Goal: Task Accomplishment & Management: Use online tool/utility

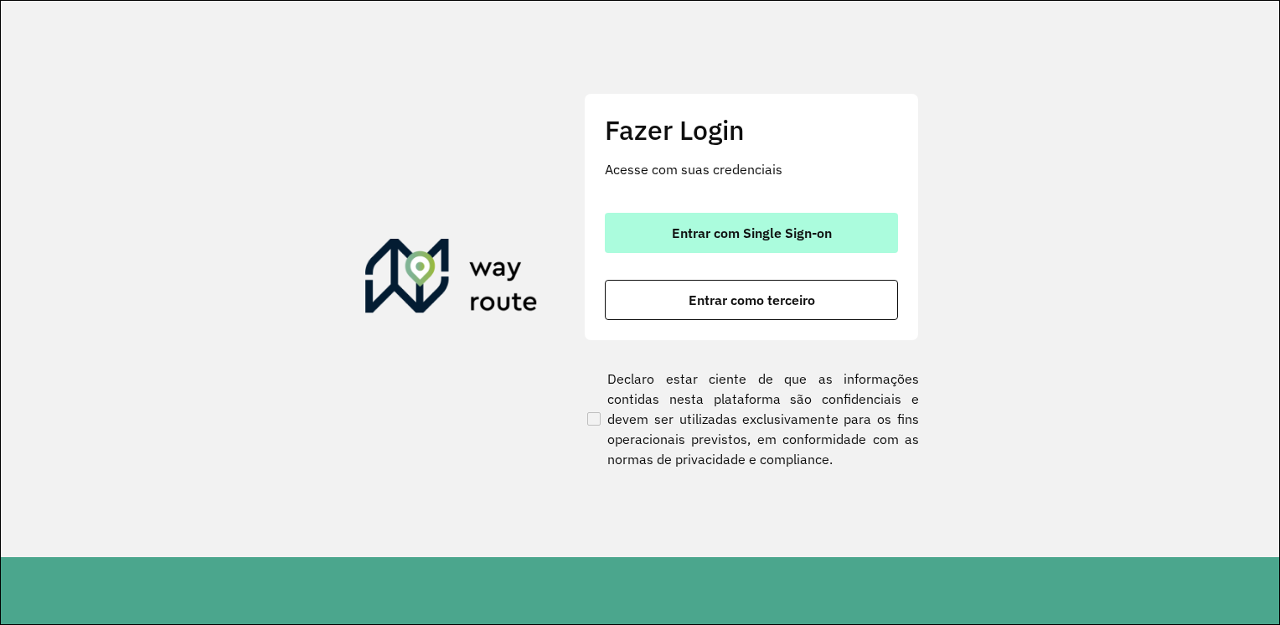
click at [753, 249] on button "Entrar com Single Sign-on" at bounding box center [751, 233] width 293 height 40
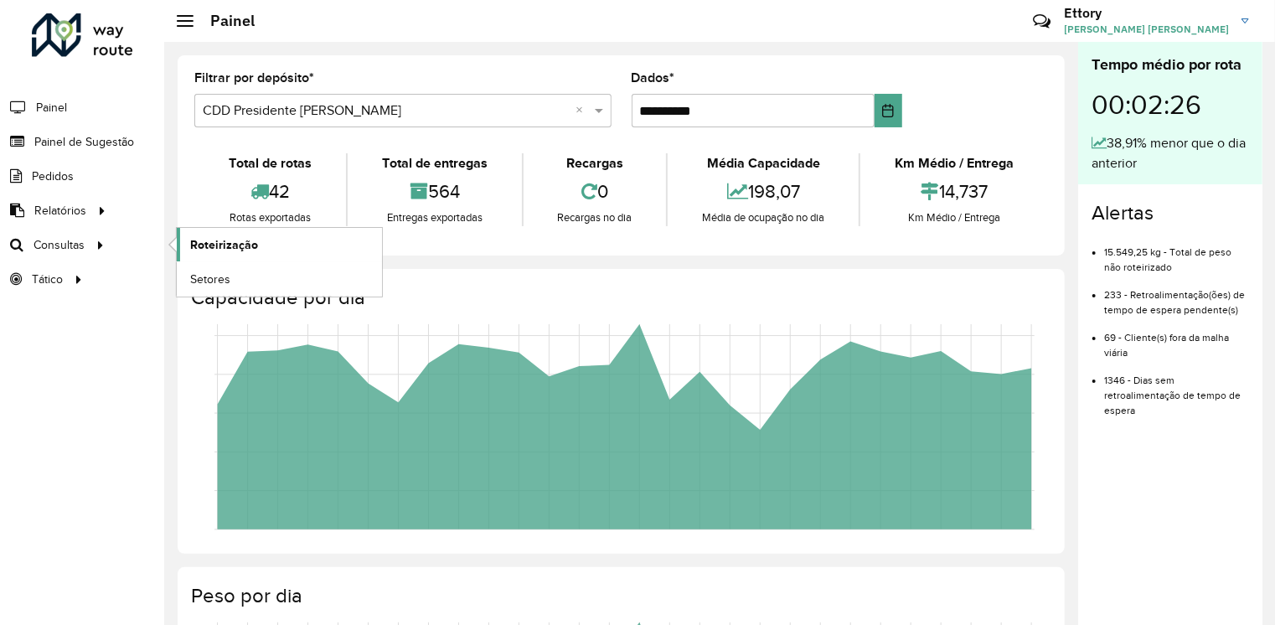
click at [238, 250] on span "Roteirização" at bounding box center [224, 245] width 68 height 18
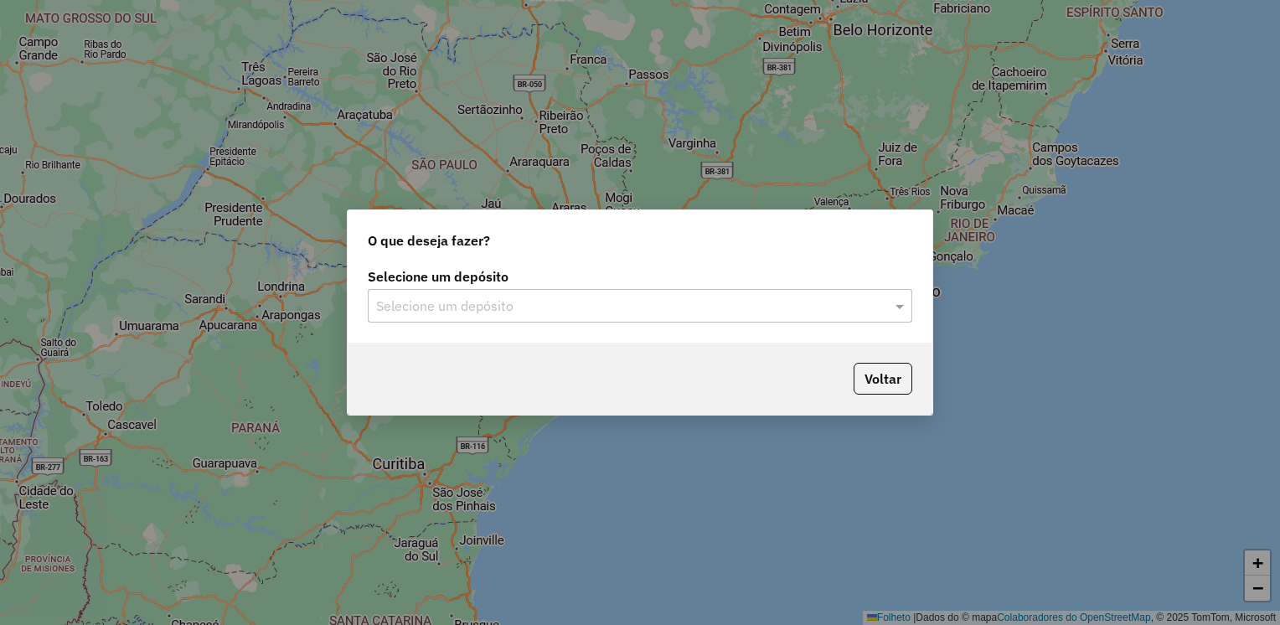
click at [506, 307] on input "text" at bounding box center [623, 307] width 494 height 20
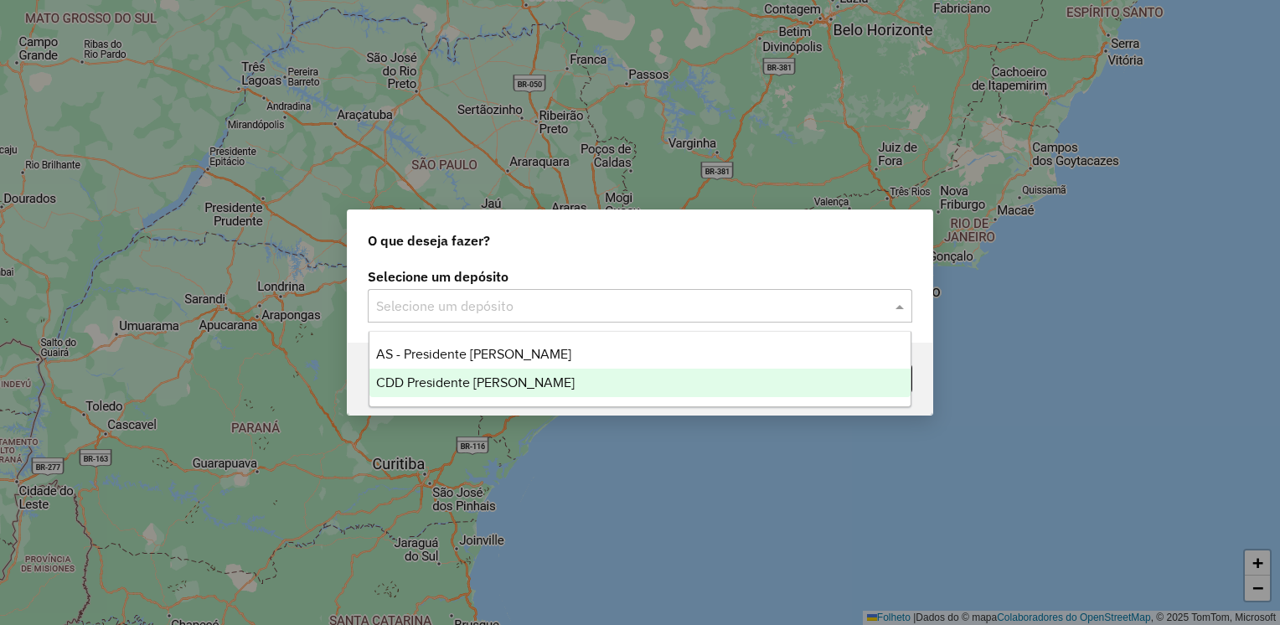
click at [519, 377] on span "CDD Presidente [PERSON_NAME]" at bounding box center [475, 382] width 199 height 14
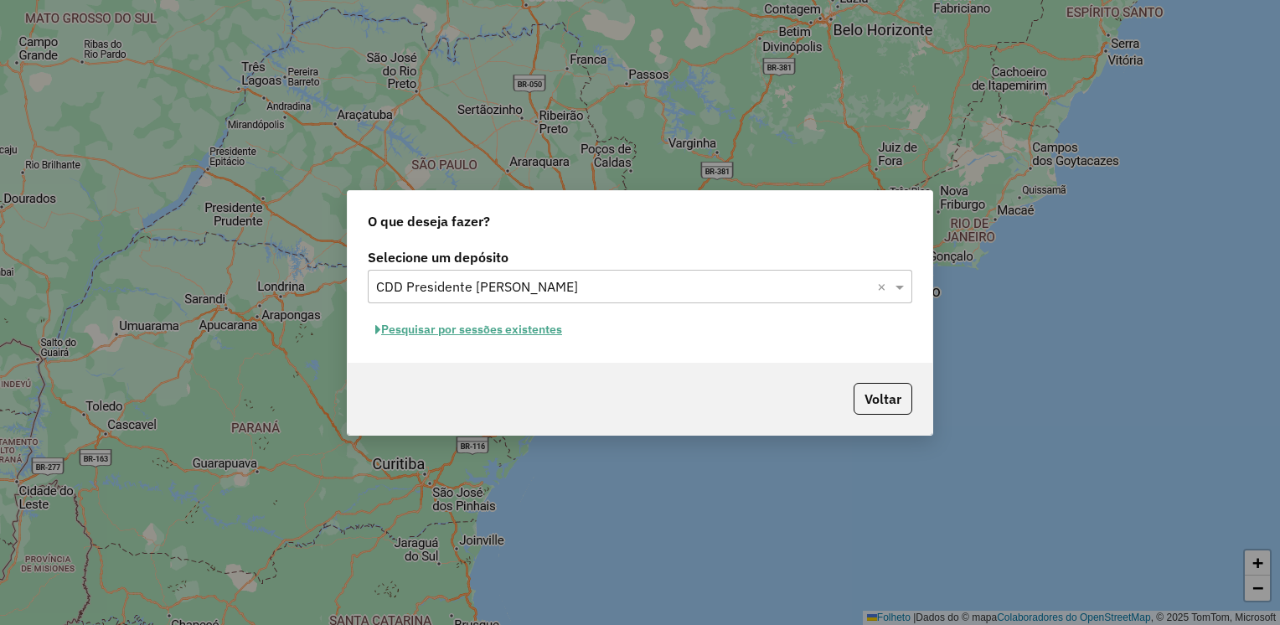
click at [543, 333] on font "Pesquisar por sessões existentes" at bounding box center [471, 329] width 181 height 15
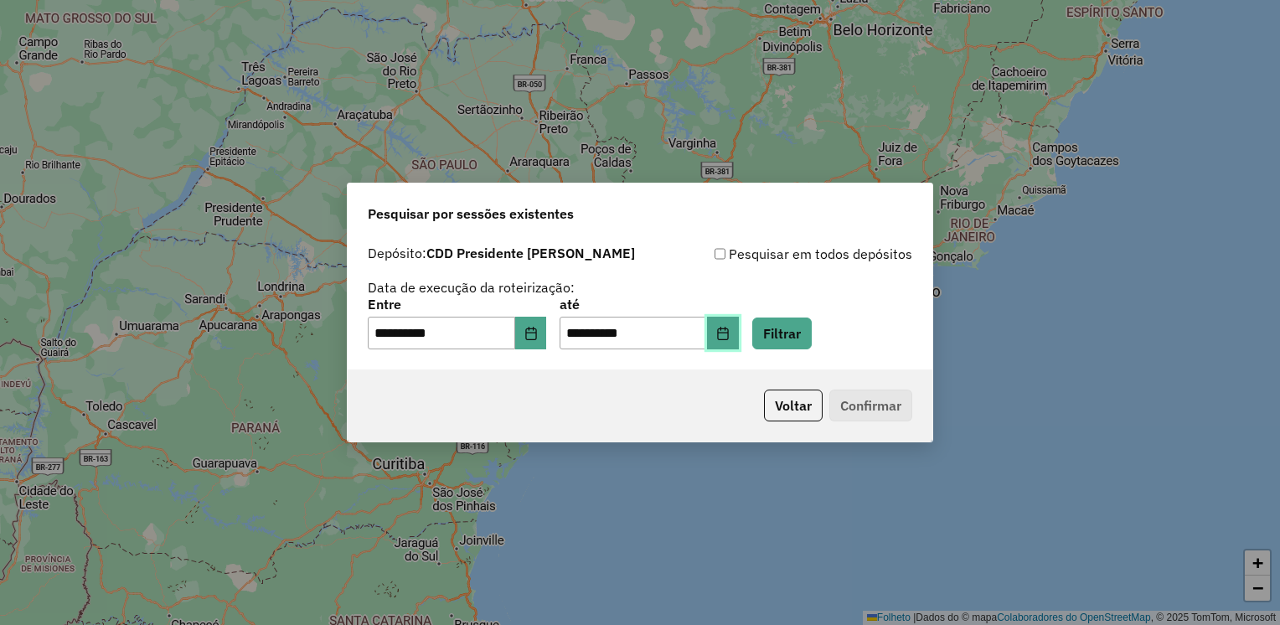
click at [730, 337] on icon "Escolha a data" at bounding box center [722, 333] width 13 height 13
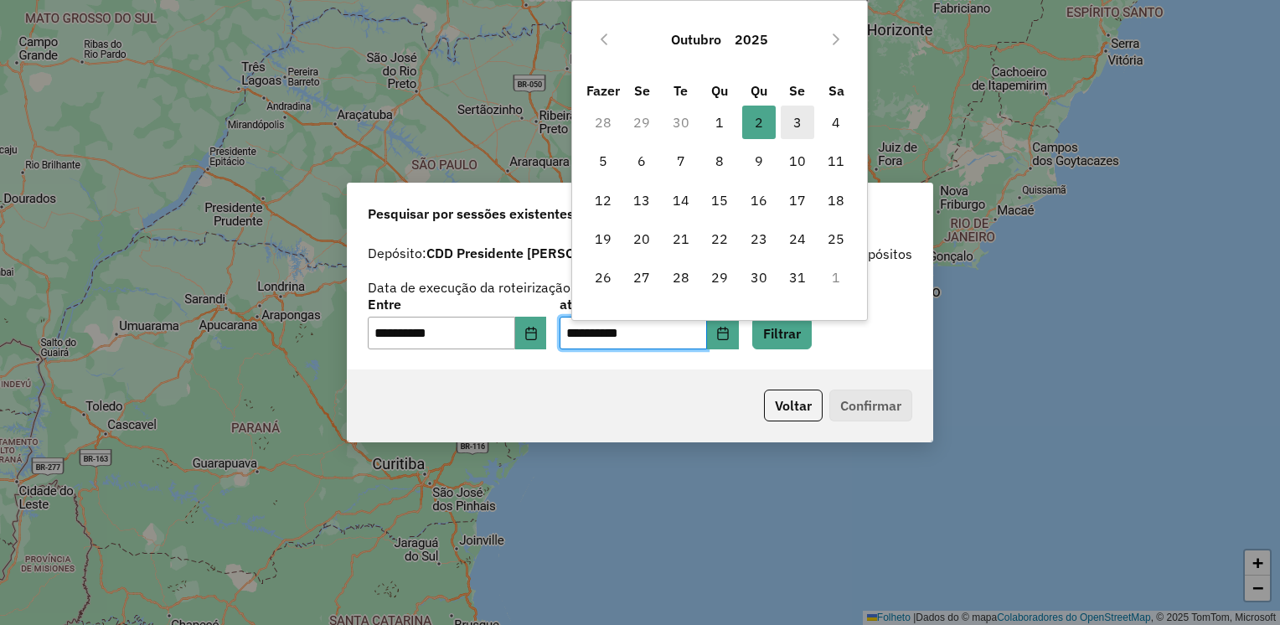
click at [792, 124] on span "3" at bounding box center [798, 123] width 34 height 34
type input "**********"
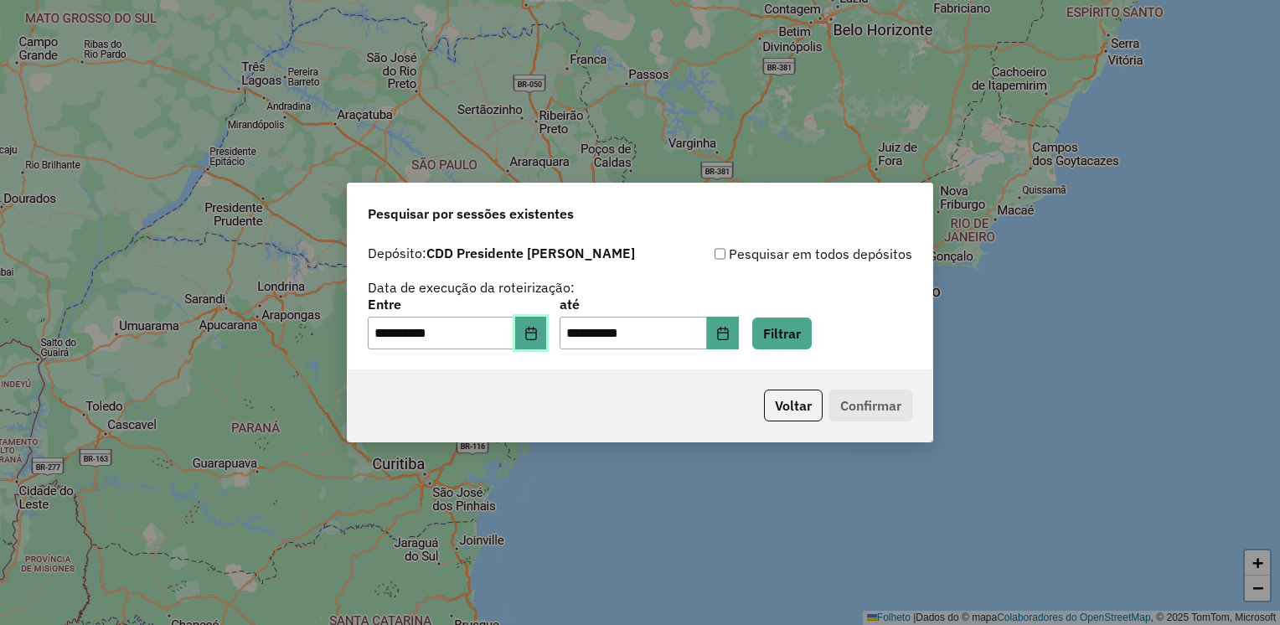
click at [531, 335] on button "Escolha a data" at bounding box center [531, 334] width 32 height 34
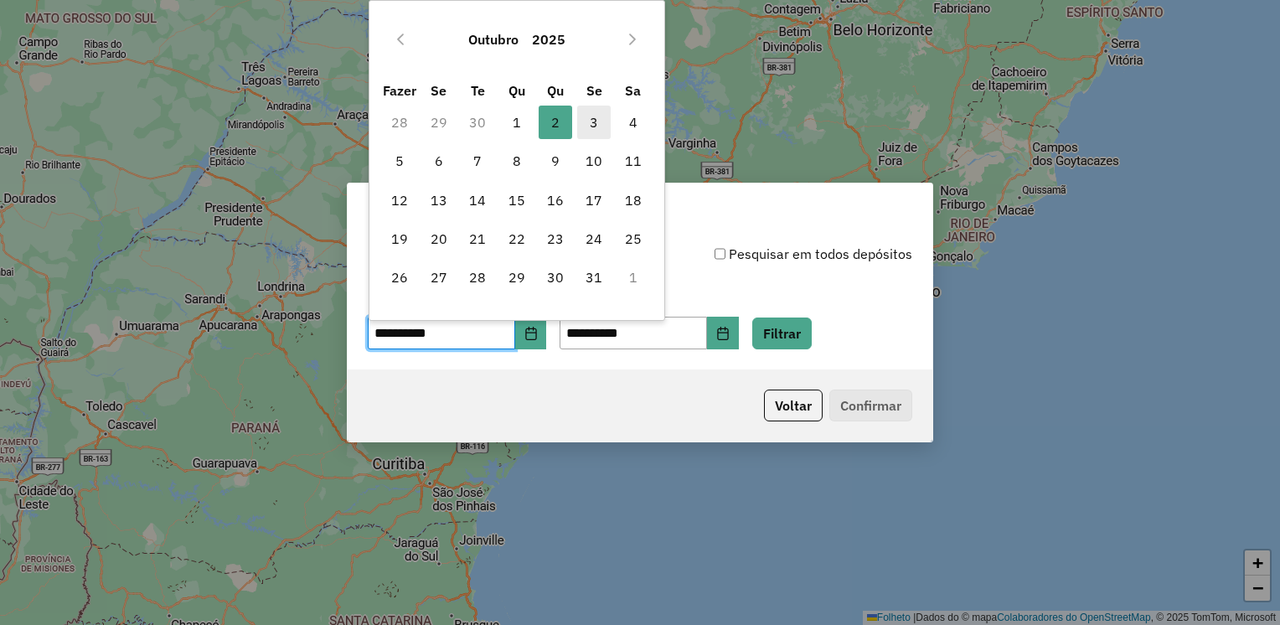
click at [598, 119] on font "3" at bounding box center [594, 122] width 8 height 20
type input "**********"
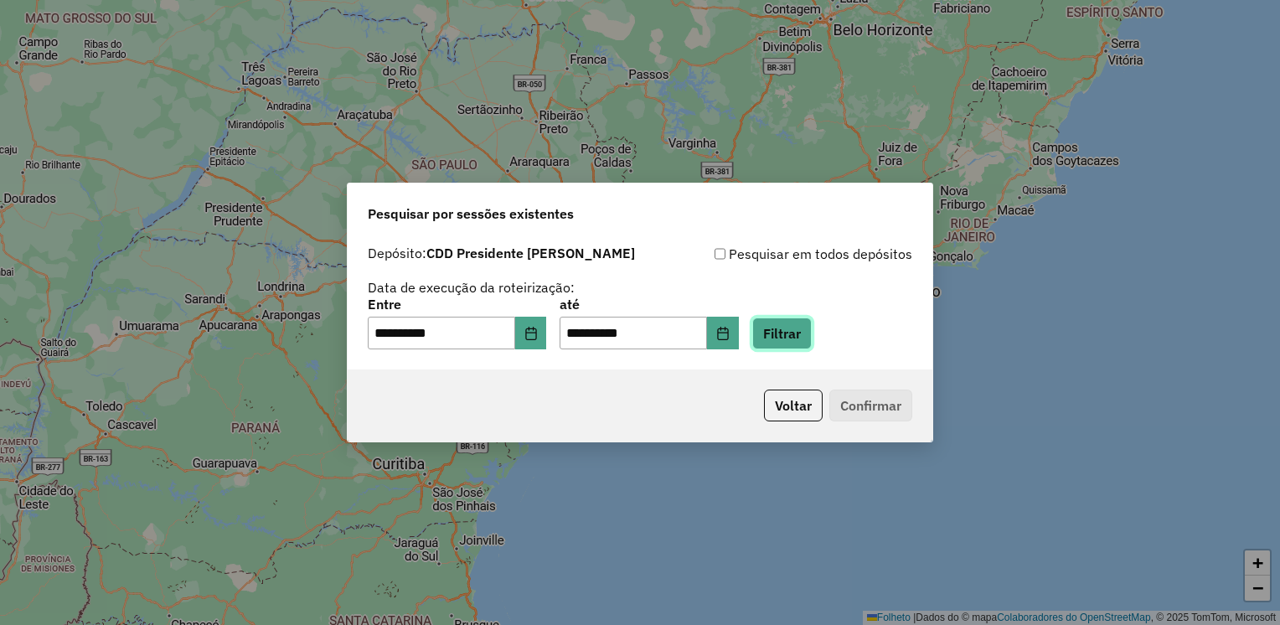
click at [812, 338] on button "Filtrar" at bounding box center [781, 333] width 59 height 32
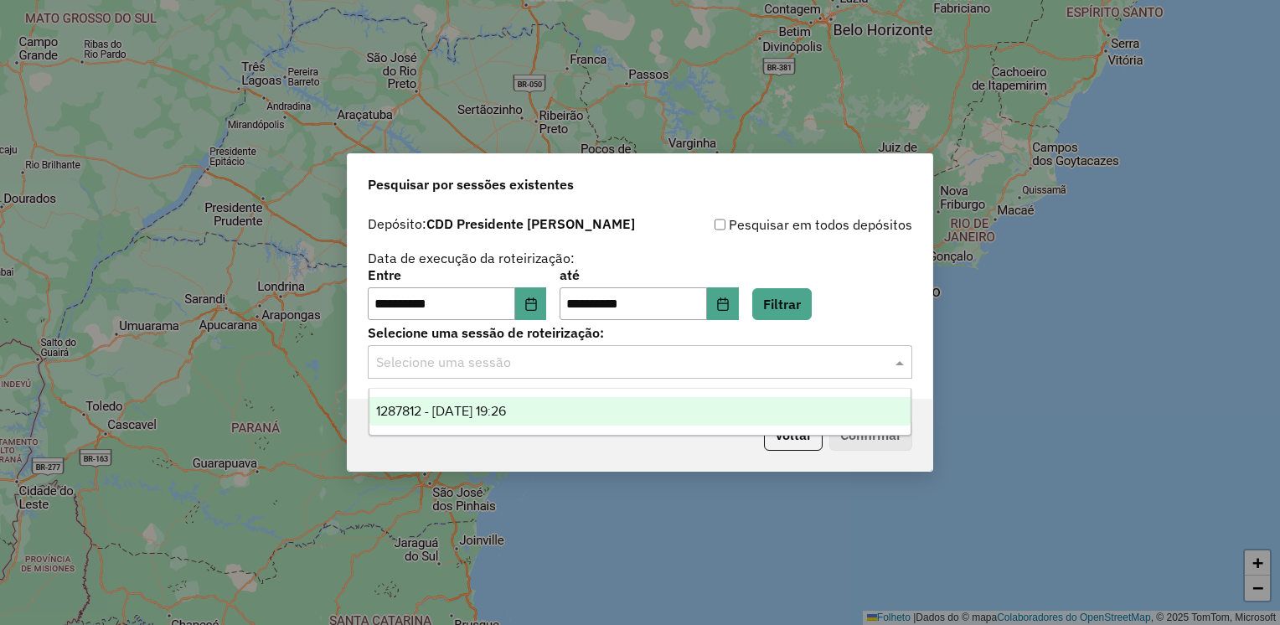
click at [483, 374] on div "Selecione uma sessão" at bounding box center [640, 362] width 545 height 34
click at [473, 413] on span "1287812 - 03/10/2025 19:26" at bounding box center [441, 411] width 130 height 14
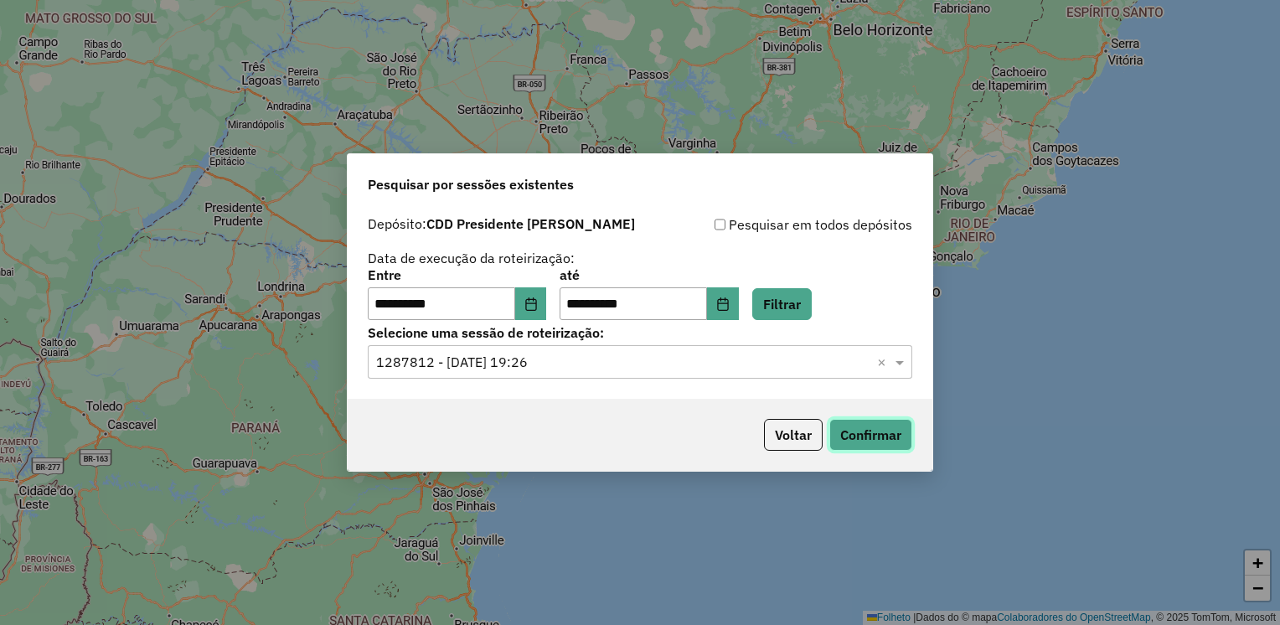
click at [882, 437] on button "Confirmar" at bounding box center [870, 435] width 83 height 32
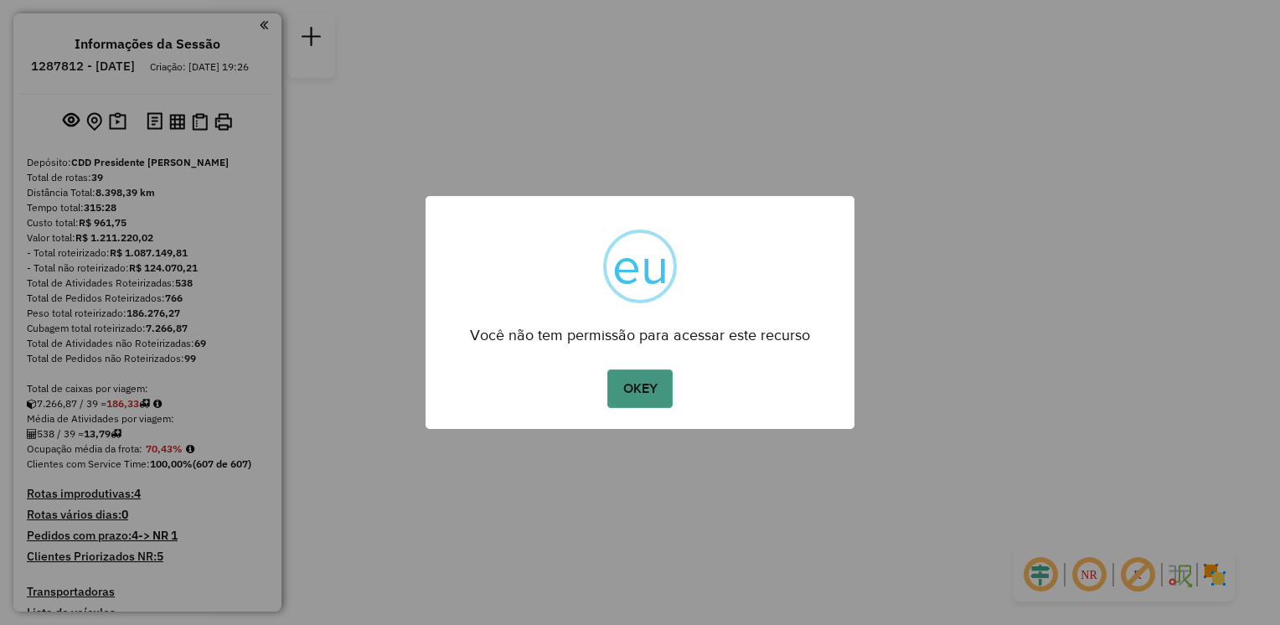
click at [638, 384] on button "OKEY" at bounding box center [639, 388] width 65 height 39
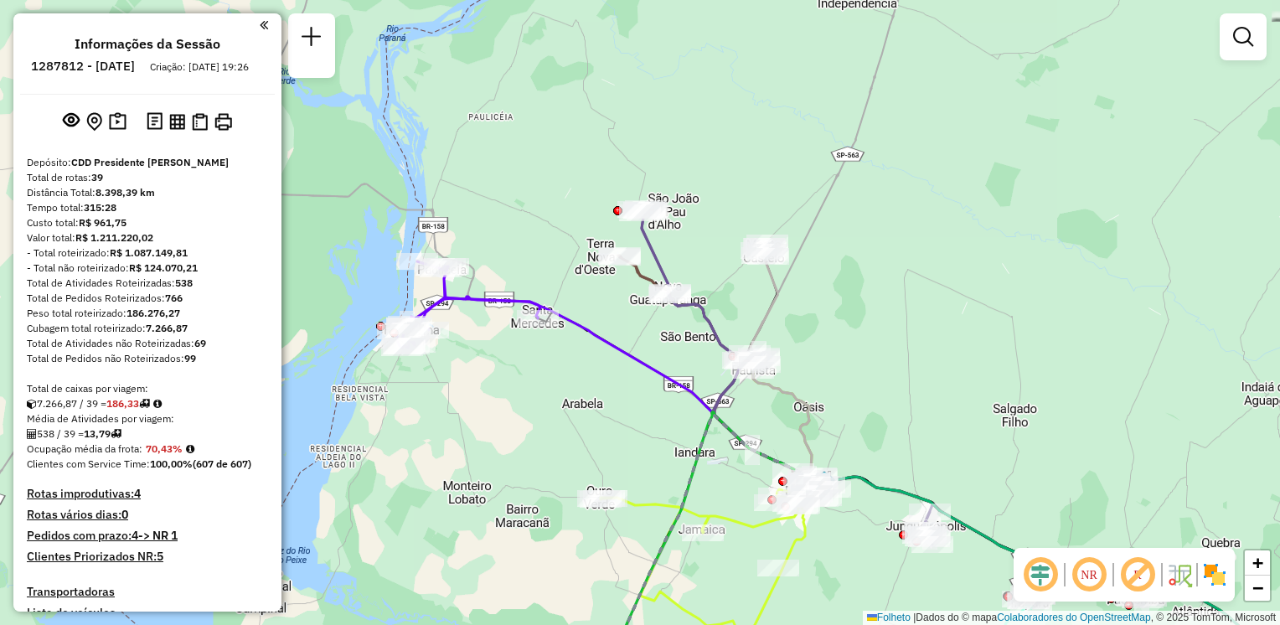
drag, startPoint x: 478, startPoint y: 268, endPoint x: 603, endPoint y: 256, distance: 126.2
click at [603, 256] on div "Janela de atendimento Grade de atendimento Capacidade Transportadoras Veículos …" at bounding box center [640, 312] width 1280 height 625
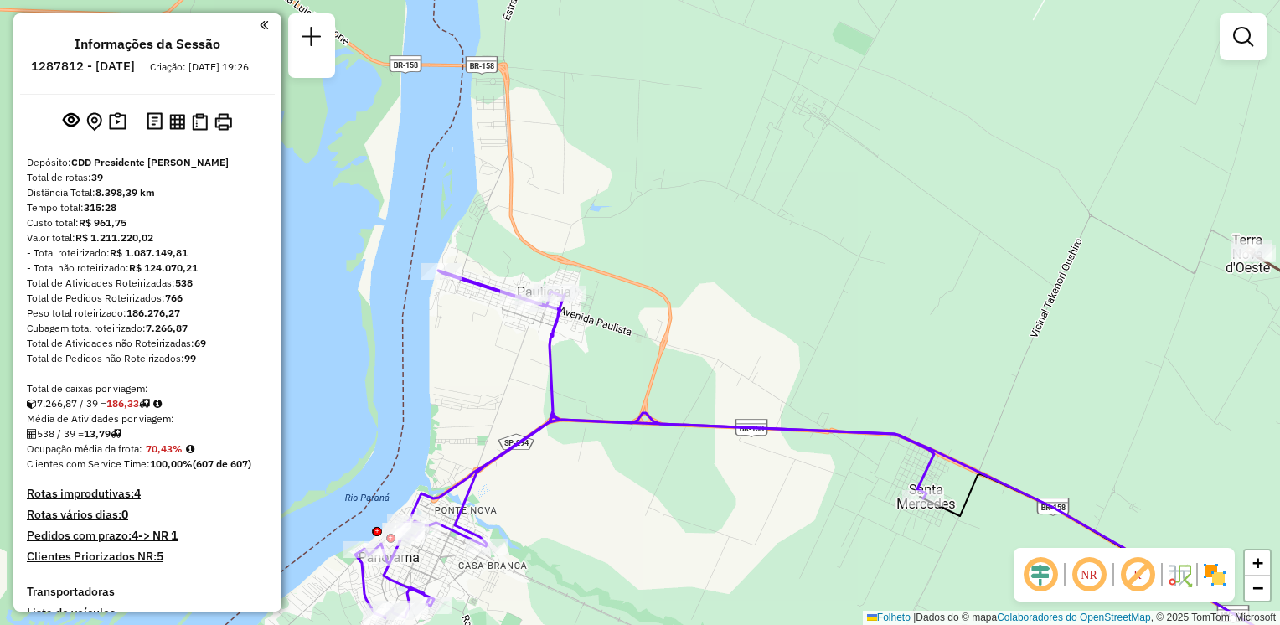
drag, startPoint x: 556, startPoint y: 248, endPoint x: 514, endPoint y: 342, distance: 103.1
click at [514, 343] on div "Janela de atendimento Grade de atendimento Capacidade Transportadoras Veículos …" at bounding box center [640, 312] width 1280 height 625
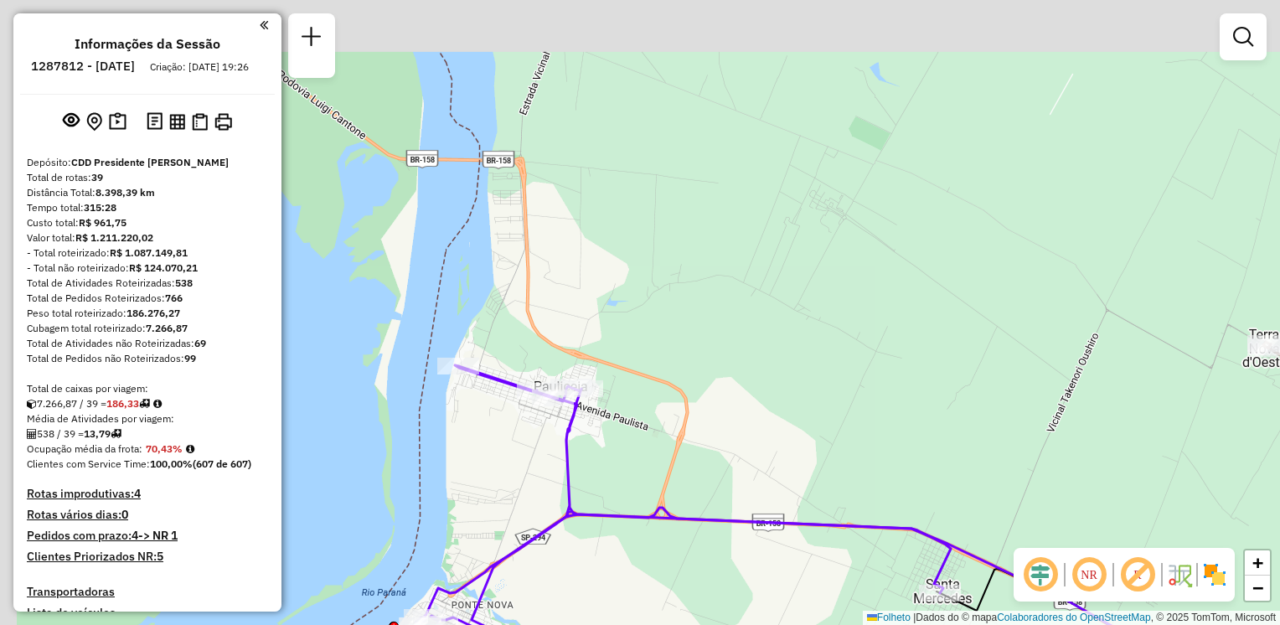
drag, startPoint x: 591, startPoint y: 273, endPoint x: 600, endPoint y: 282, distance: 12.5
click at [600, 283] on div "Janela de atendimento Grade de atendimento Capacidade Transportadoras Veículos …" at bounding box center [640, 312] width 1280 height 625
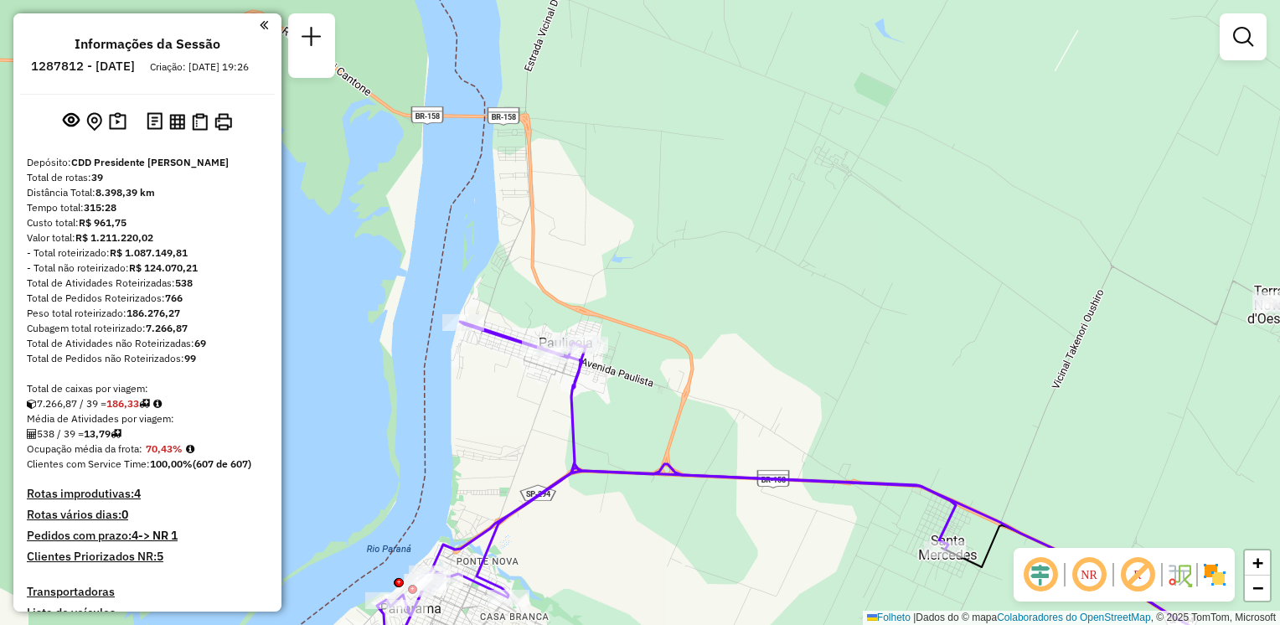
drag, startPoint x: 626, startPoint y: 302, endPoint x: 580, endPoint y: 158, distance: 151.3
click at [580, 158] on div "Janela de atendimento Grade de atendimento Capacidade Transportadoras Veículos …" at bounding box center [640, 312] width 1280 height 625
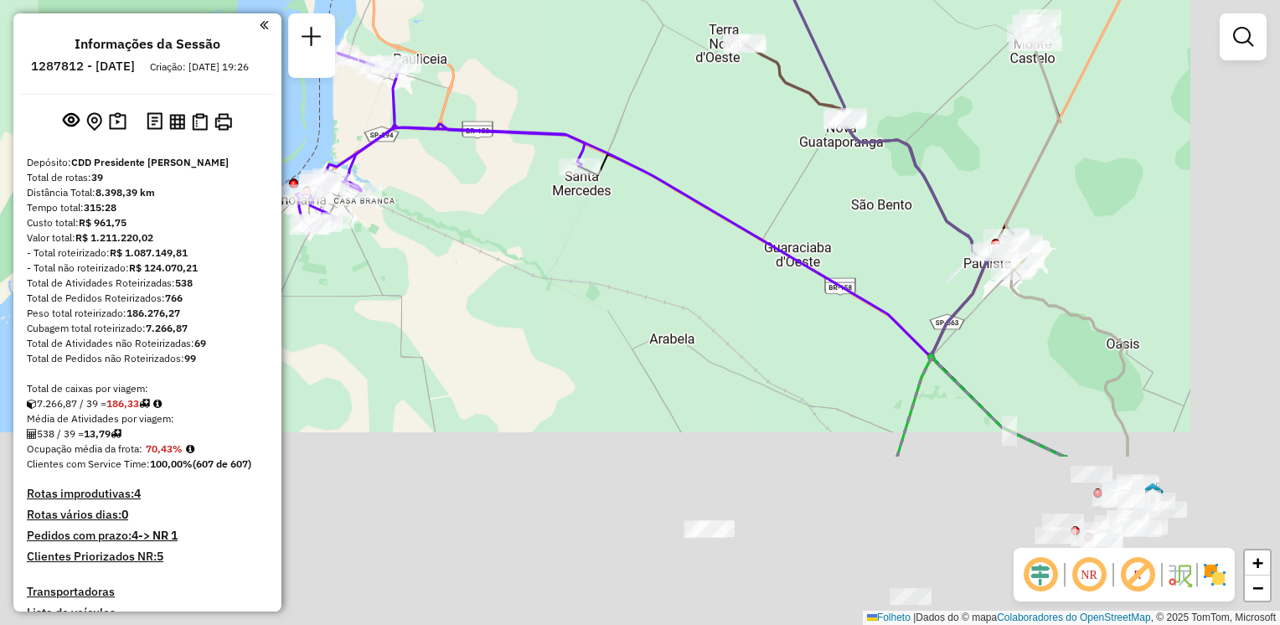
drag, startPoint x: 617, startPoint y: 352, endPoint x: 486, endPoint y: 230, distance: 179.0
click at [487, 230] on div "Janela de atendimento Grade de atendimento Capacidade Transportadoras Veículos …" at bounding box center [640, 312] width 1280 height 625
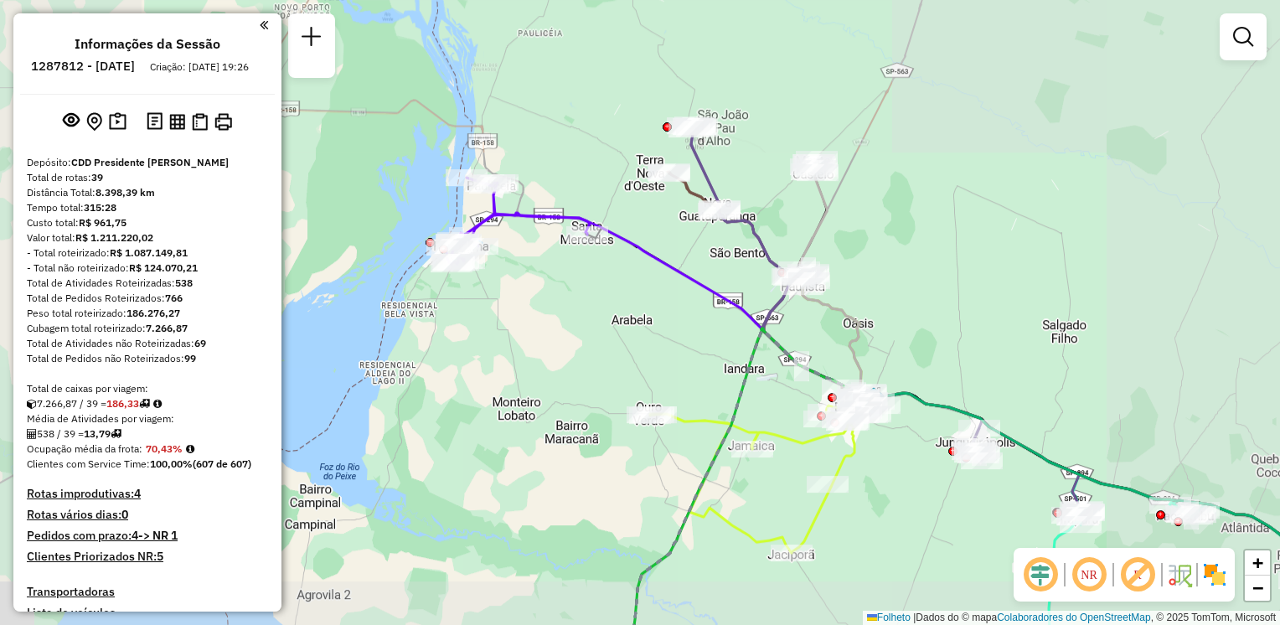
drag, startPoint x: 580, startPoint y: 374, endPoint x: 710, endPoint y: -21, distance: 415.6
click at [710, 0] on html "Aguarde... Pop-up bloqueado! Seu navegador bloqueou automáticamente a abertura …" at bounding box center [640, 312] width 1280 height 625
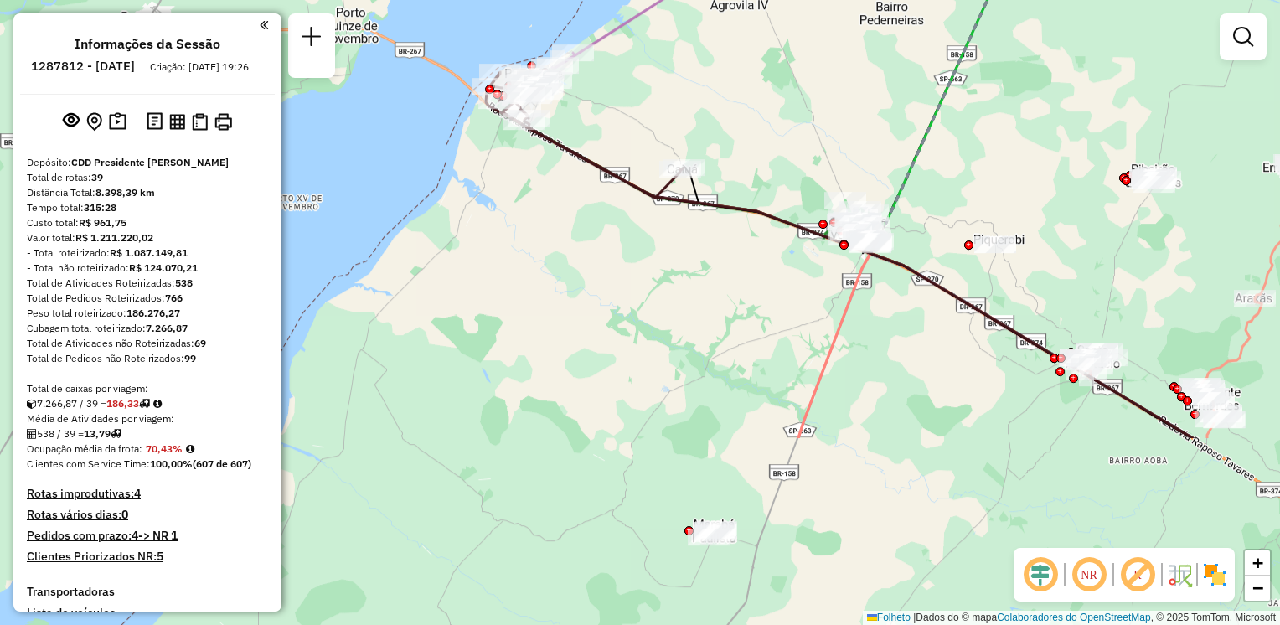
drag, startPoint x: 637, startPoint y: 337, endPoint x: 900, endPoint y: 4, distance: 424.0
click at [894, 12] on div "Janela de atendimento Grade de atendimento Capacidade Transportadoras Veículos …" at bounding box center [640, 312] width 1280 height 625
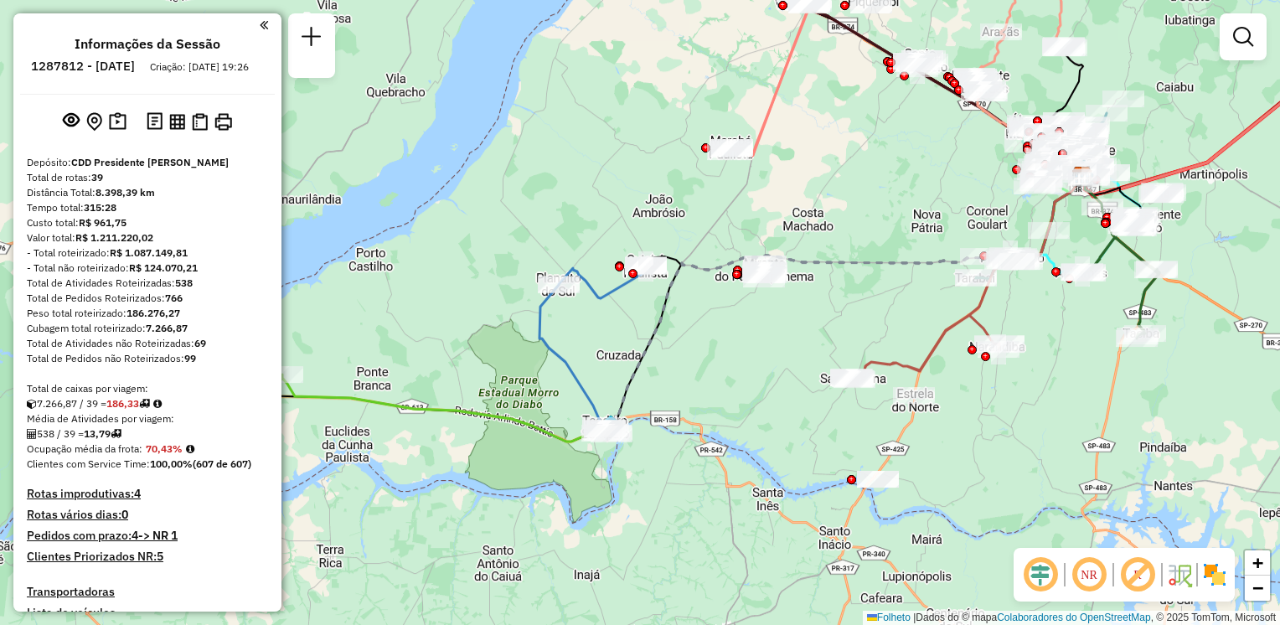
drag, startPoint x: 658, startPoint y: 361, endPoint x: 608, endPoint y: 226, distance: 143.9
click at [608, 226] on div "Janela de atendimento Grade de atendimento Capacidade Transportadoras Veículos …" at bounding box center [640, 312] width 1280 height 625
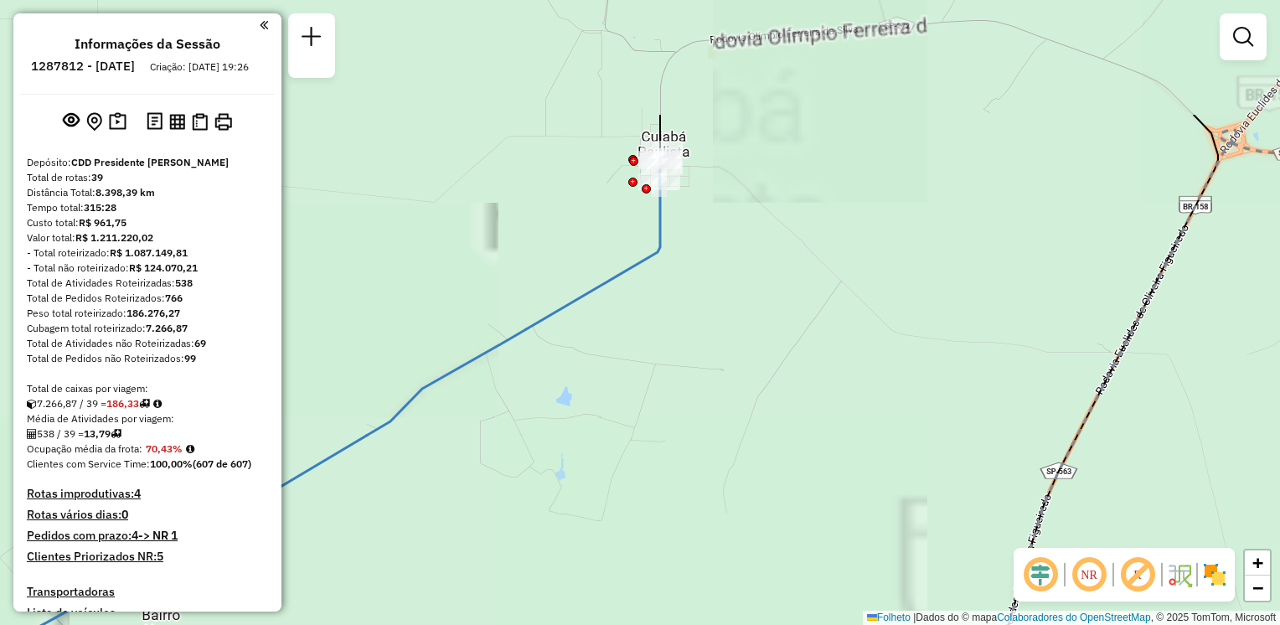
drag, startPoint x: 682, startPoint y: 206, endPoint x: 674, endPoint y: 374, distance: 167.7
click at [674, 374] on div "Janela de atendimento Grade de atendimento Capacidade Transportadoras Veículos …" at bounding box center [640, 312] width 1280 height 625
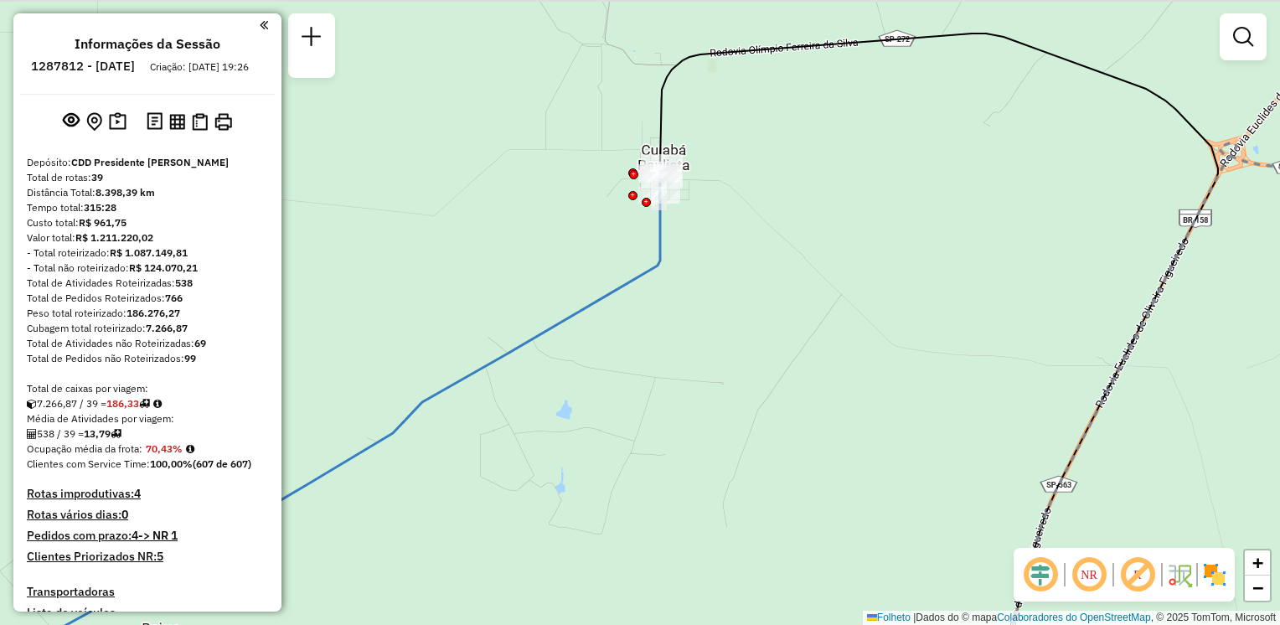
drag, startPoint x: 731, startPoint y: 302, endPoint x: 724, endPoint y: 321, distance: 20.7
click at [730, 333] on div "Janela de atendimento Grade de atendimento Capacidade Transportadoras Veículos …" at bounding box center [640, 312] width 1280 height 625
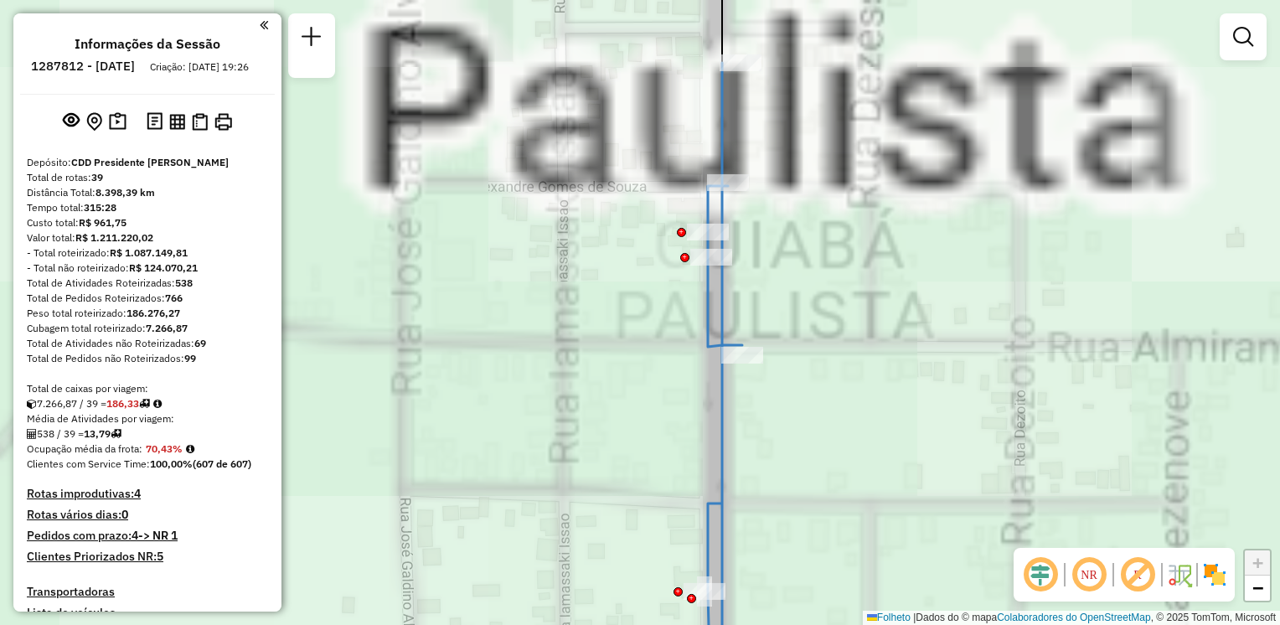
drag, startPoint x: 844, startPoint y: 188, endPoint x: 830, endPoint y: 230, distance: 43.4
click at [830, 230] on div "Janela de atendimento Grade de atendimento Capacidade Transportadoras Veículos …" at bounding box center [640, 312] width 1280 height 625
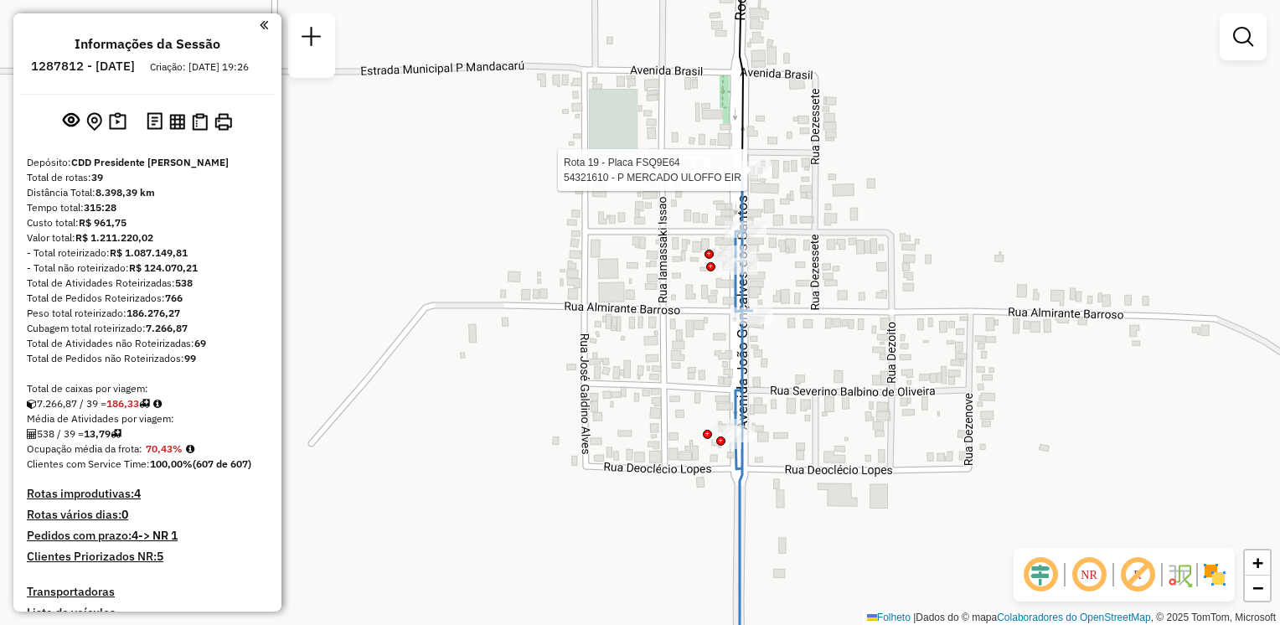
select select "**********"
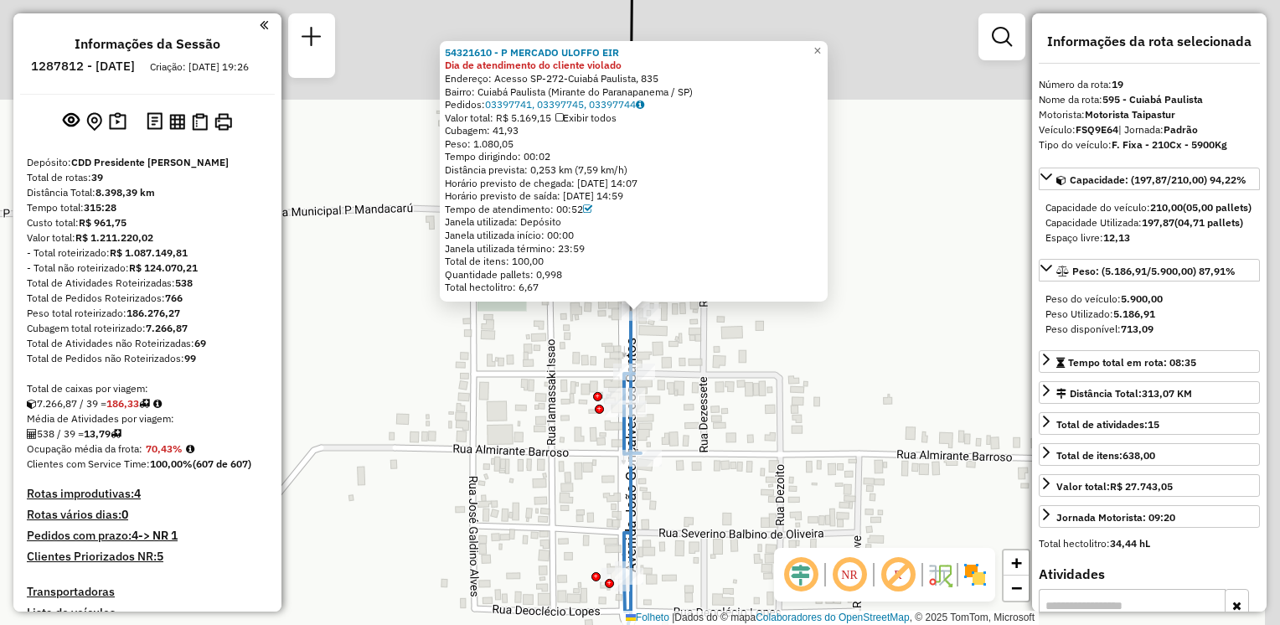
scroll to position [2362, 0]
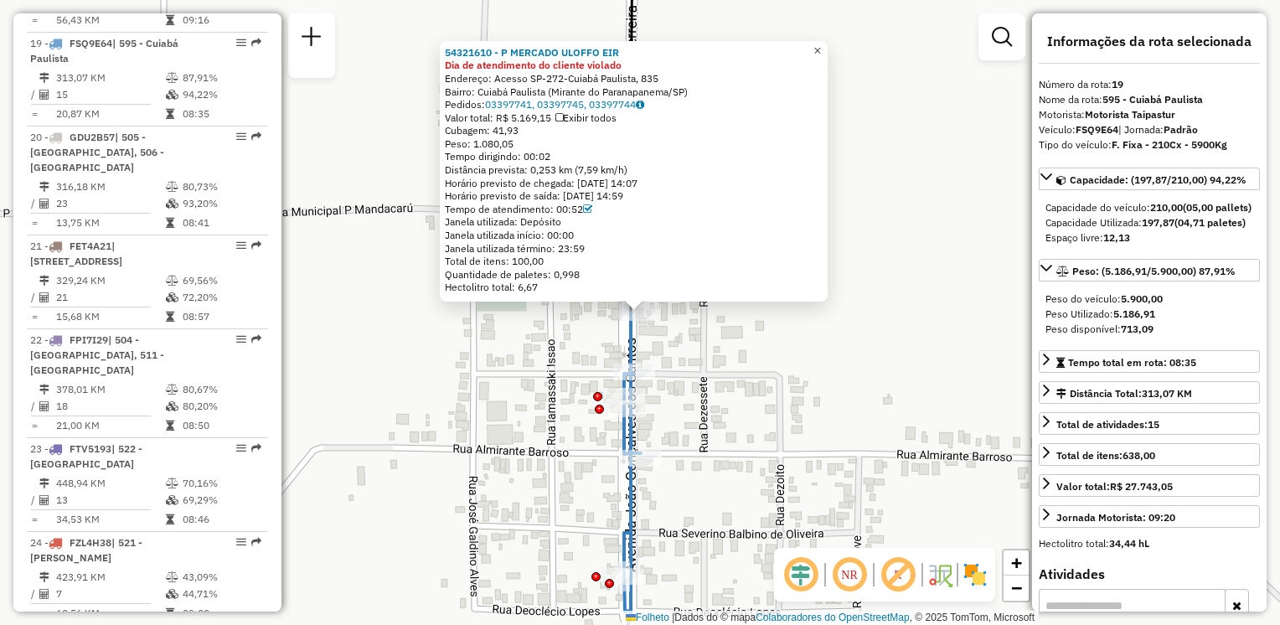
click at [821, 49] on span "×" at bounding box center [817, 51] width 8 height 14
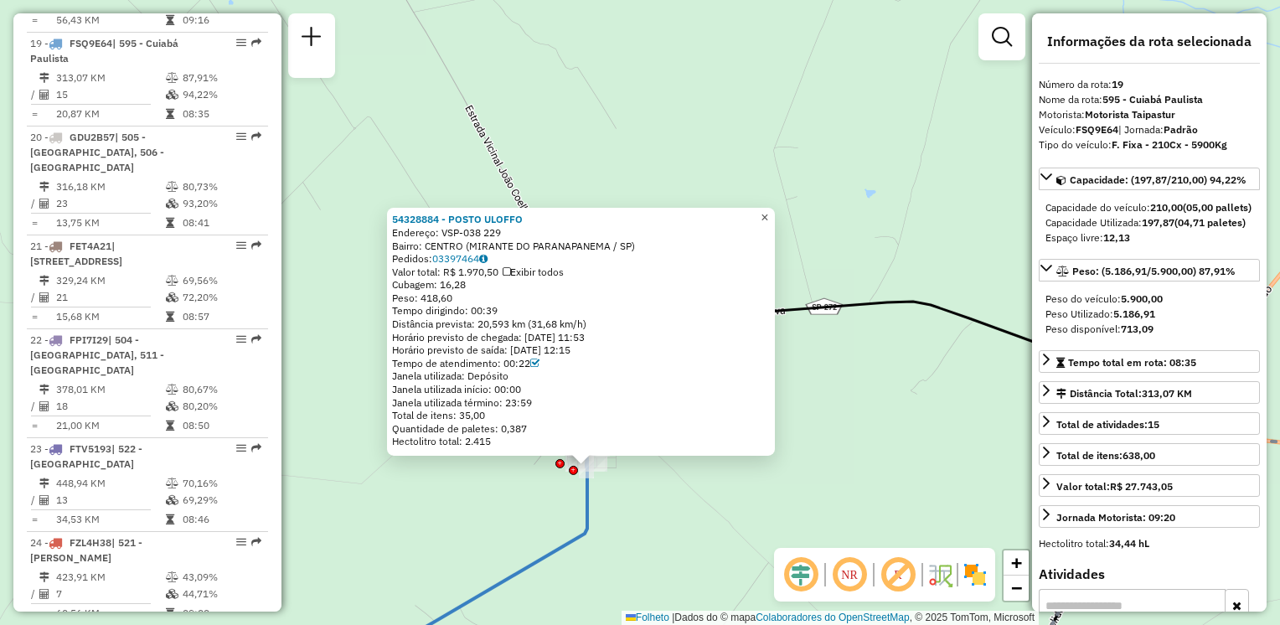
click at [768, 210] on span "×" at bounding box center [765, 217] width 8 height 14
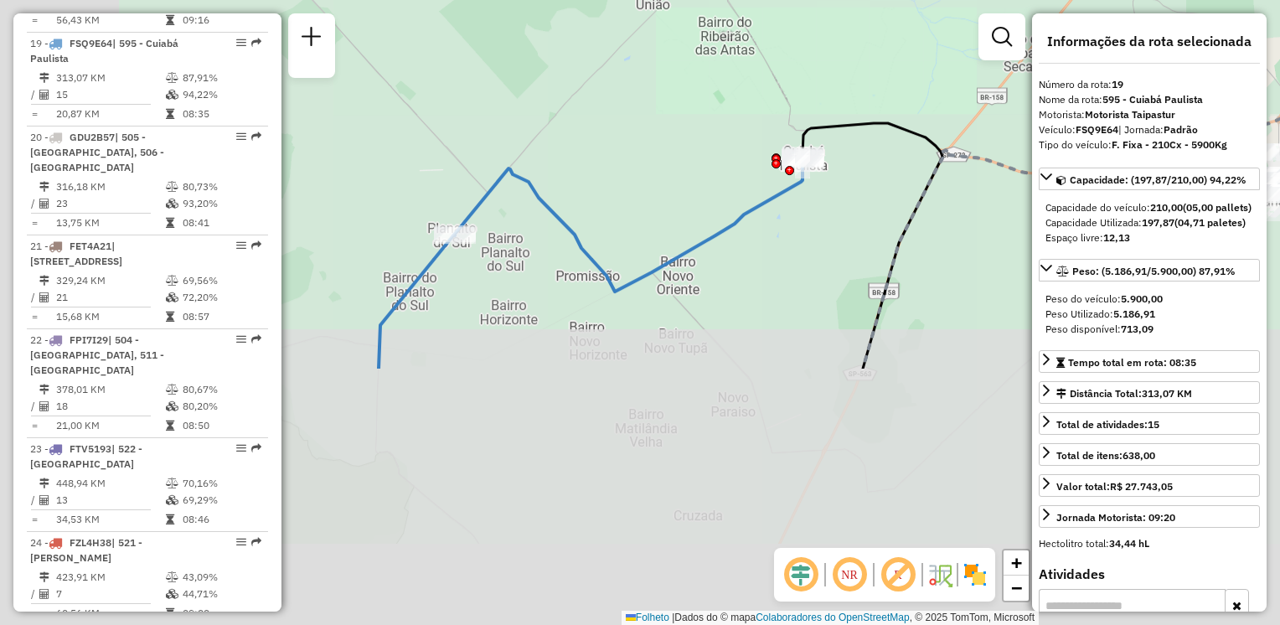
drag, startPoint x: 683, startPoint y: 256, endPoint x: 730, endPoint y: 176, distance: 92.8
click at [781, 135] on div "Janela de atendimento Grade de atendimento Capacidade Transportadoras Veículos …" at bounding box center [640, 312] width 1280 height 625
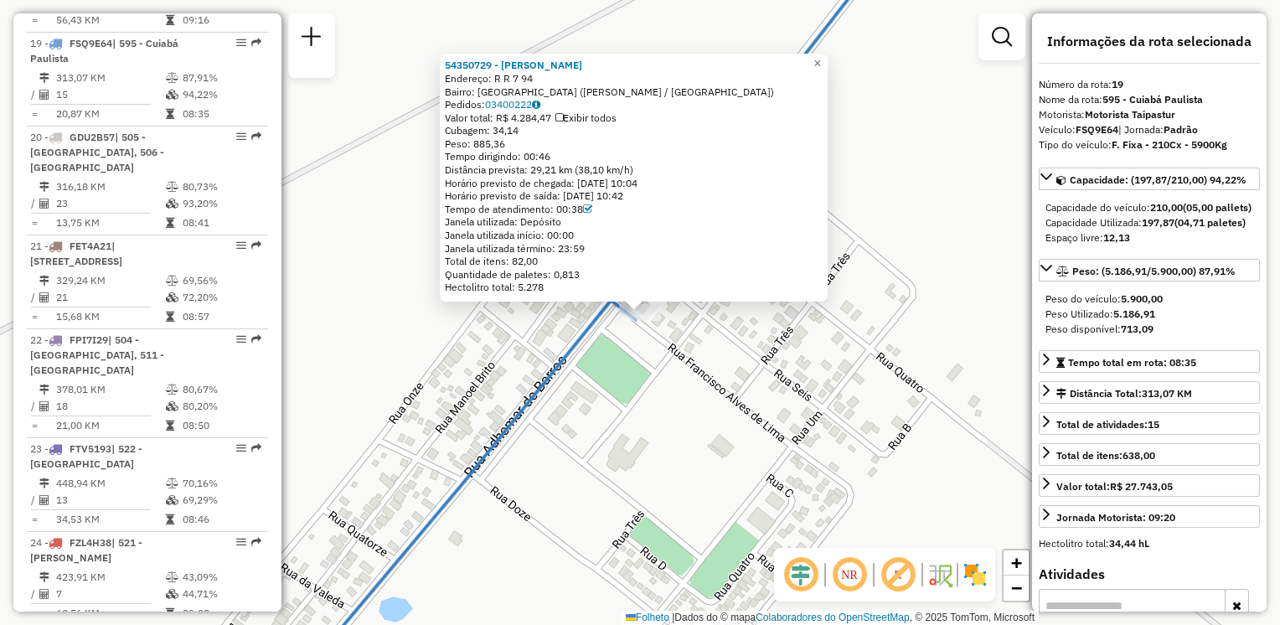
click at [607, 337] on div "54350729 - HENDREW RODRIGUES UL Endereço: R R 7 94 Bairro: [GEOGRAPHIC_DATA] ([…" at bounding box center [640, 312] width 1280 height 625
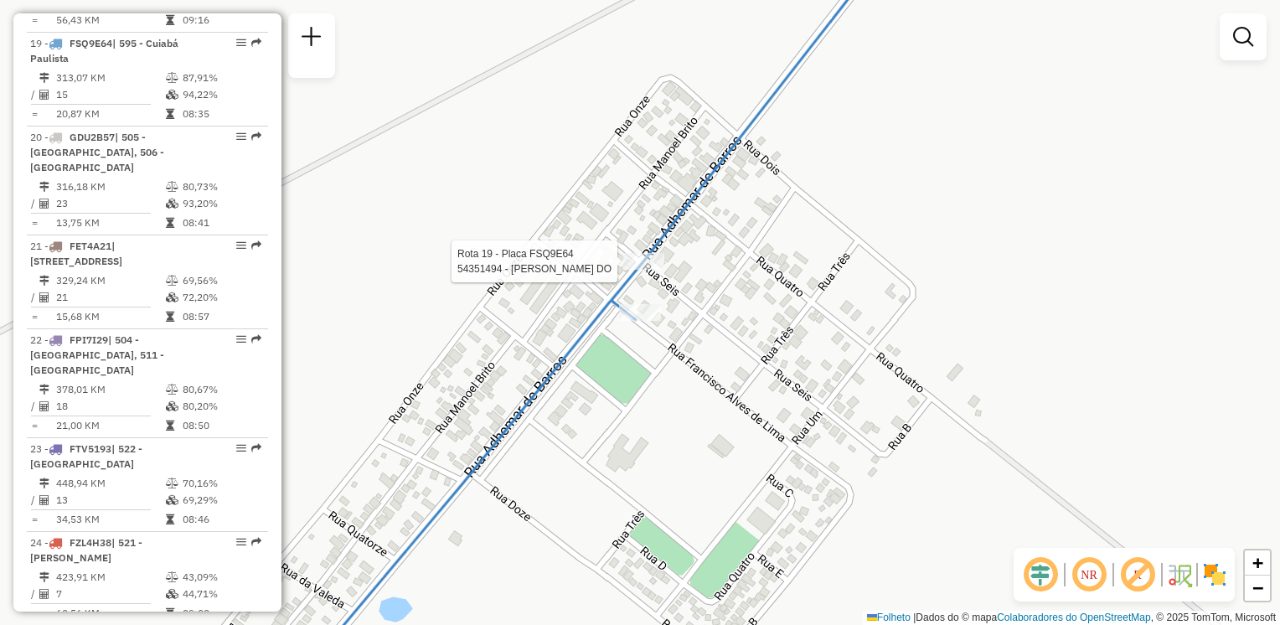
select select "**********"
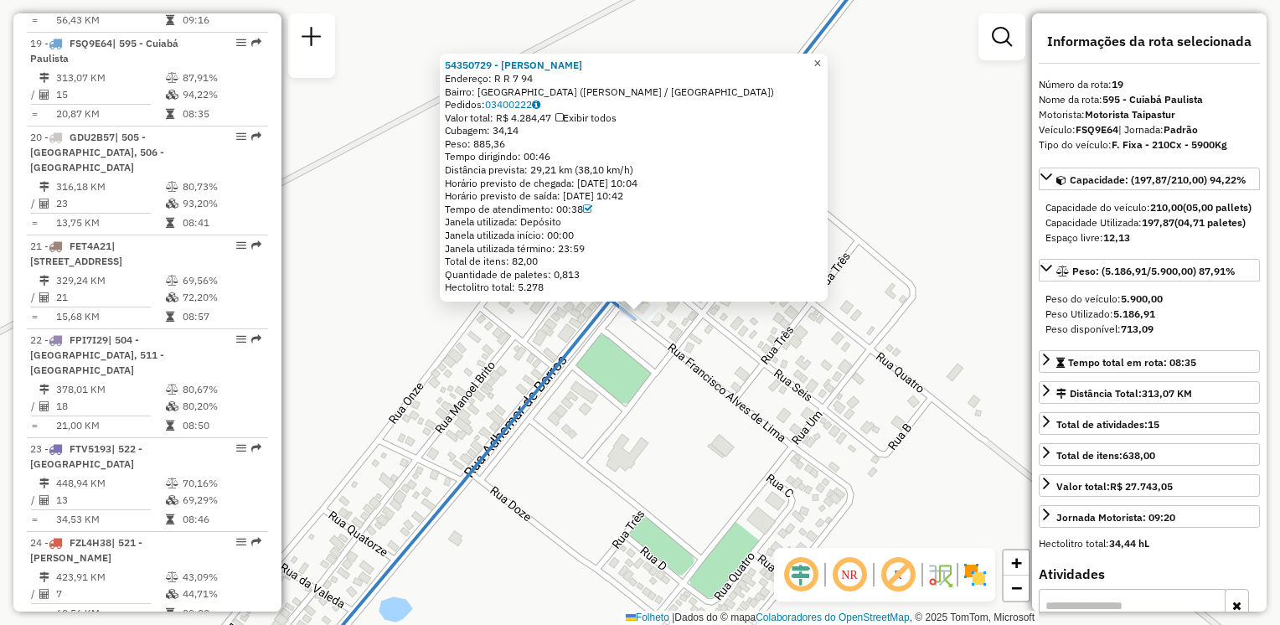
click at [821, 56] on span "×" at bounding box center [817, 63] width 8 height 14
click at [828, 55] on link "×" at bounding box center [818, 64] width 20 height 20
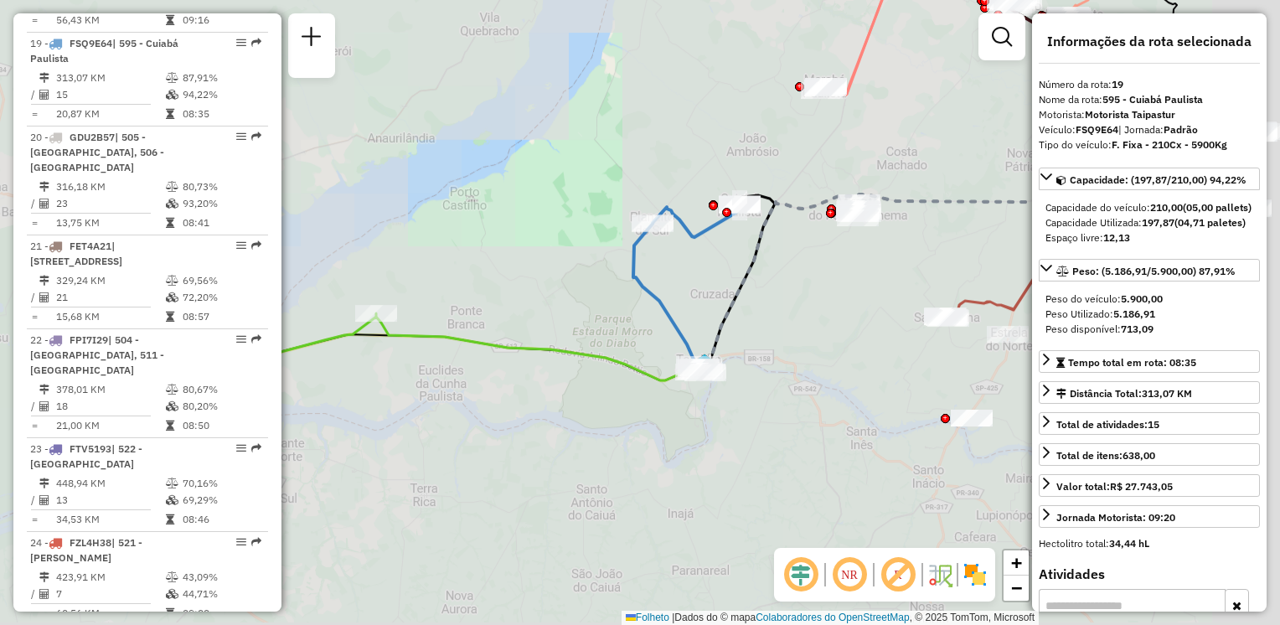
drag, startPoint x: 763, startPoint y: 333, endPoint x: 628, endPoint y: 178, distance: 205.5
click at [628, 185] on div "Janela de atendimento Grade de atendimento Capacidade Transportadoras Veículos …" at bounding box center [640, 312] width 1280 height 625
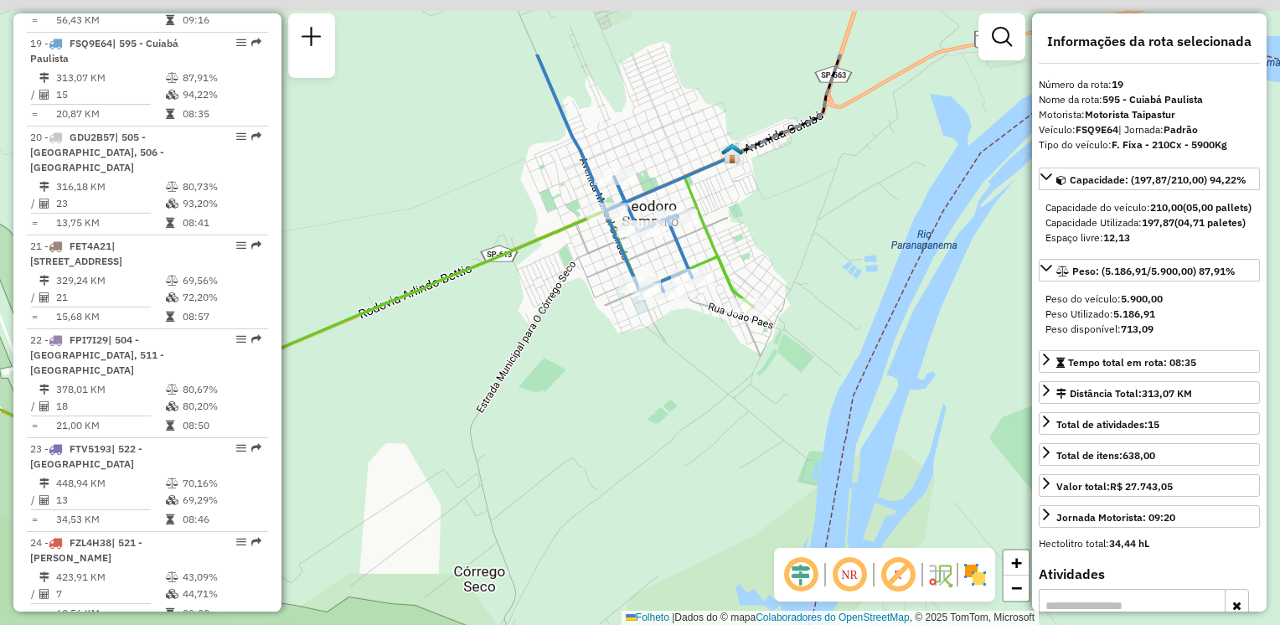
drag, startPoint x: 694, startPoint y: 226, endPoint x: 656, endPoint y: 374, distance: 152.4
click at [661, 377] on div "Rota 19 - Placa FSQ9E64 54350729 - HENDREW RODRIGUES UL Janela de atendimento G…" at bounding box center [640, 312] width 1280 height 625
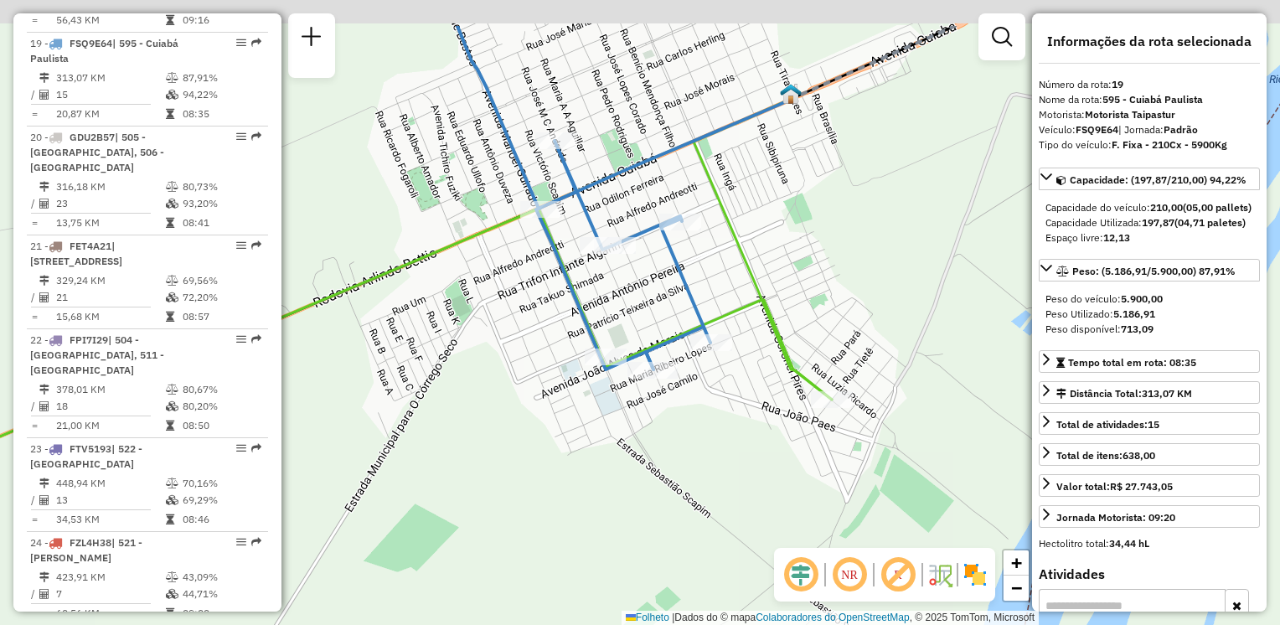
drag, startPoint x: 670, startPoint y: 429, endPoint x: 670, endPoint y: 439, distance: 10.1
click at [670, 439] on div "Rota 19 - Placa FSQ9E64 54350729 - HENDREW RODRIGUES UL Janela de atendimento G…" at bounding box center [640, 312] width 1280 height 625
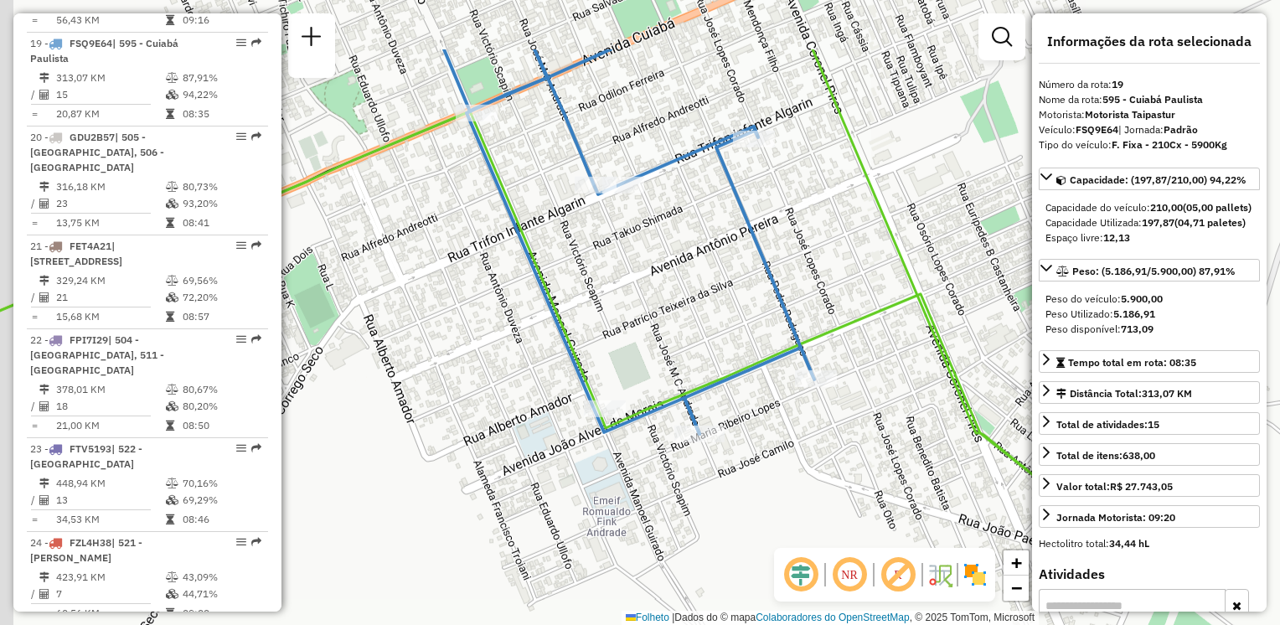
click at [815, 333] on div "Rota 19 - Placa FSQ9E64 54350729 - HENDREW RODRIGUES UL Janela de atendimento G…" at bounding box center [640, 312] width 1280 height 625
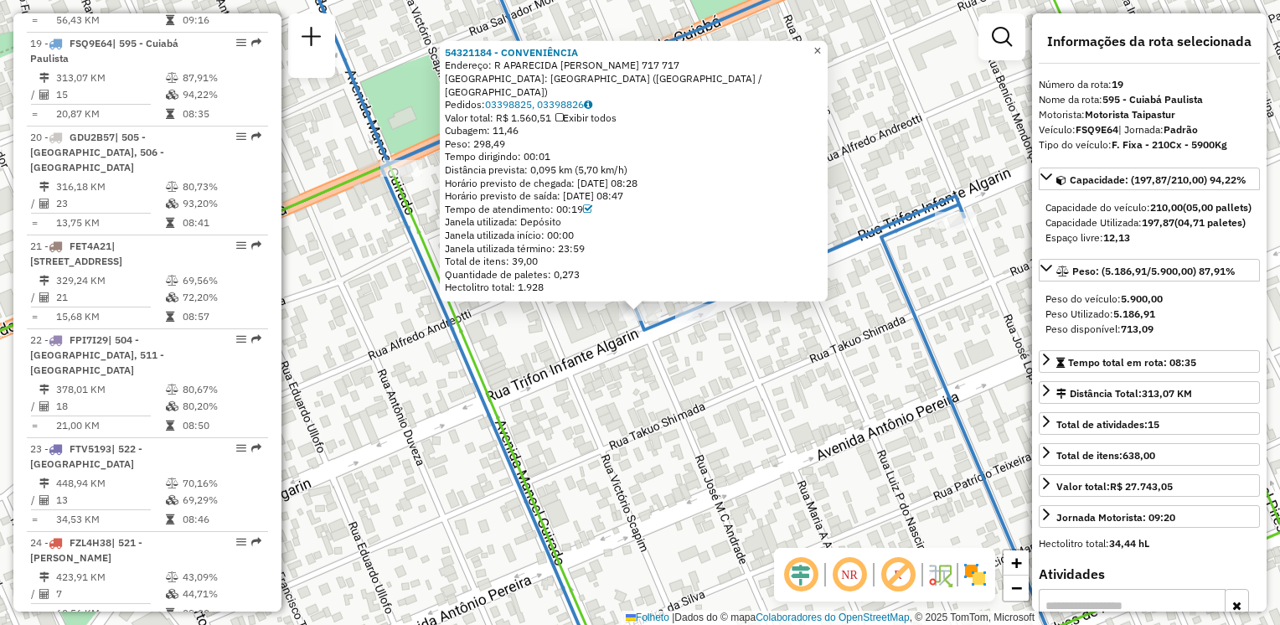
click at [821, 58] on span "×" at bounding box center [817, 51] width 8 height 14
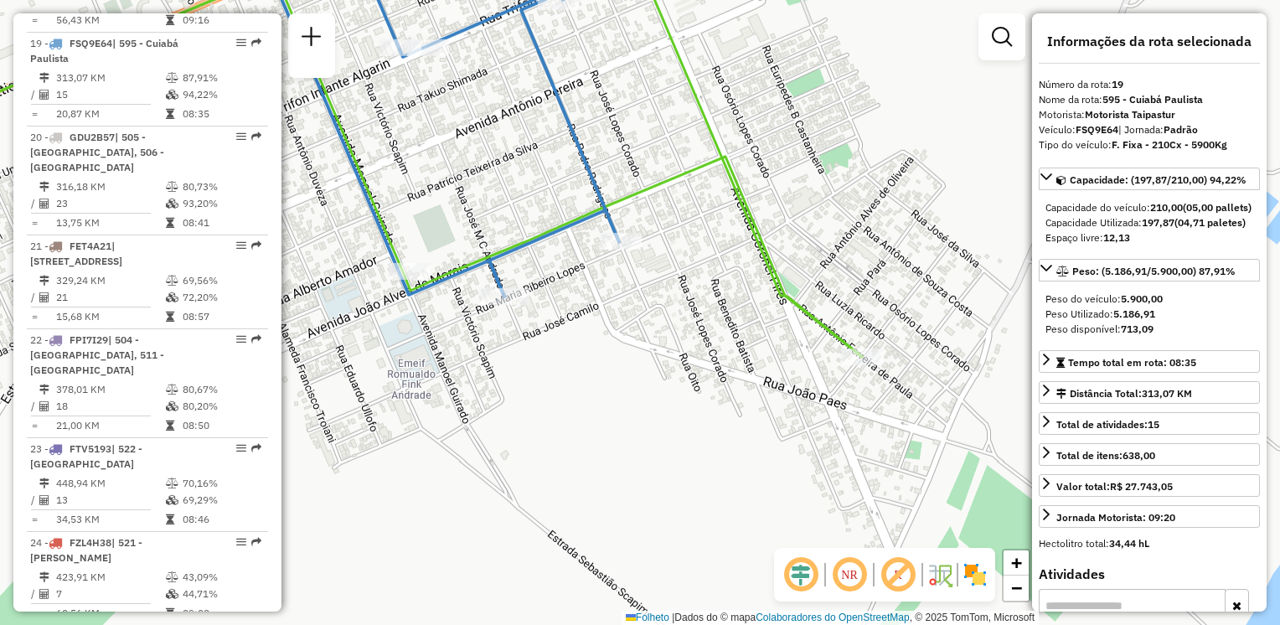
drag, startPoint x: 627, startPoint y: 389, endPoint x: 782, endPoint y: 417, distance: 157.6
click at [861, 461] on div "Janela de atendimento Grade de atendimento Capacidade Transportadoras Veículos …" at bounding box center [640, 312] width 1280 height 625
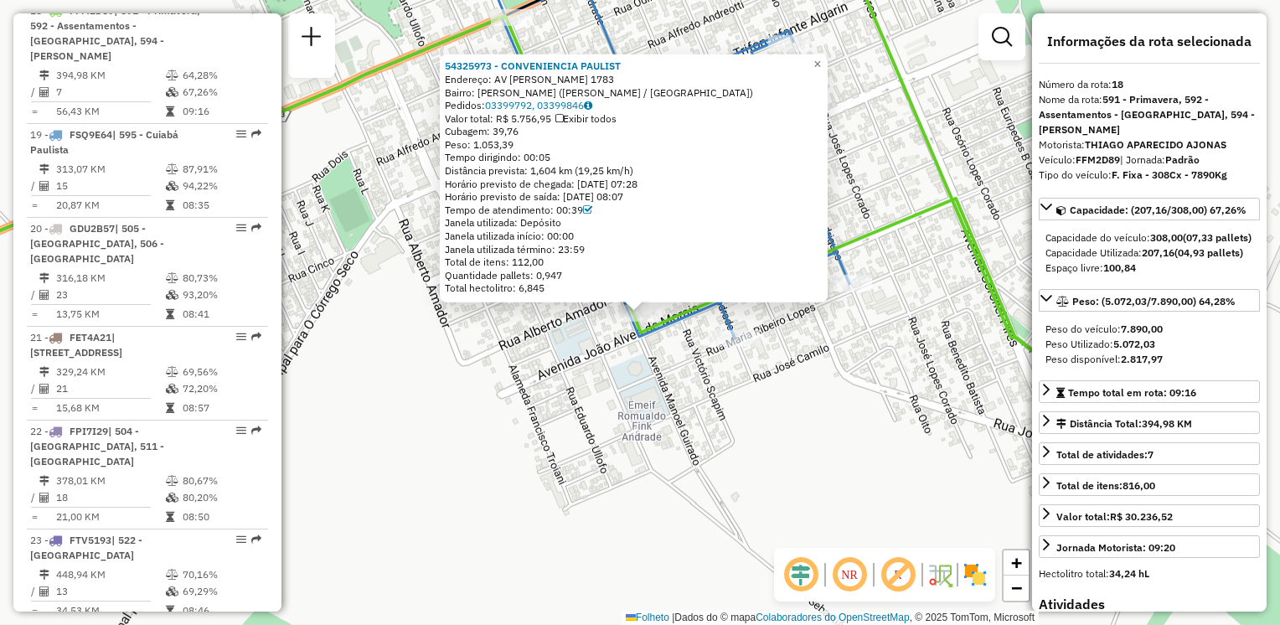
scroll to position [2254, 0]
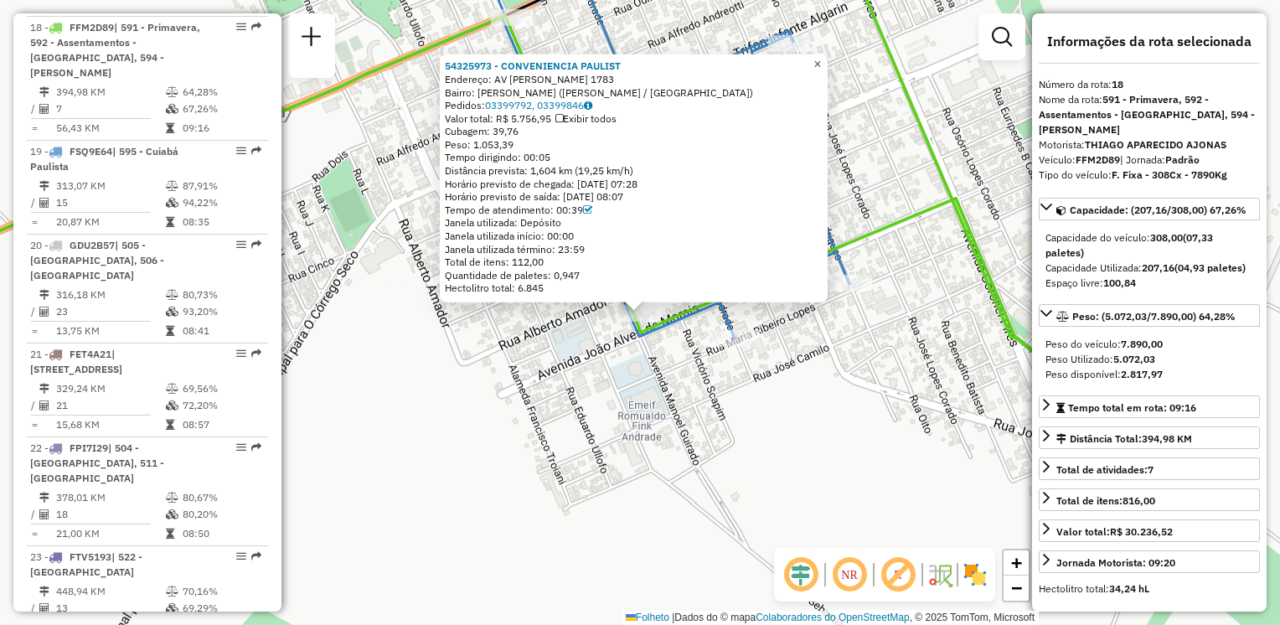
click at [821, 60] on span "×" at bounding box center [817, 64] width 8 height 14
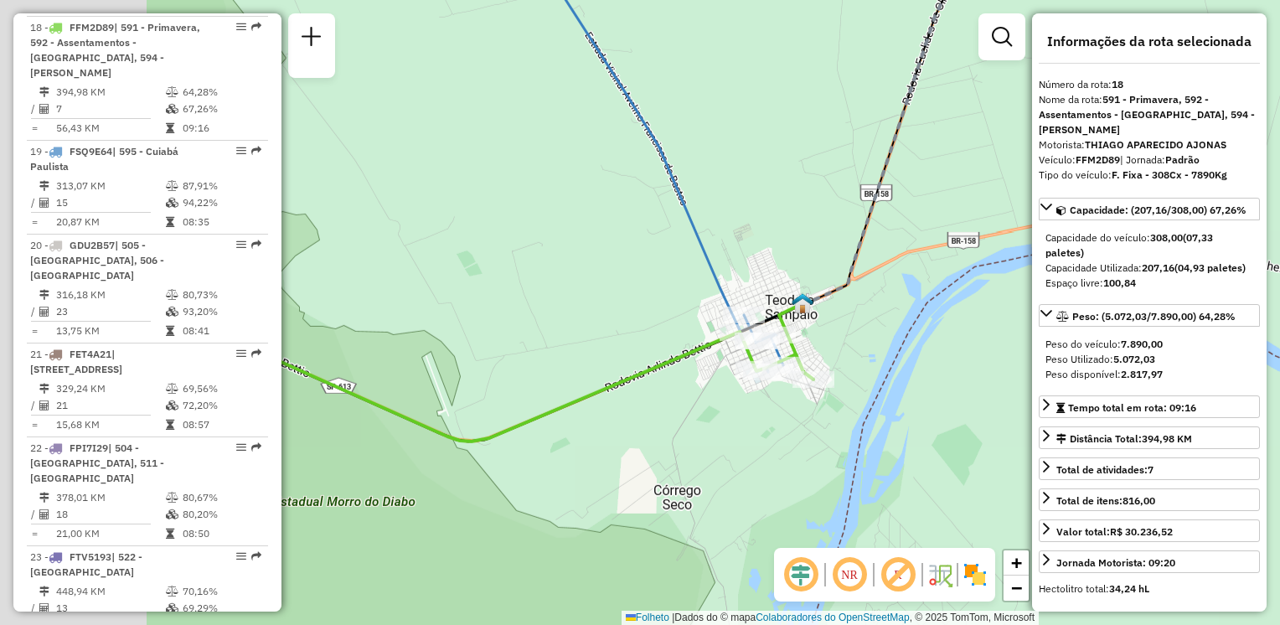
drag, startPoint x: 566, startPoint y: 495, endPoint x: 822, endPoint y: 401, distance: 272.2
click at [813, 407] on div "Janela de atendimento Grade de atendimento Capacidade Transportadoras Veículos …" at bounding box center [640, 312] width 1280 height 625
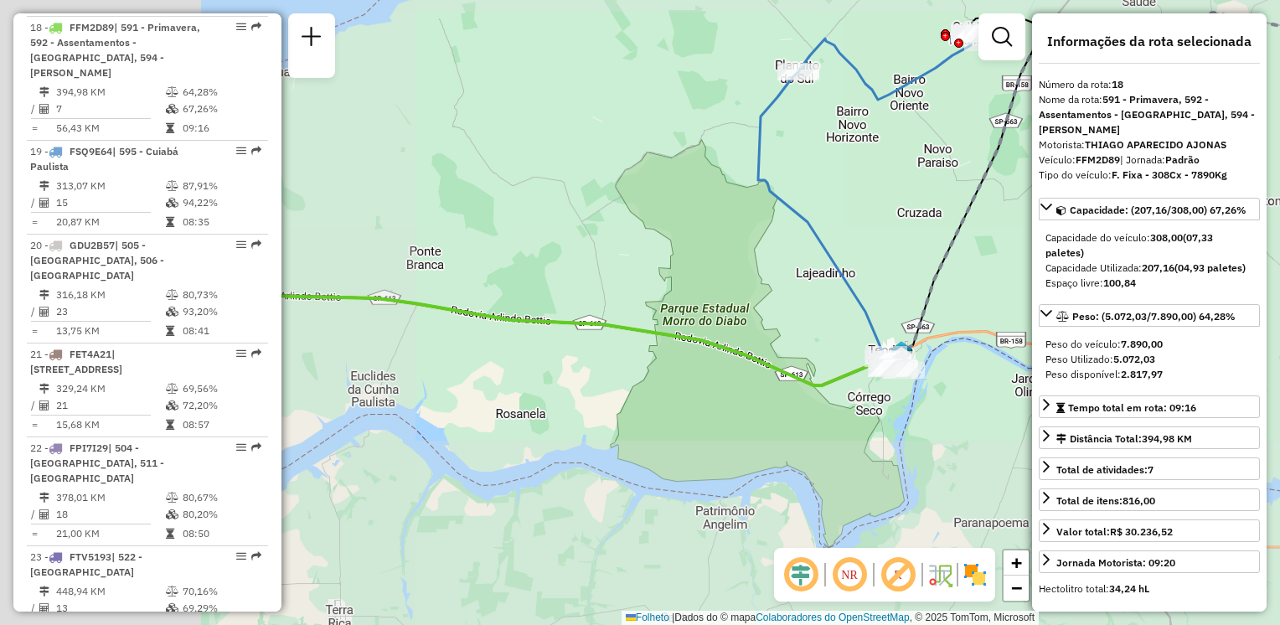
drag, startPoint x: 451, startPoint y: 493, endPoint x: 968, endPoint y: 422, distance: 522.6
click at [1019, 424] on div "Janela de atendimento Grade de atendimento Capacidade Transportadoras Veículos …" at bounding box center [640, 312] width 1280 height 625
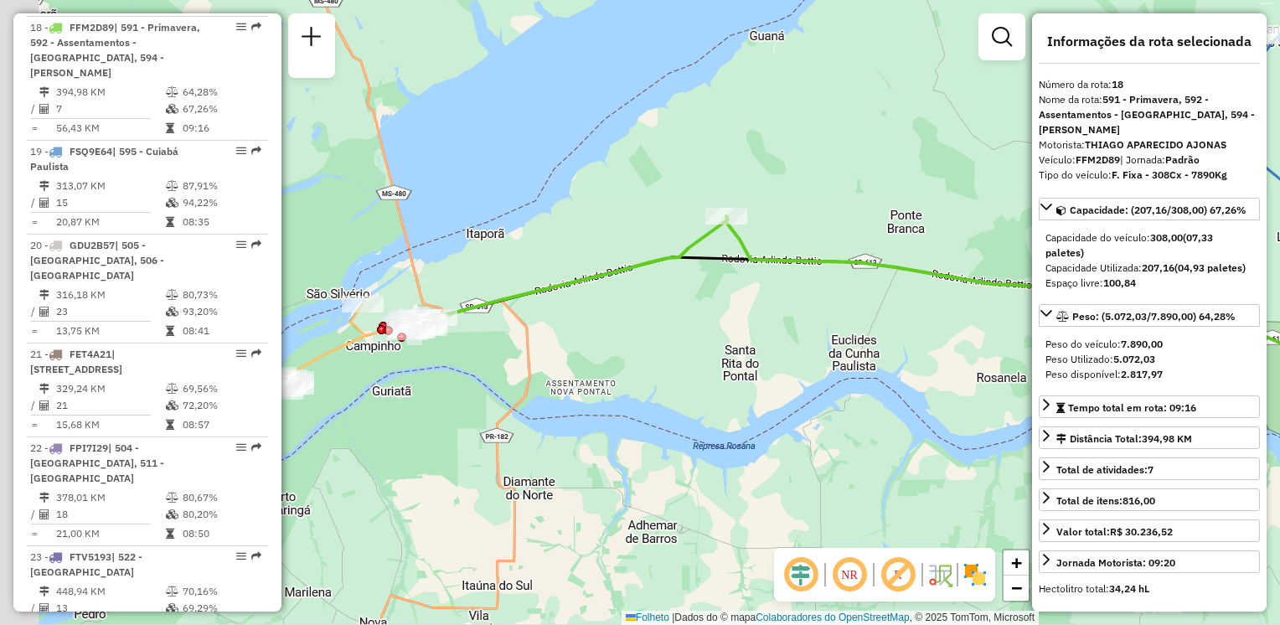
drag, startPoint x: 595, startPoint y: 348, endPoint x: 887, endPoint y: 340, distance: 292.5
click at [887, 340] on div "Janela de atendimento Grade de atendimento Capacidade Transportadoras Veículos …" at bounding box center [640, 312] width 1280 height 625
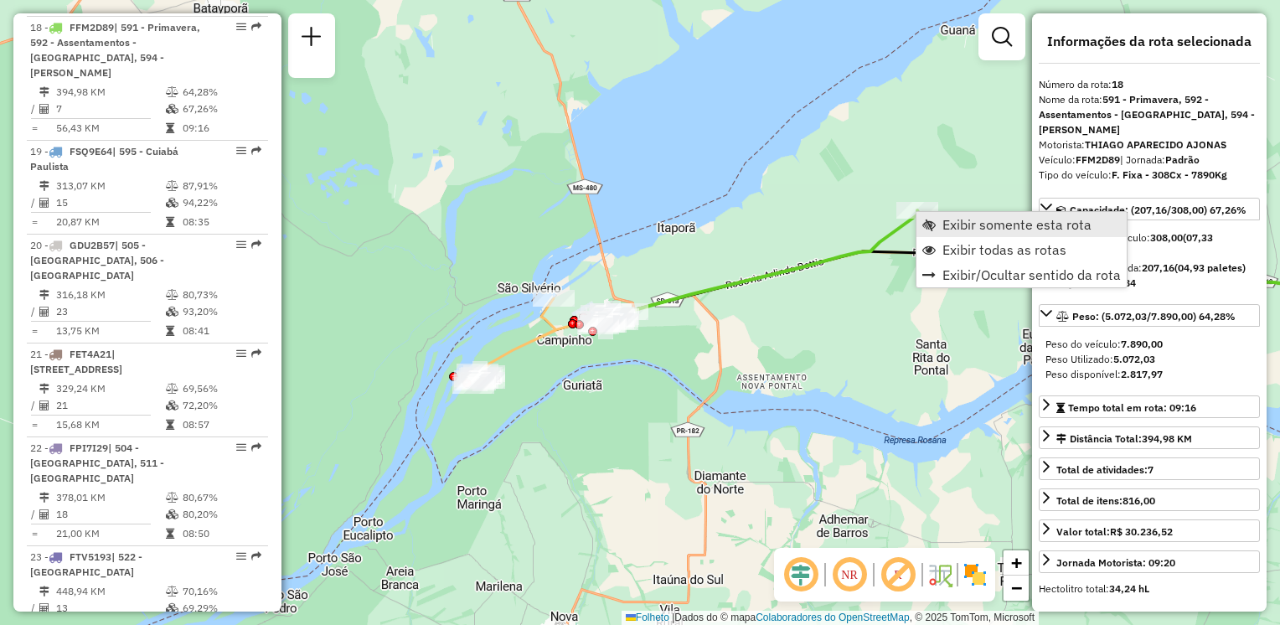
click at [948, 228] on span "Exibir somente esta rota" at bounding box center [1016, 224] width 149 height 13
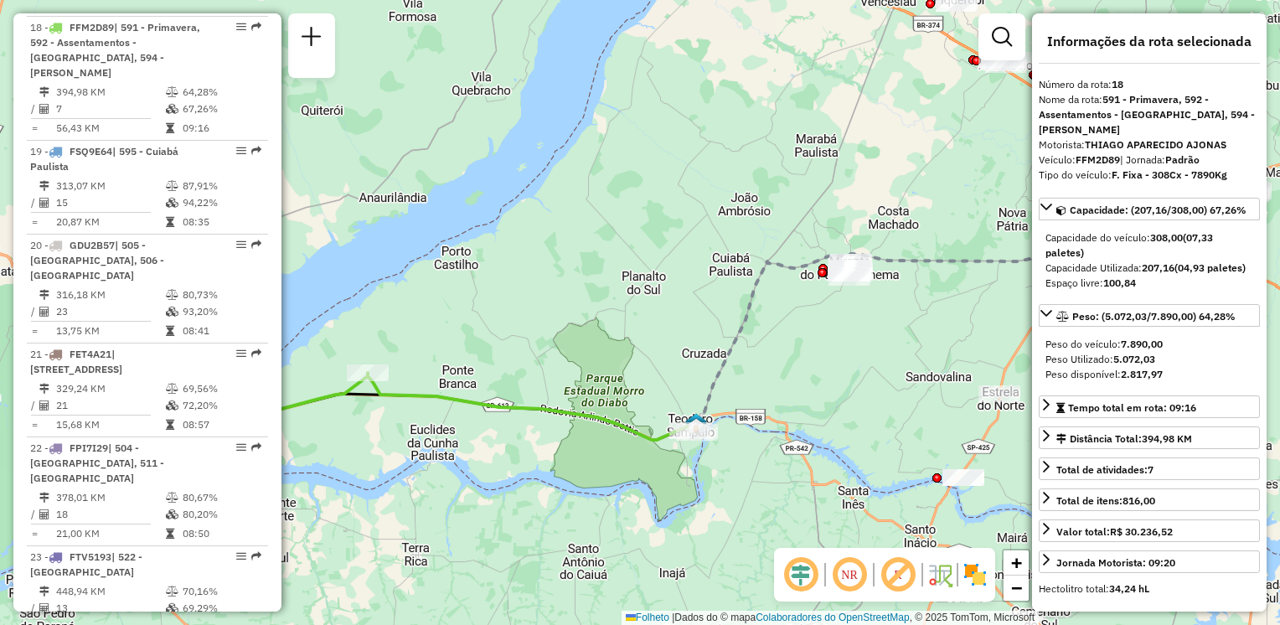
drag, startPoint x: 473, startPoint y: 411, endPoint x: 1070, endPoint y: 303, distance: 606.2
click at [1073, 303] on hb-router-mapa "Informações da Sessão 1287812 - [DATE] Criação: [DATE] 19:26 Depósito: CDD Pres…" at bounding box center [640, 312] width 1280 height 625
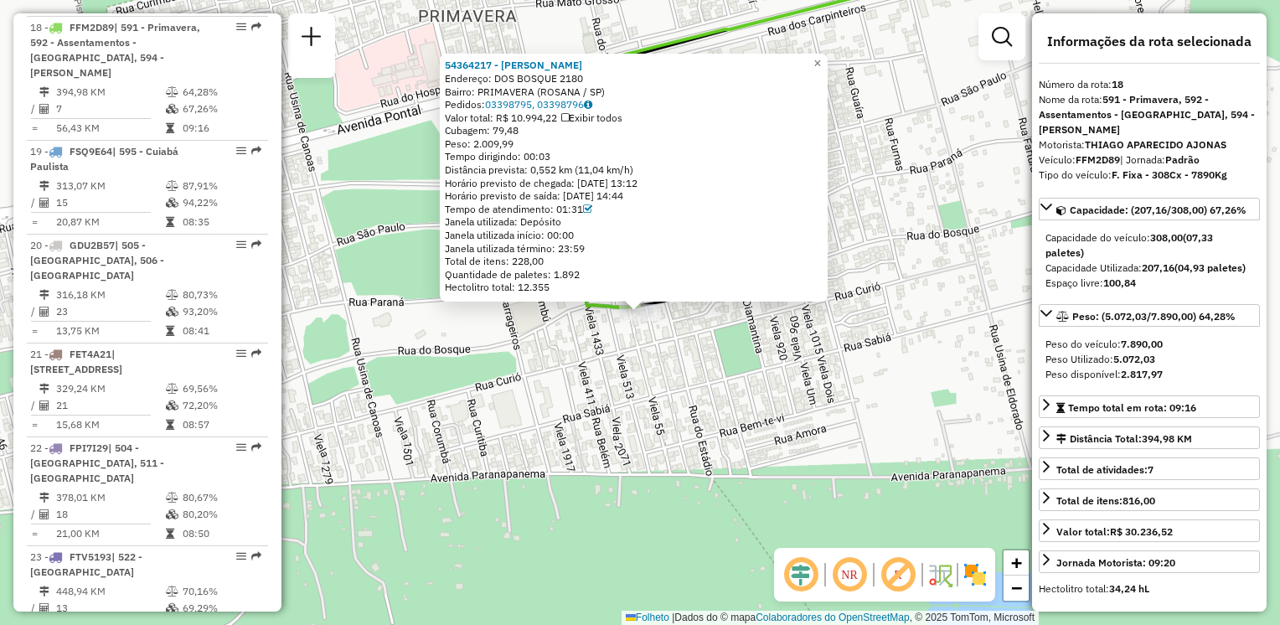
click at [568, 368] on div "54364217 - CONV JACARÉ Endereço: DOS BOSQUE 2180 Bairro: PRIMAVERA (ROSANA / SP…" at bounding box center [640, 312] width 1280 height 625
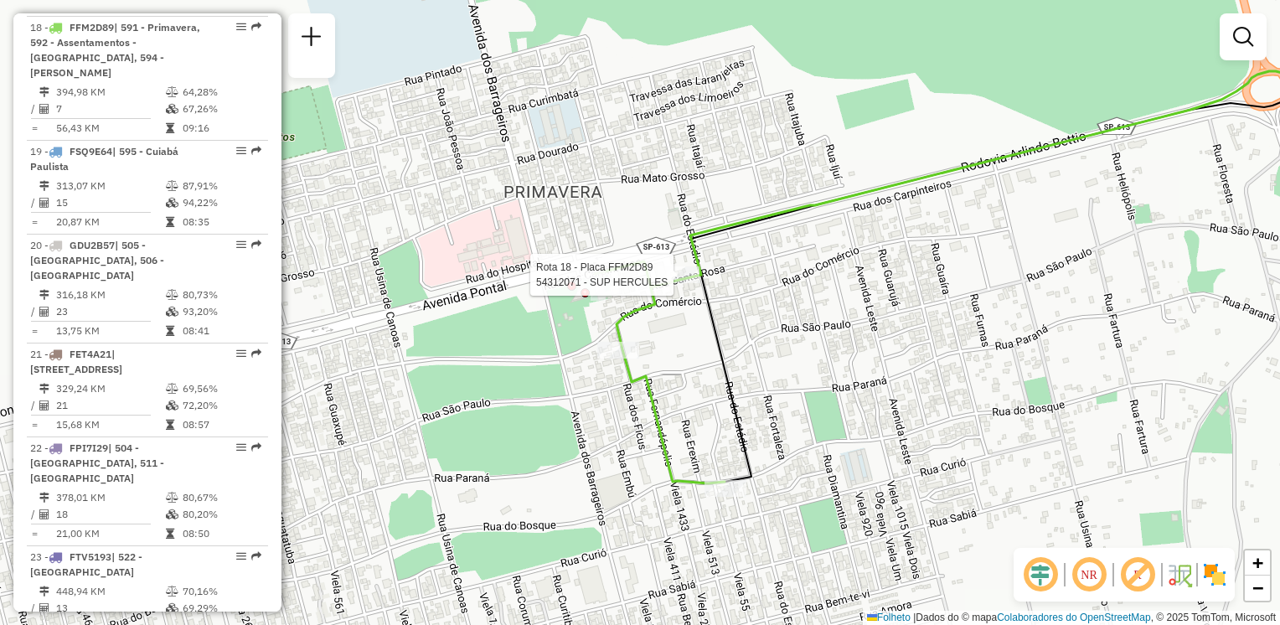
select select "**********"
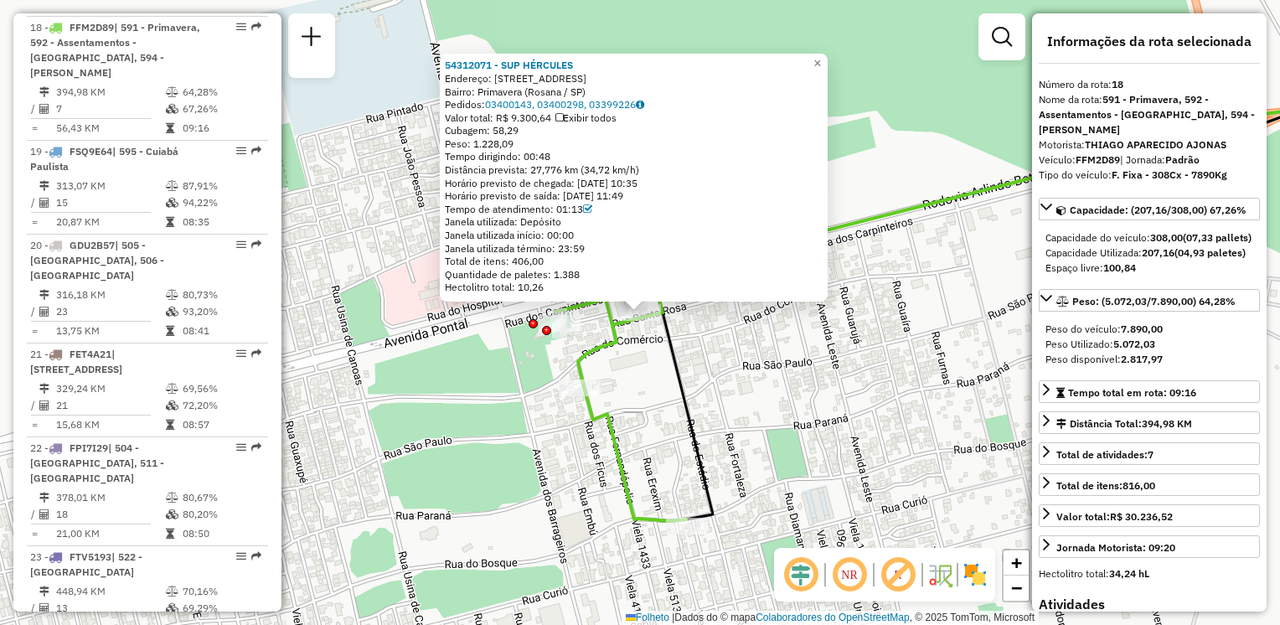
click at [527, 360] on div "54312071 - SUP HÉRCULES Endereço: [STREET_ADDRESS]) Pedidos: 03400143, 03400298…" at bounding box center [640, 312] width 1280 height 625
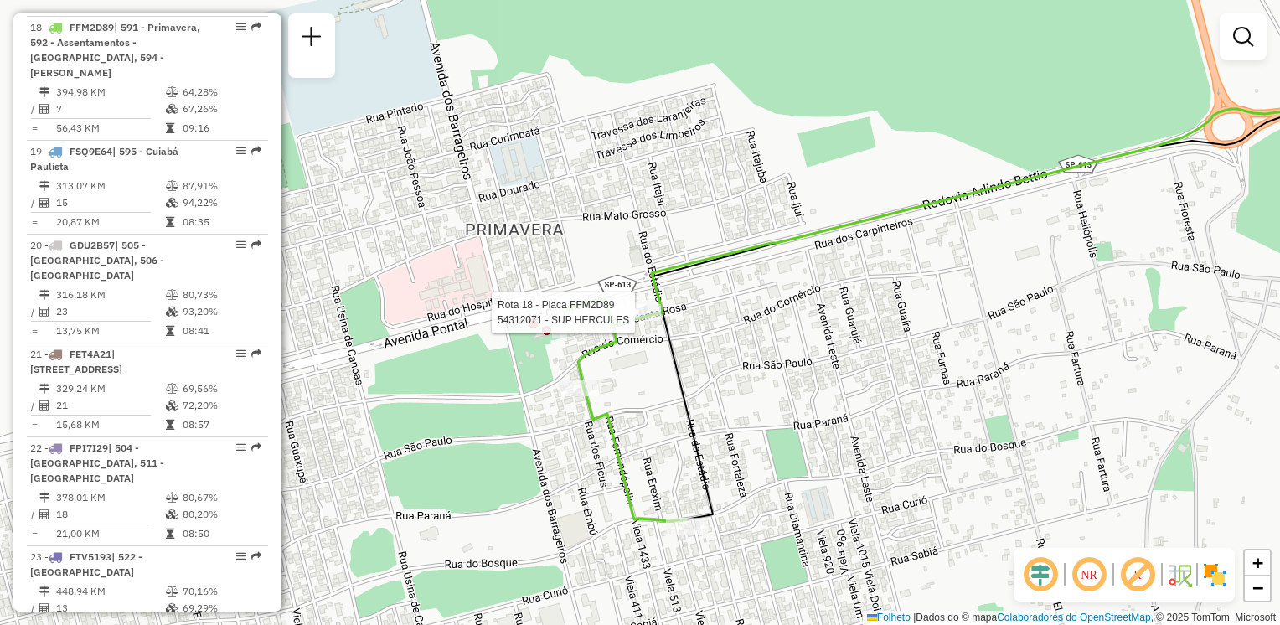
select select "**********"
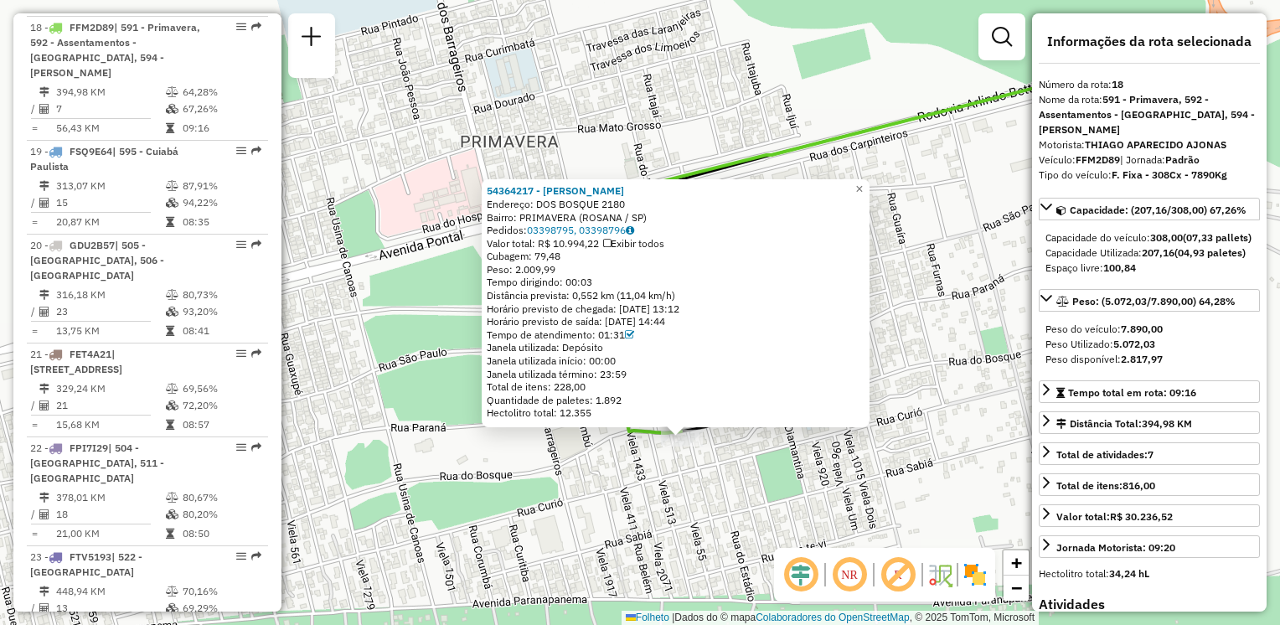
drag, startPoint x: 567, startPoint y: 400, endPoint x: 617, endPoint y: 521, distance: 131.1
click at [610, 526] on div "54364217 - CONV JACARÉ Endereço: DOS BOSQUE 2180 Bairro: PRIMAVERA (ROSANA / SP…" at bounding box center [640, 312] width 1280 height 625
click at [864, 186] on span "×" at bounding box center [860, 190] width 8 height 14
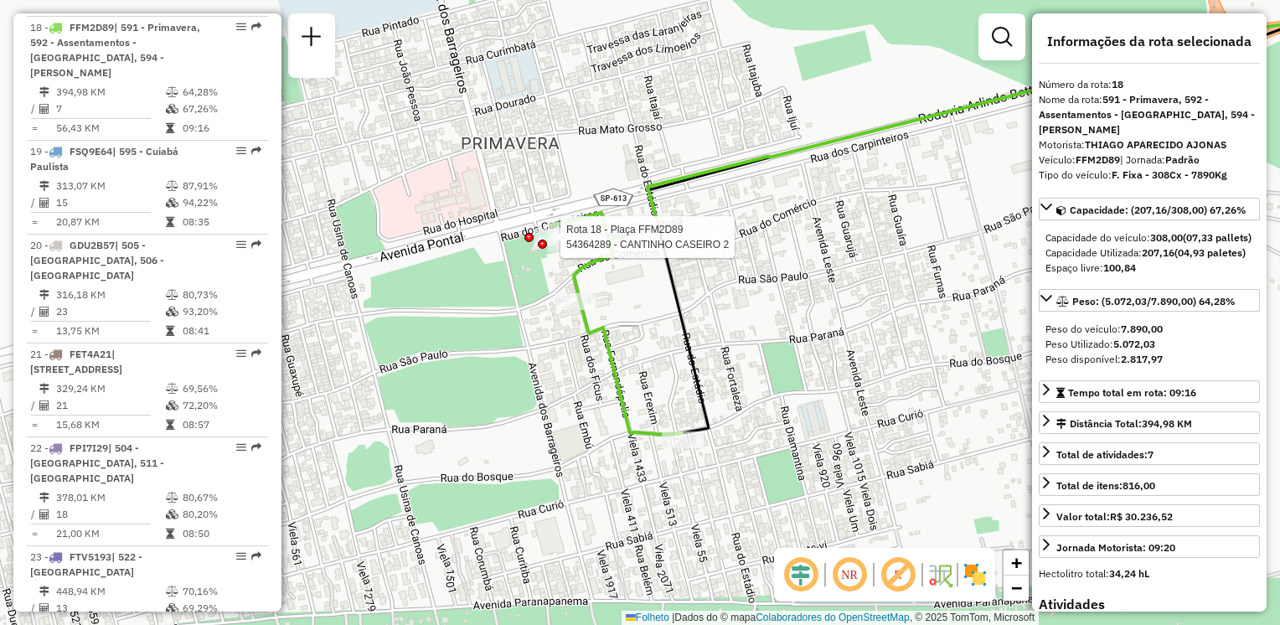
click at [544, 240] on div at bounding box center [542, 244] width 9 height 9
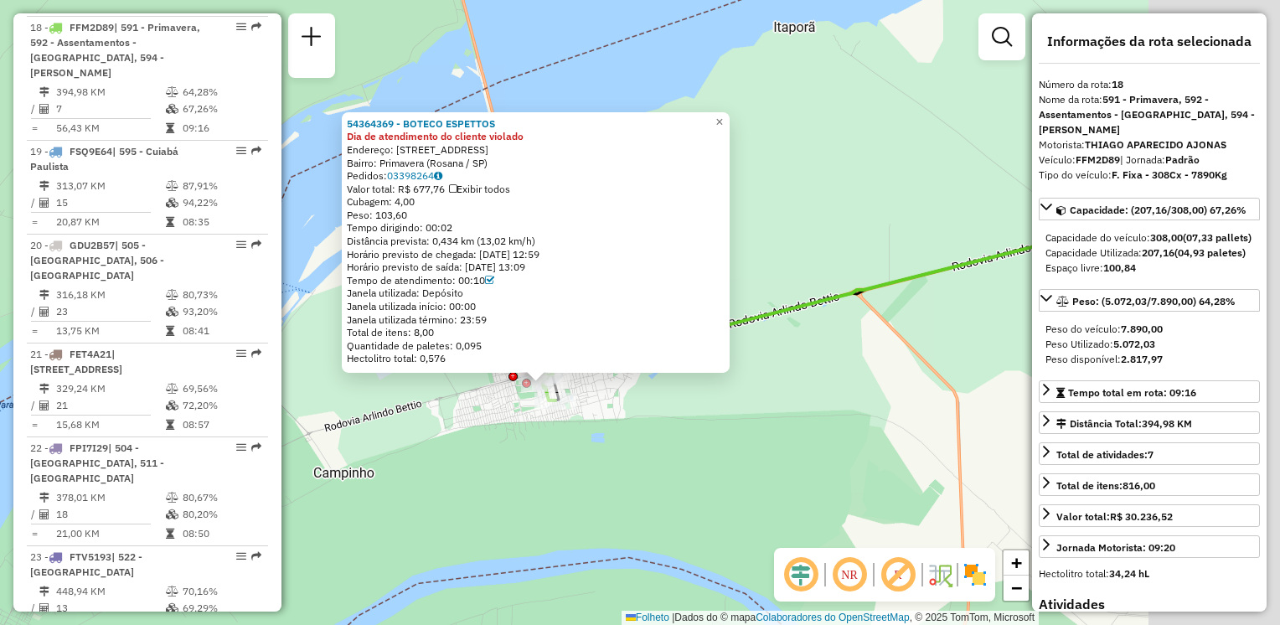
drag, startPoint x: 638, startPoint y: 488, endPoint x: 586, endPoint y: 488, distance: 51.9
click at [586, 488] on div "54364369 - BOTECO ESPETTOS Dia de atendimento do cliente violado Endereço: [STR…" at bounding box center [640, 312] width 1280 height 625
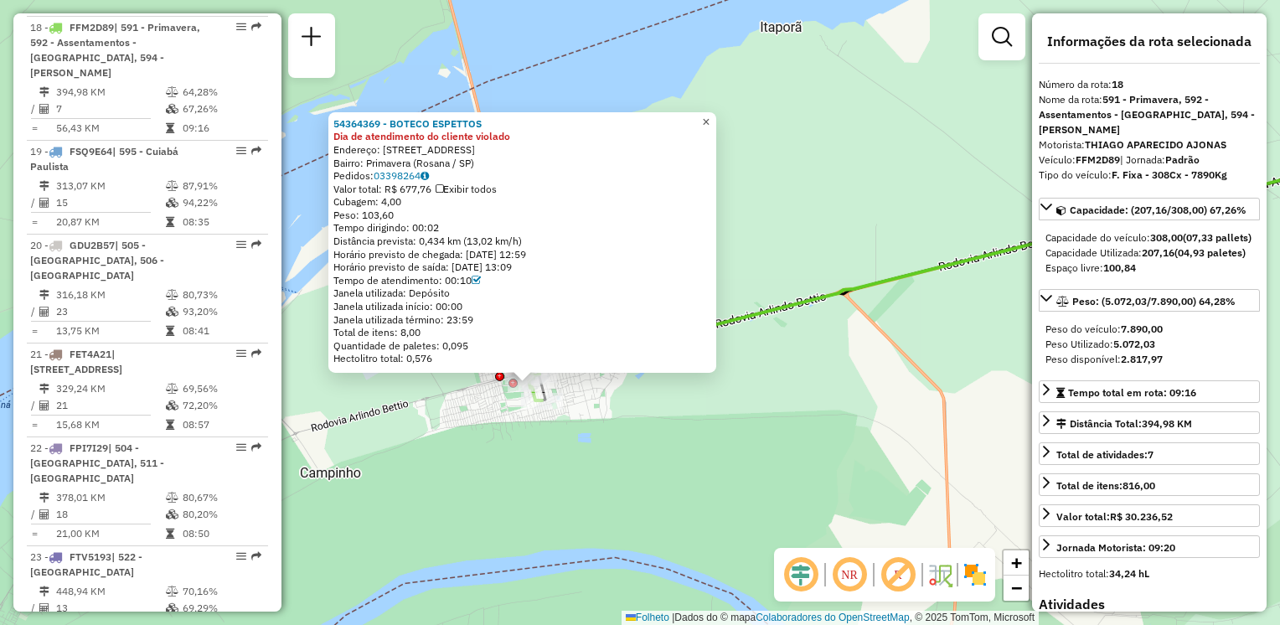
click at [710, 117] on span "×" at bounding box center [706, 122] width 8 height 14
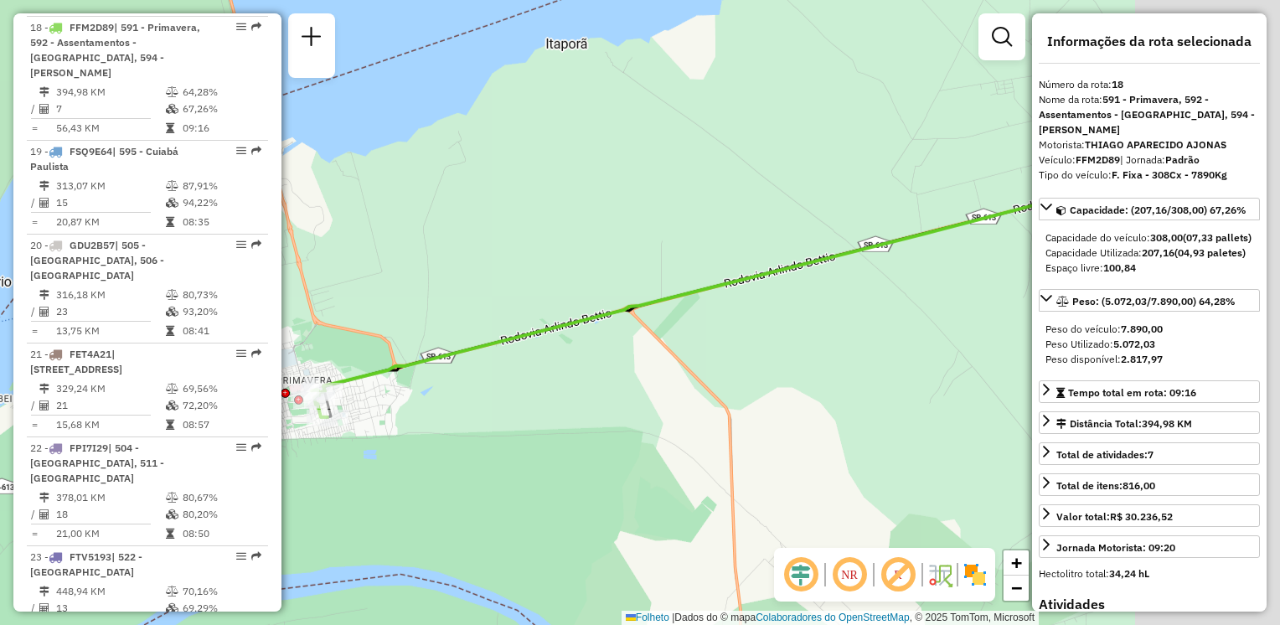
drag, startPoint x: 816, startPoint y: 234, endPoint x: 509, endPoint y: 266, distance: 308.3
click at [509, 266] on div "Janela de atendimento Grade de atendimento Capacidade Transportadoras Veículos …" at bounding box center [640, 312] width 1280 height 625
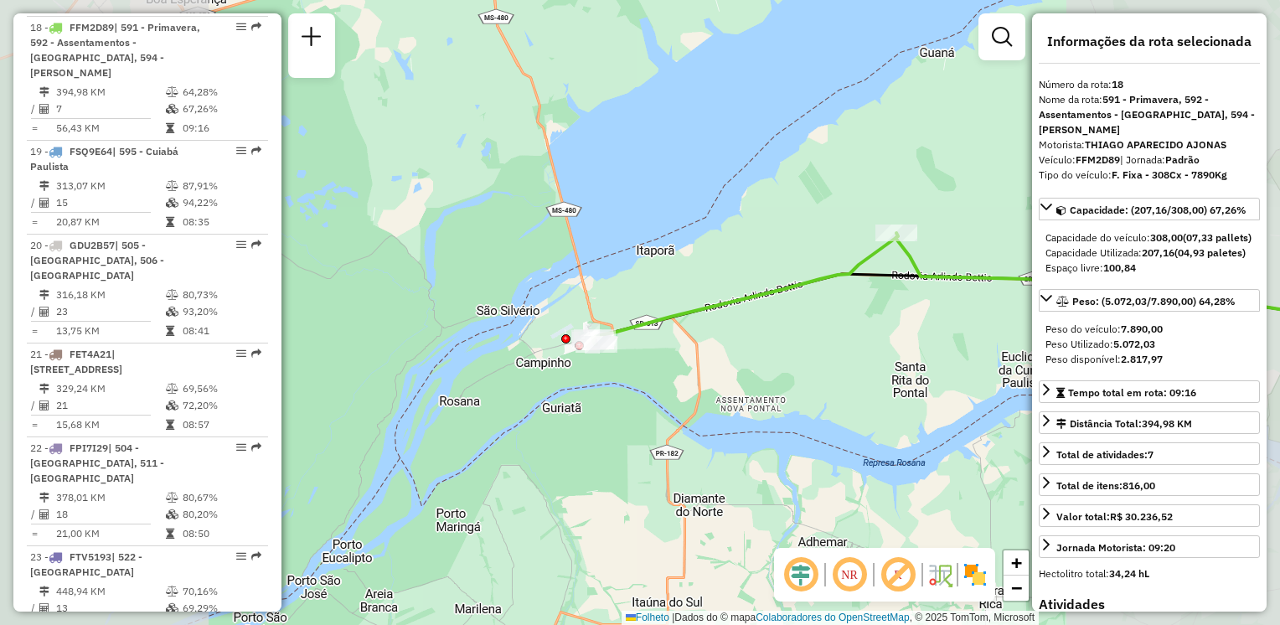
drag, startPoint x: 801, startPoint y: 345, endPoint x: 745, endPoint y: 347, distance: 56.2
click at [706, 385] on div "Janela de atendimento Grade de atendimento Capacidade Transportadoras Veículos …" at bounding box center [640, 312] width 1280 height 625
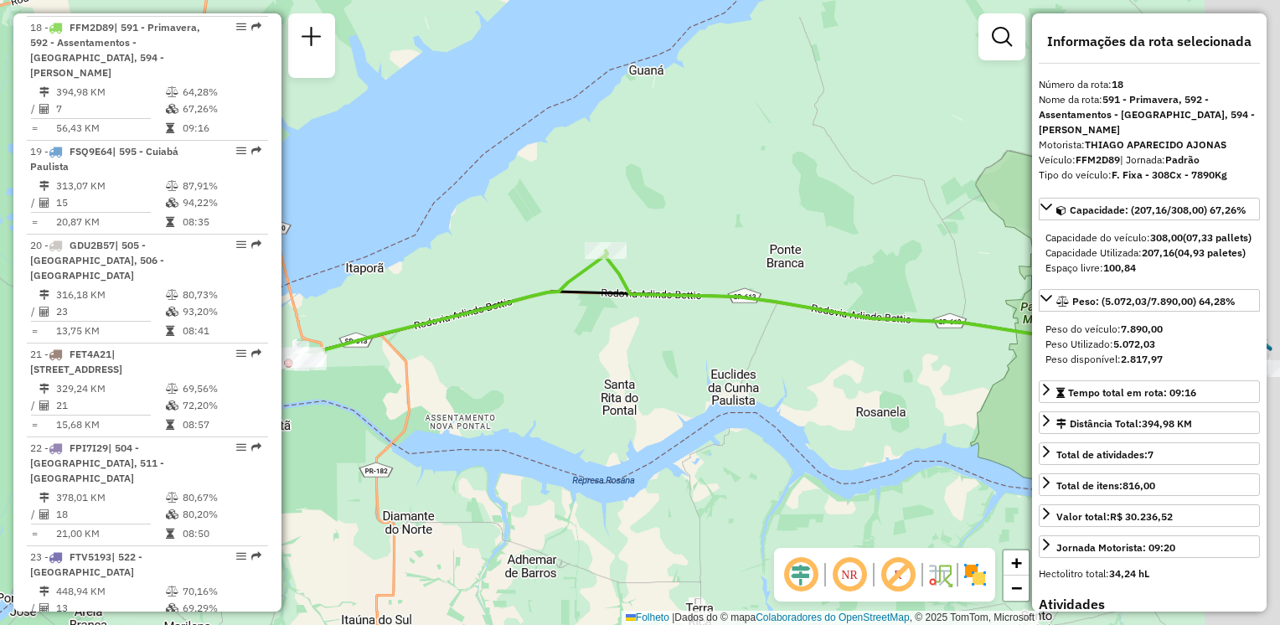
drag, startPoint x: 937, startPoint y: 277, endPoint x: 710, endPoint y: 250, distance: 228.7
click at [710, 250] on div "Janela de atendimento Grade de atendimento Capacidade Transportadoras Veículos …" at bounding box center [640, 312] width 1280 height 625
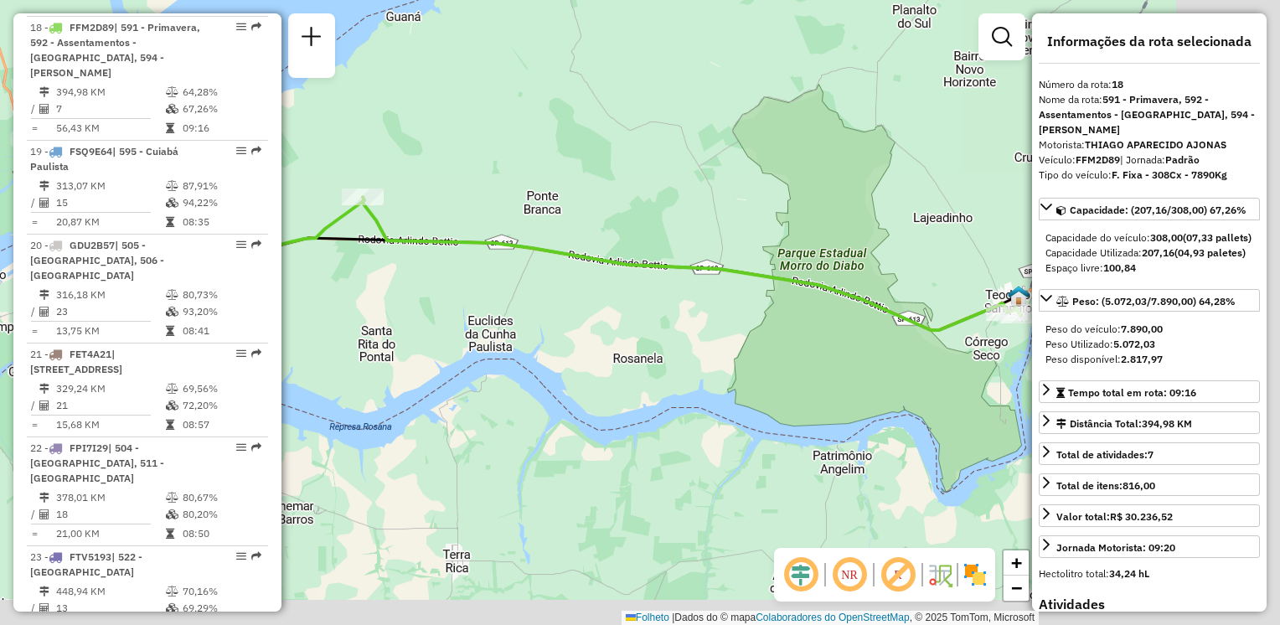
drag, startPoint x: 823, startPoint y: 256, endPoint x: 622, endPoint y: 213, distance: 205.7
click at [622, 213] on div "Janela de atendimento Grade de atendimento Capacidade Transportadoras Veículos …" at bounding box center [640, 312] width 1280 height 625
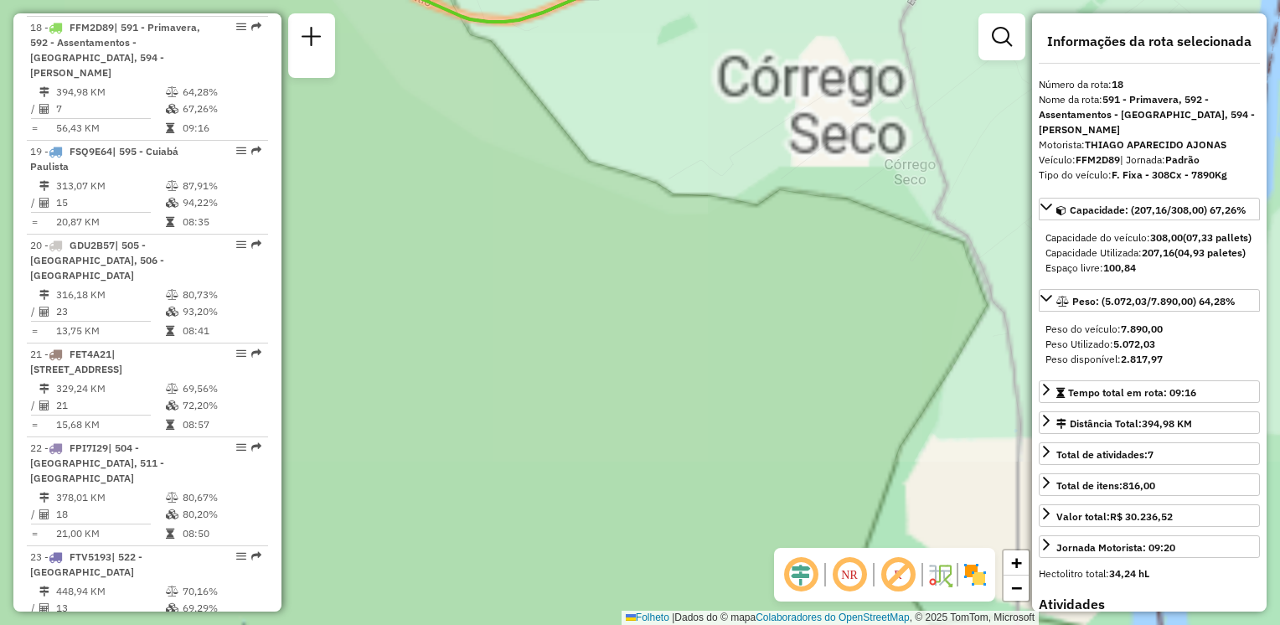
drag, startPoint x: 880, startPoint y: 276, endPoint x: 446, endPoint y: 433, distance: 461.4
click at [446, 433] on div "Janela de atendimento Grade de atendimento Capacidade Transportadoras Veículos …" at bounding box center [640, 312] width 1280 height 625
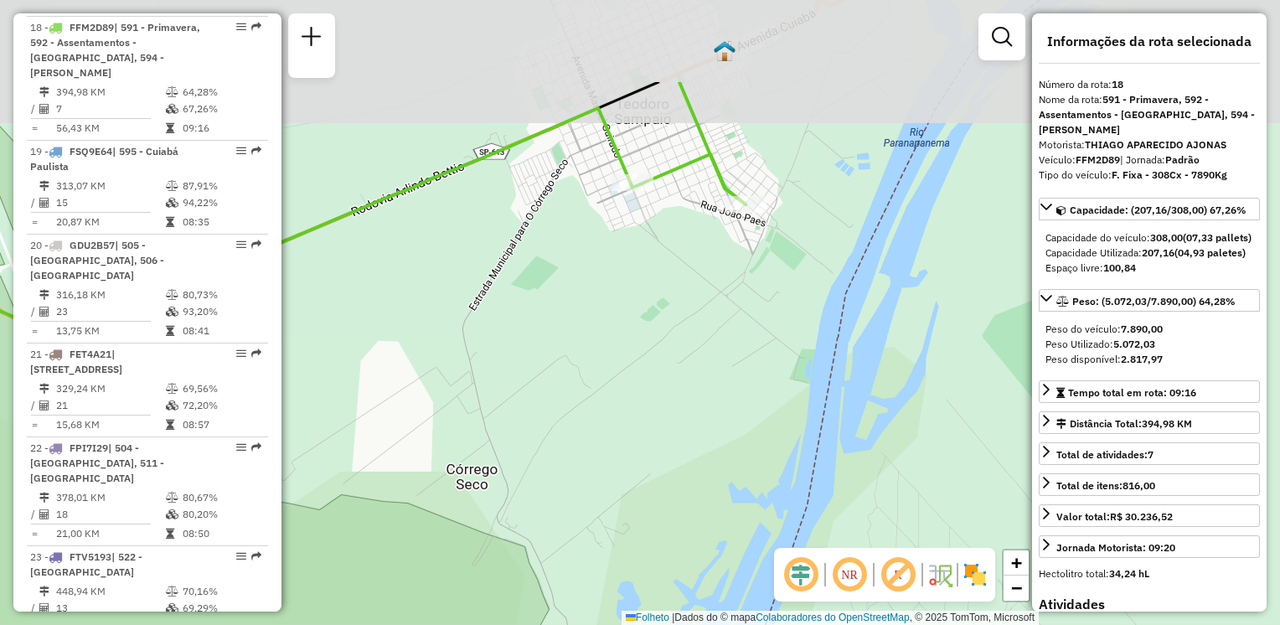
drag, startPoint x: 643, startPoint y: 374, endPoint x: 639, endPoint y: 475, distance: 101.4
click at [639, 475] on div "Janela de atendimento Grade de atendimento Capacidade Transportadoras Veículos …" at bounding box center [640, 312] width 1280 height 625
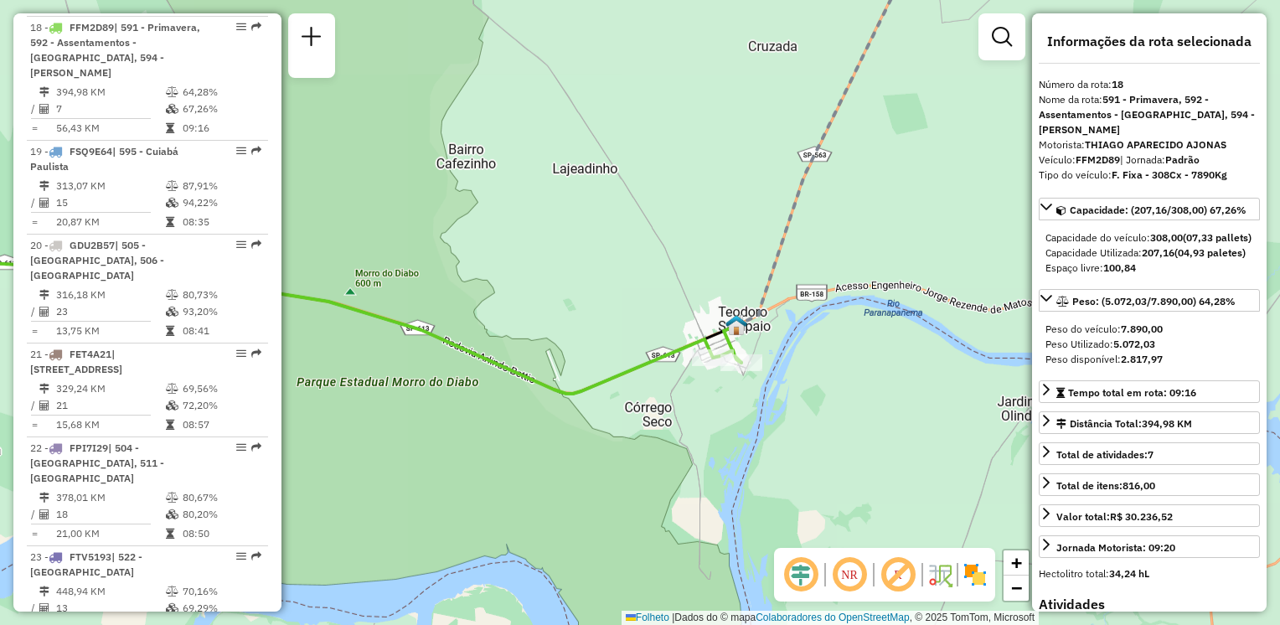
drag, startPoint x: 483, startPoint y: 481, endPoint x: 601, endPoint y: 462, distance: 118.7
click at [601, 462] on div "Janela de atendimento Grade de atendimento Capacidade Transportadoras Veículos …" at bounding box center [640, 312] width 1280 height 625
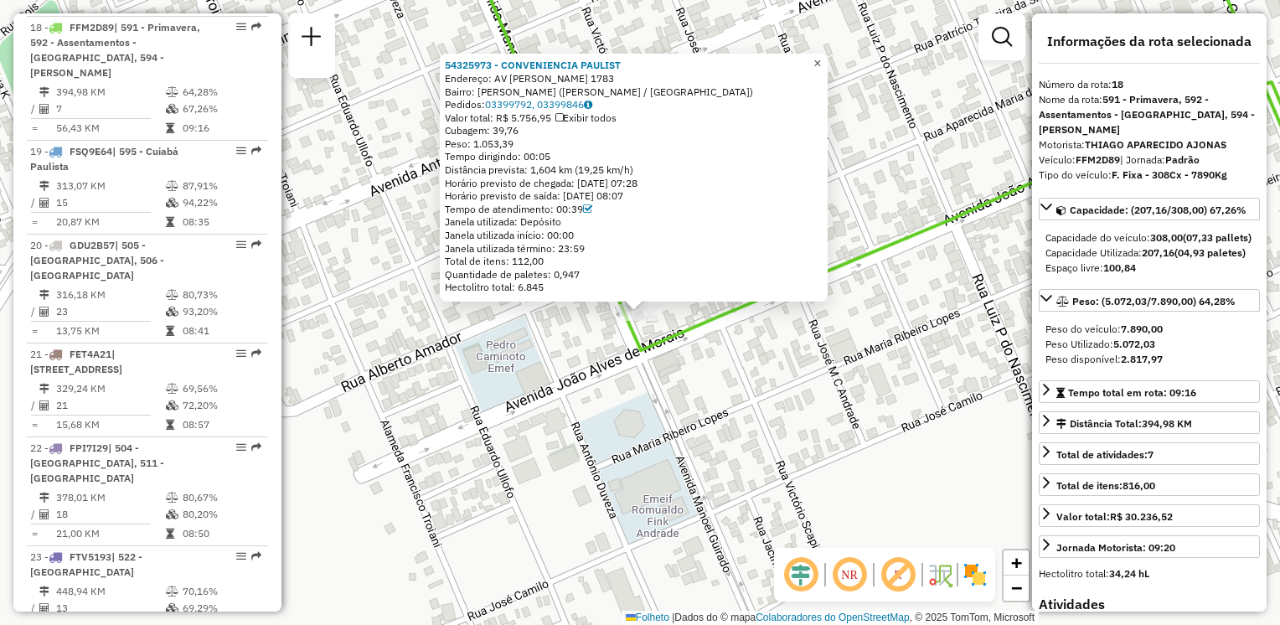
click at [821, 59] on span "×" at bounding box center [817, 63] width 8 height 14
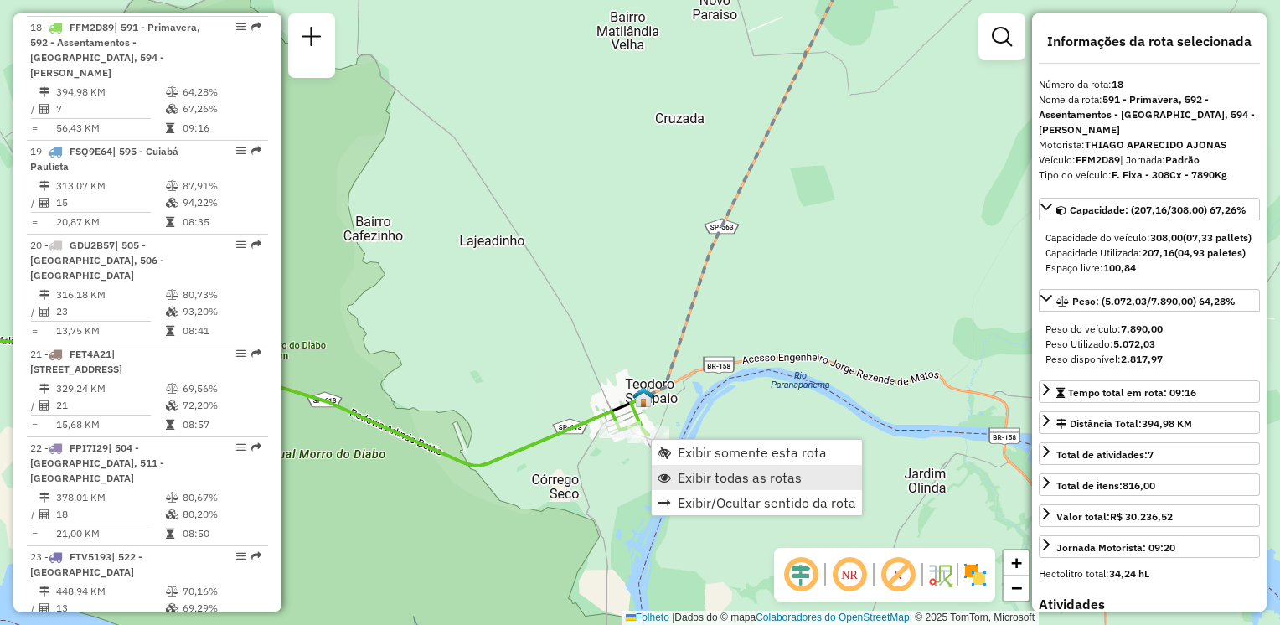
click at [686, 472] on span "Exibir todas as rotas" at bounding box center [740, 477] width 124 height 13
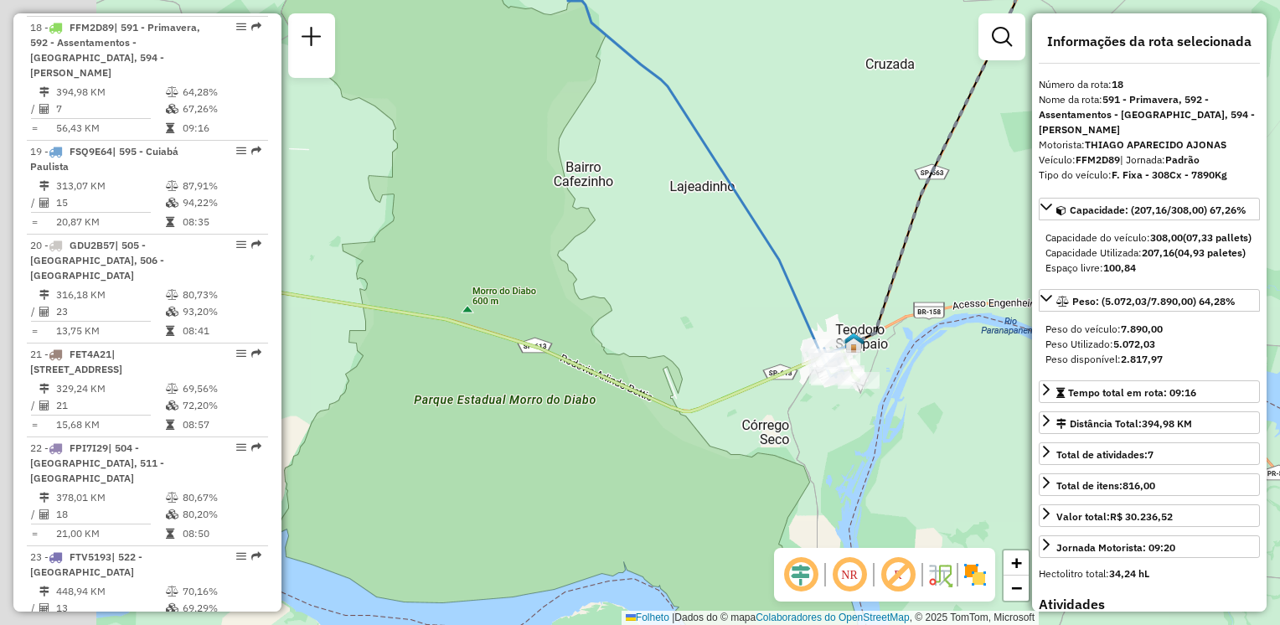
drag, startPoint x: 483, startPoint y: 517, endPoint x: 733, endPoint y: 444, distance: 260.1
click at [732, 445] on div "Janela de atendimento Grade de atendimento Capacidade Transportadoras Veículos …" at bounding box center [640, 312] width 1280 height 625
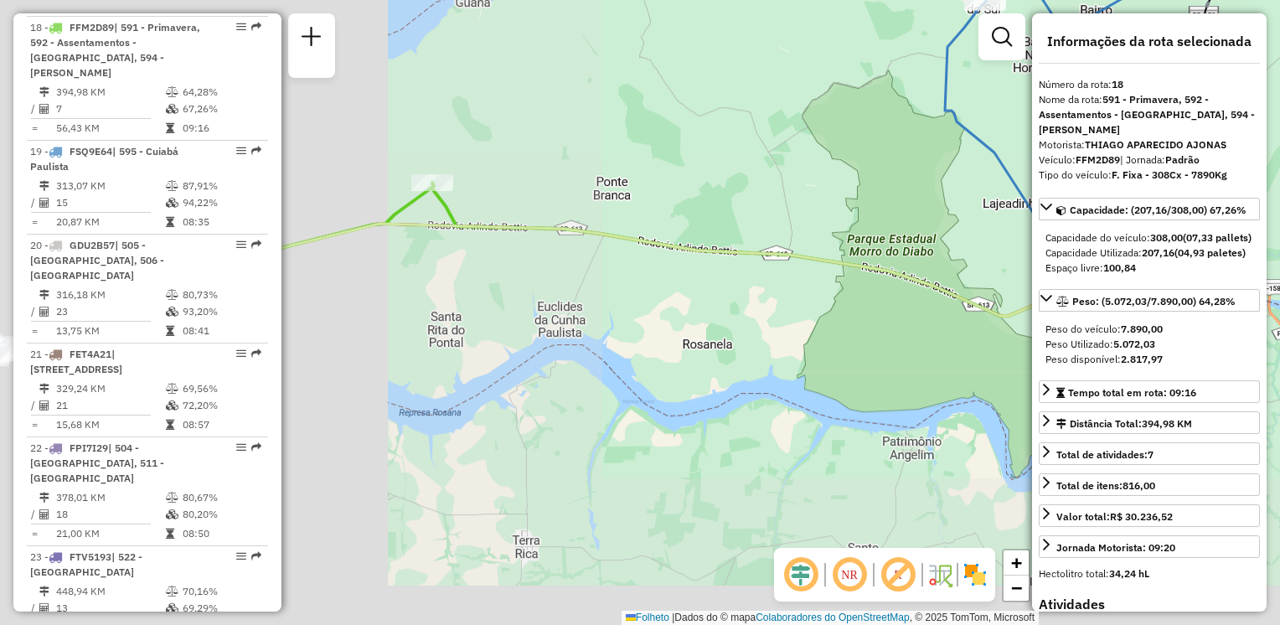
drag, startPoint x: 831, startPoint y: 378, endPoint x: 988, endPoint y: 339, distance: 161.3
click at [990, 341] on div "Janela de atendimento Grade de atendimento Capacidade Transportadoras Veículos …" at bounding box center [640, 312] width 1280 height 625
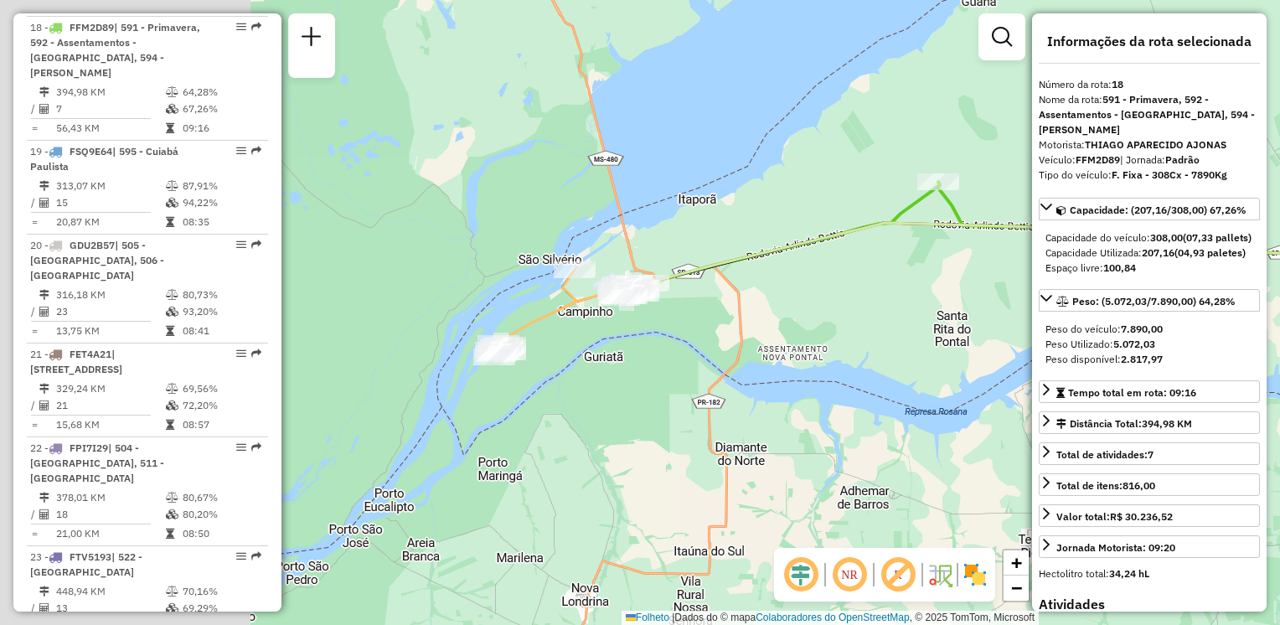
drag, startPoint x: 844, startPoint y: 323, endPoint x: 969, endPoint y: 333, distance: 126.1
click at [969, 333] on div "Janela de atendimento Grade de atendimento Capacidade Transportadoras Veículos …" at bounding box center [640, 312] width 1280 height 625
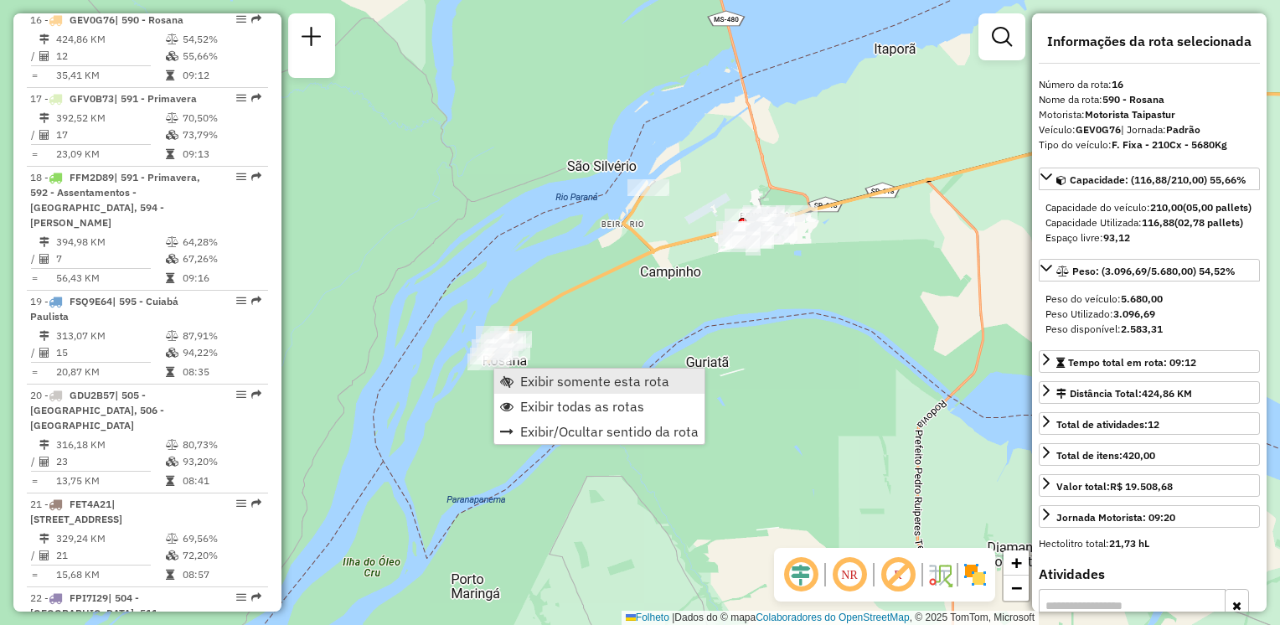
scroll to position [2097, 0]
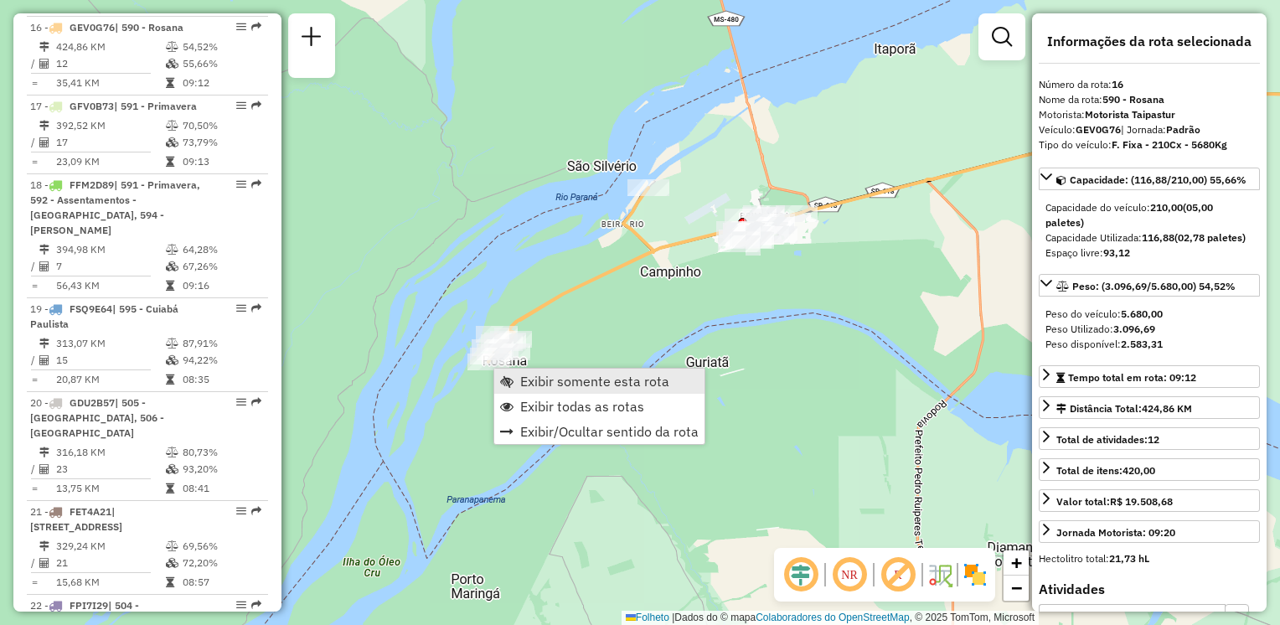
click at [534, 381] on span "Exibir somente esta rota" at bounding box center [594, 380] width 149 height 13
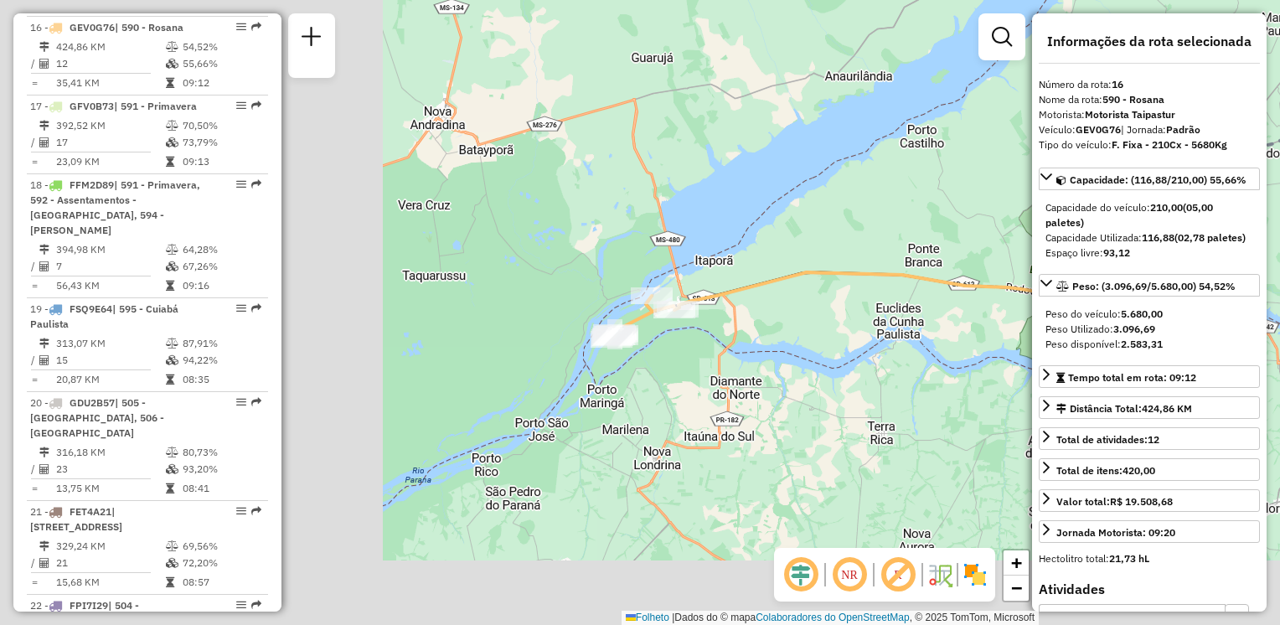
drag, startPoint x: 623, startPoint y: 330, endPoint x: 943, endPoint y: 251, distance: 329.6
click at [943, 251] on div "Janela de atendimento Grade de atendimento Capacidade Transportadoras Veículos …" at bounding box center [640, 312] width 1280 height 625
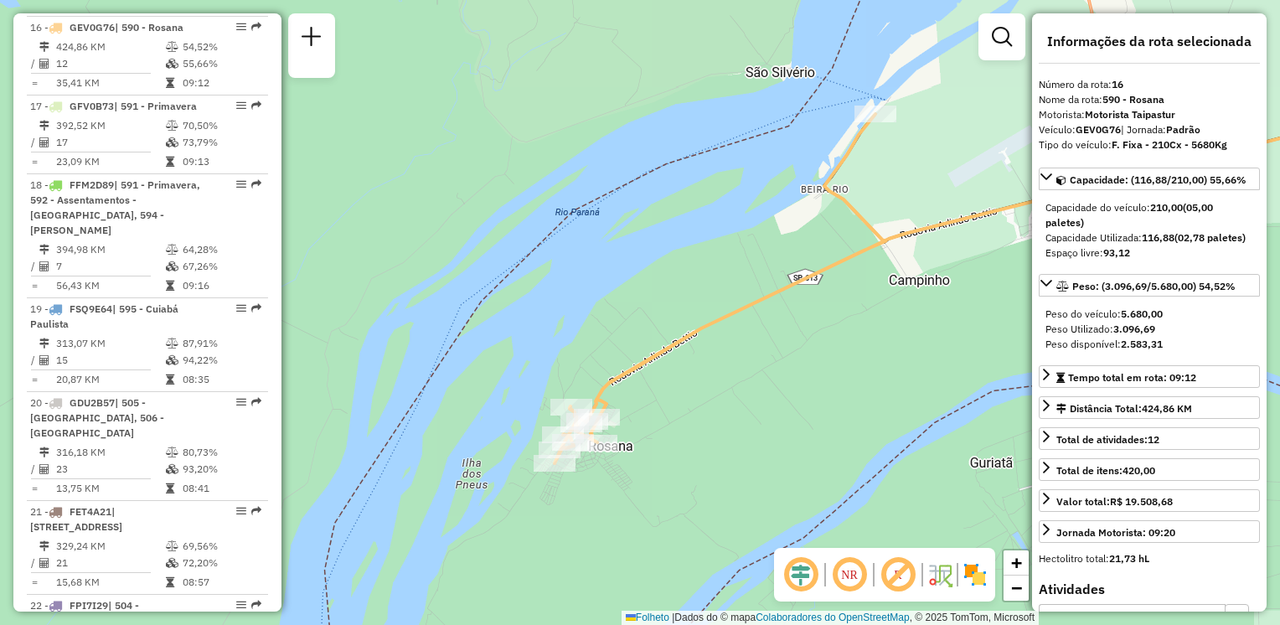
click at [705, 402] on div "Janela de atendimento Grade de atendimento Capacidade Transportadoras Veículos …" at bounding box center [640, 312] width 1280 height 625
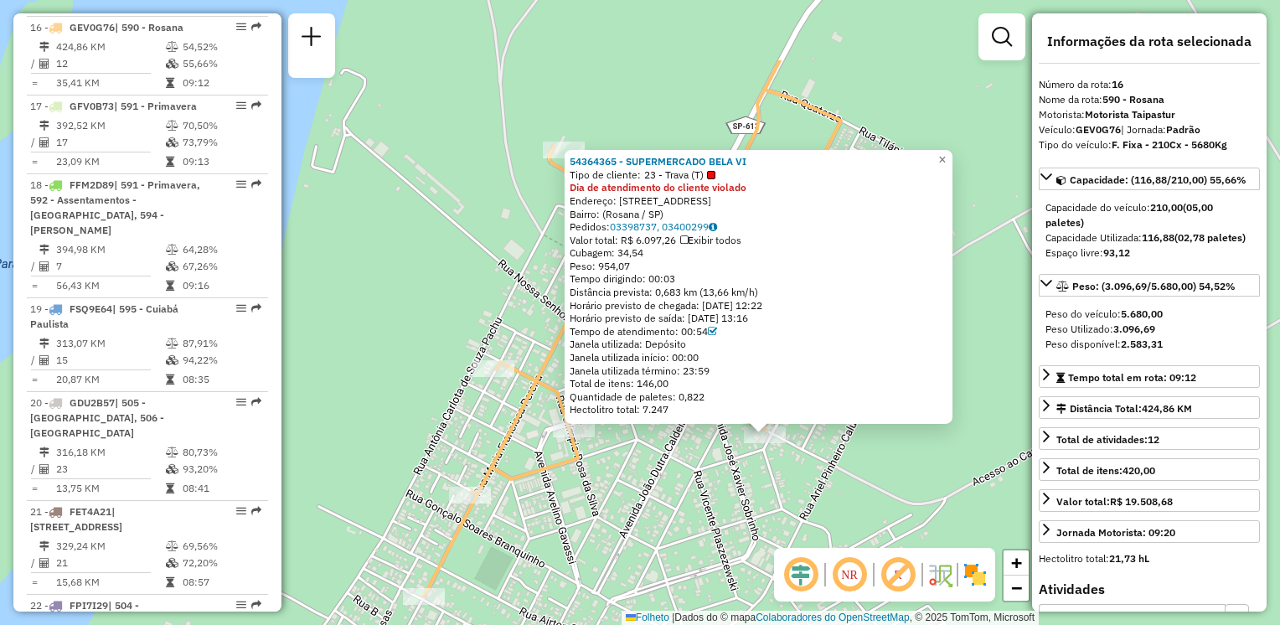
drag, startPoint x: 680, startPoint y: 390, endPoint x: 849, endPoint y: 464, distance: 184.6
click at [813, 510] on div "54364365 - SUPERMERCADO BELA VI Tipo de cliente: 23 - Trava (T) Dia de atendime…" at bounding box center [640, 312] width 1280 height 625
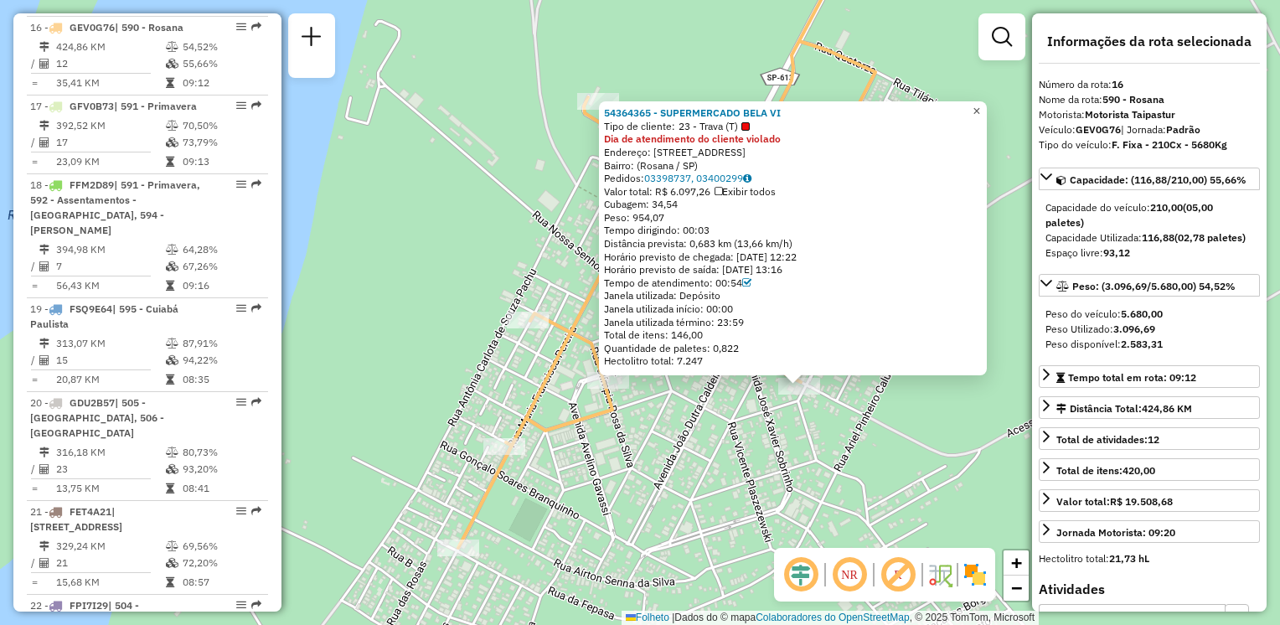
click at [980, 106] on span "×" at bounding box center [977, 111] width 8 height 14
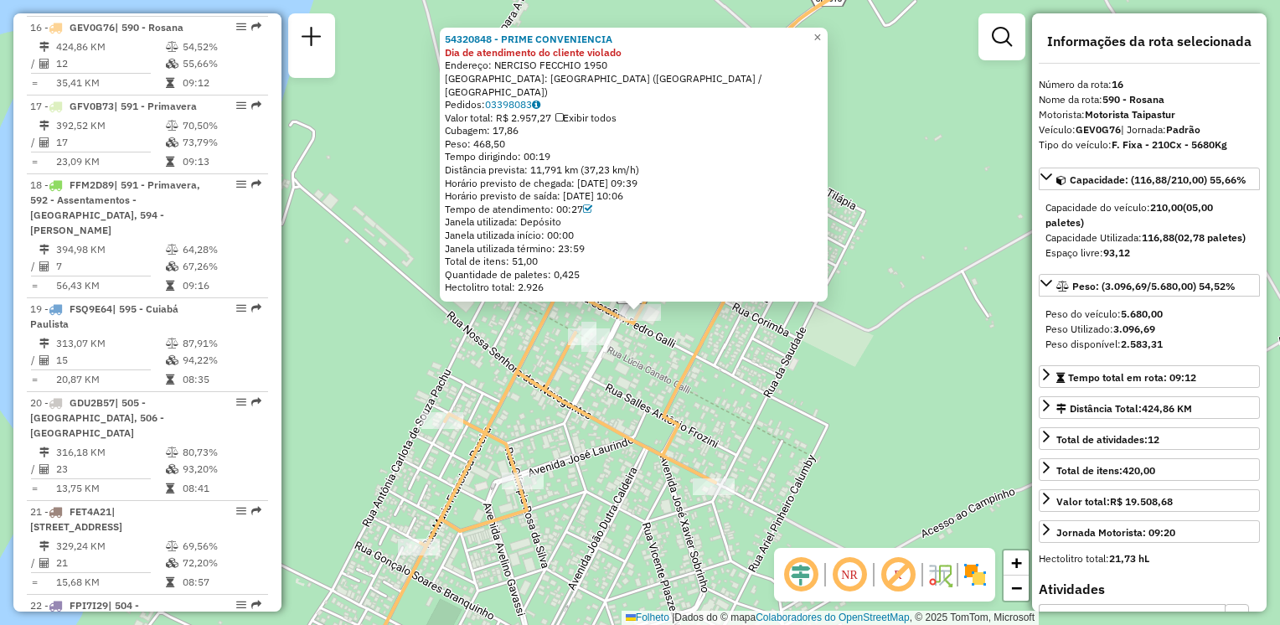
click at [543, 370] on div "54320848 - PRIME CONVENIENCIA Dia de atendimento do cliente violado Endereço: N…" at bounding box center [640, 312] width 1280 height 625
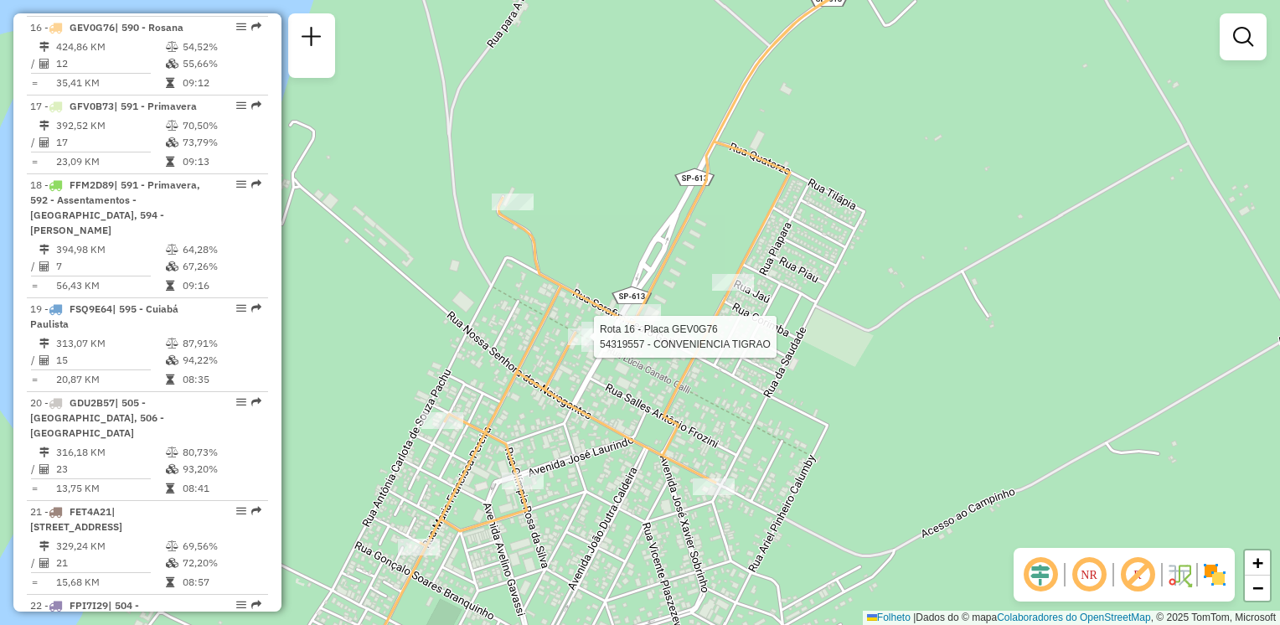
select select "**********"
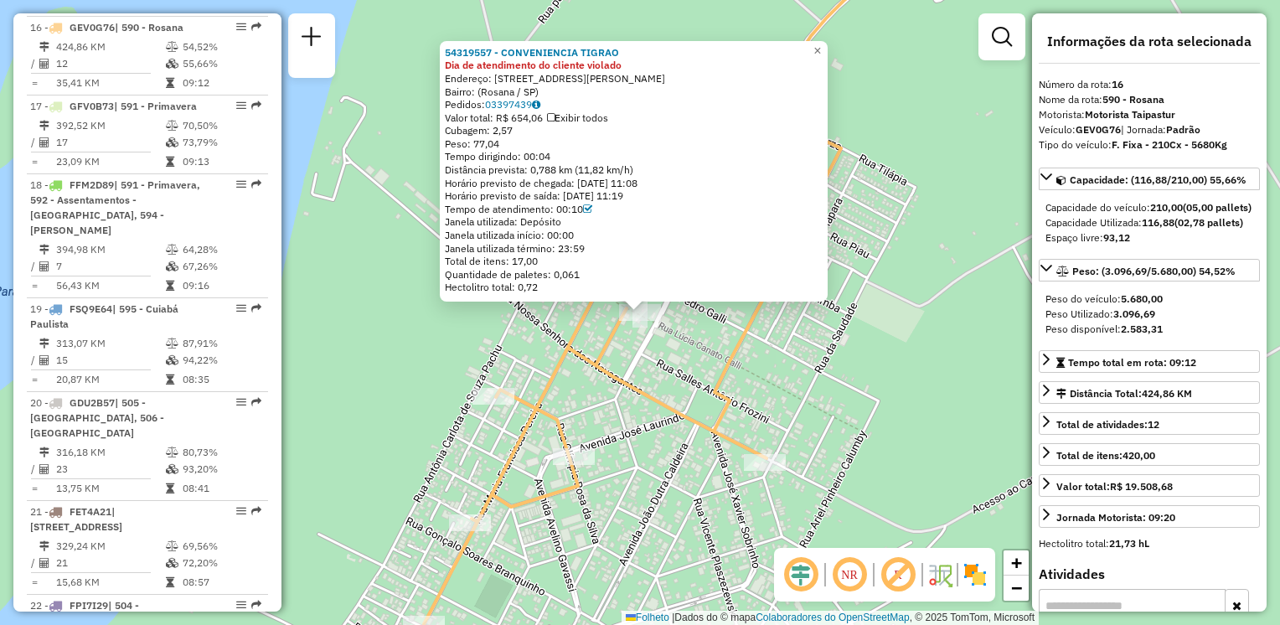
click at [842, 305] on div "54319557 - CONVENIENCIA TIGRAO Dia de atendimento do cliente violado Endereço: …" at bounding box center [640, 312] width 1280 height 625
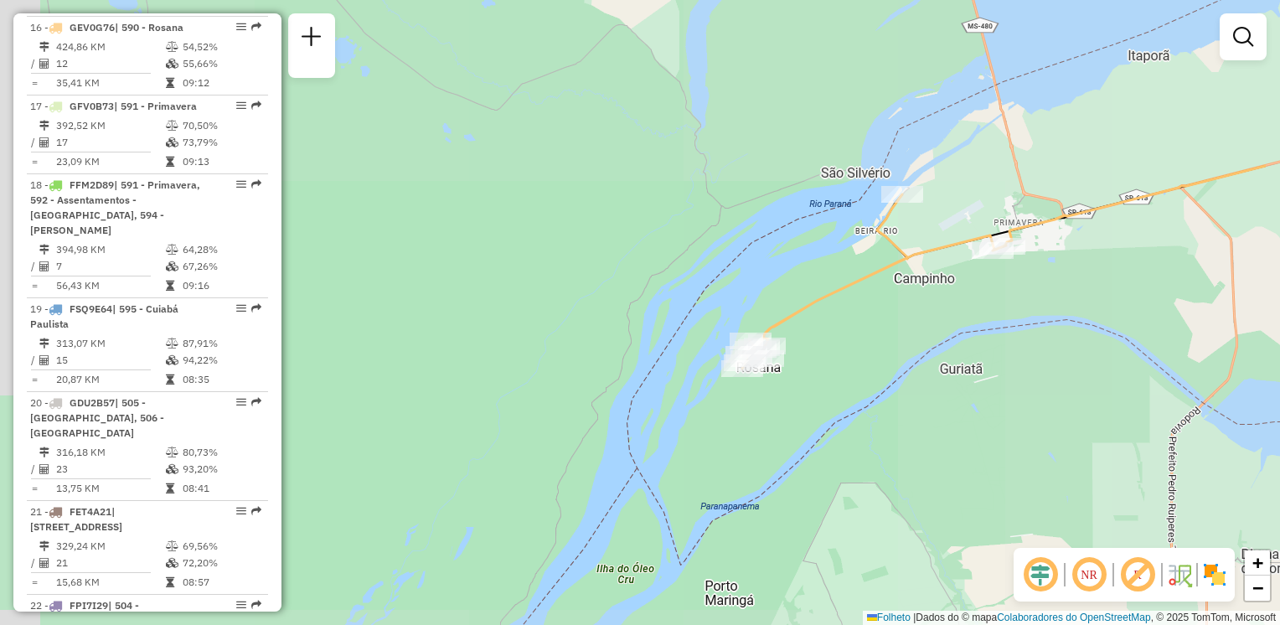
drag, startPoint x: 888, startPoint y: 364, endPoint x: 590, endPoint y: 433, distance: 306.0
click at [589, 436] on div "Janela de atendimento Grade de atendimento Capacidade Transportadoras Veículos …" at bounding box center [640, 312] width 1280 height 625
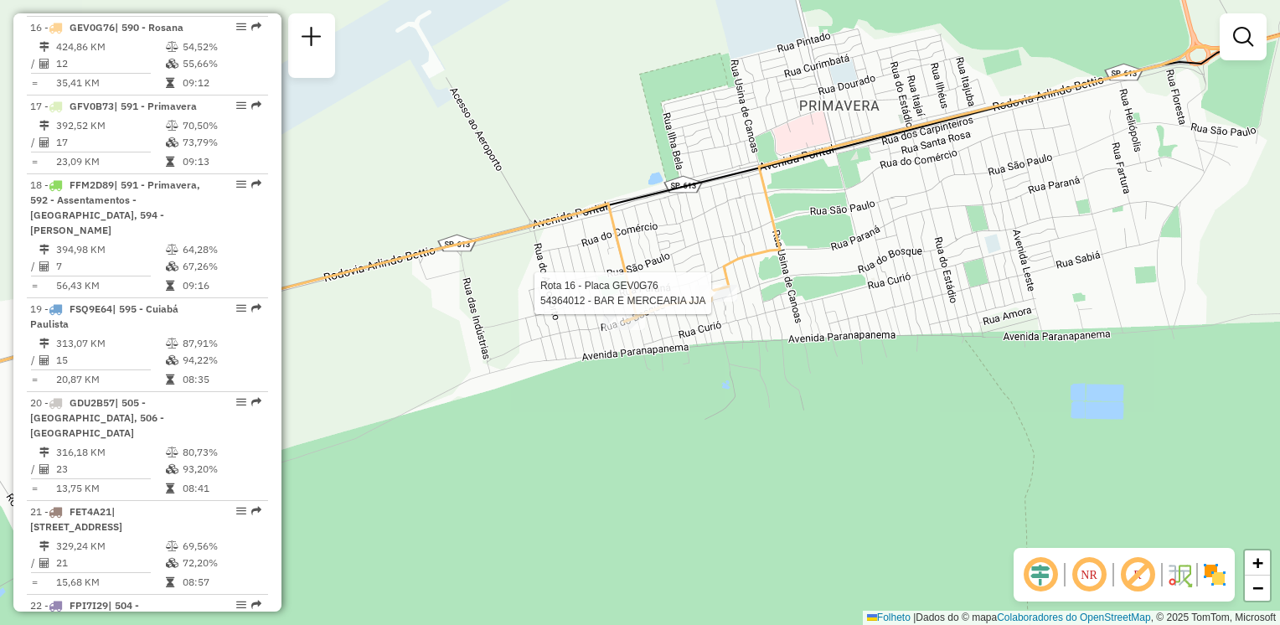
select select "**********"
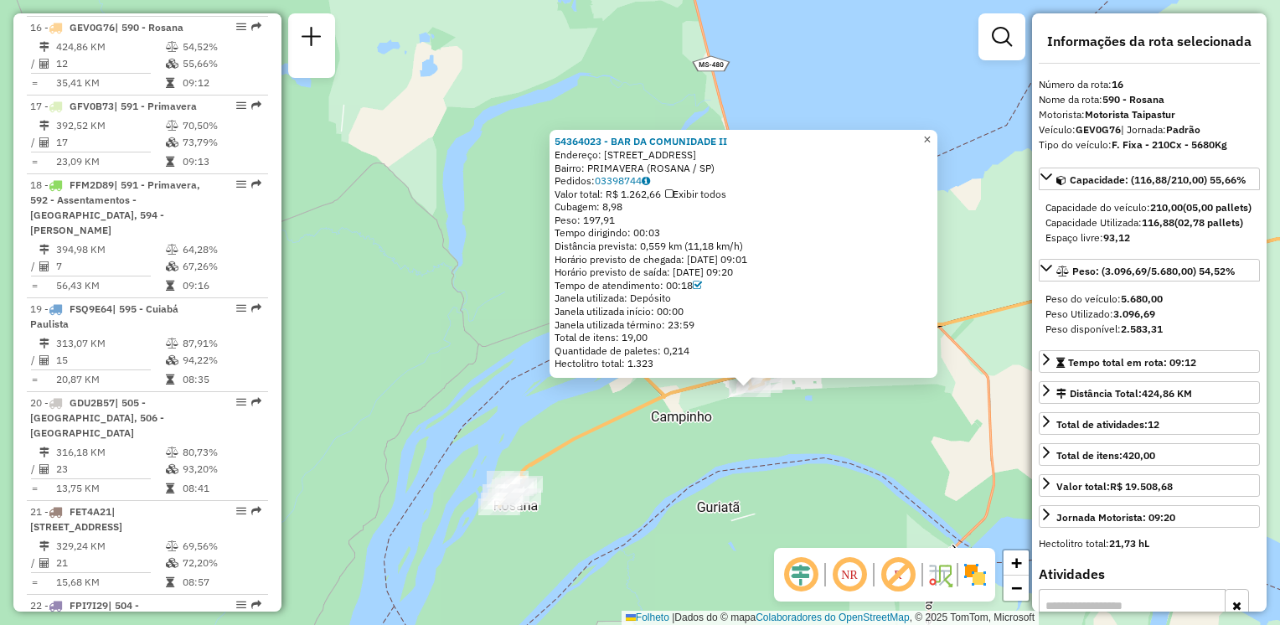
click at [931, 135] on span "×" at bounding box center [927, 139] width 8 height 14
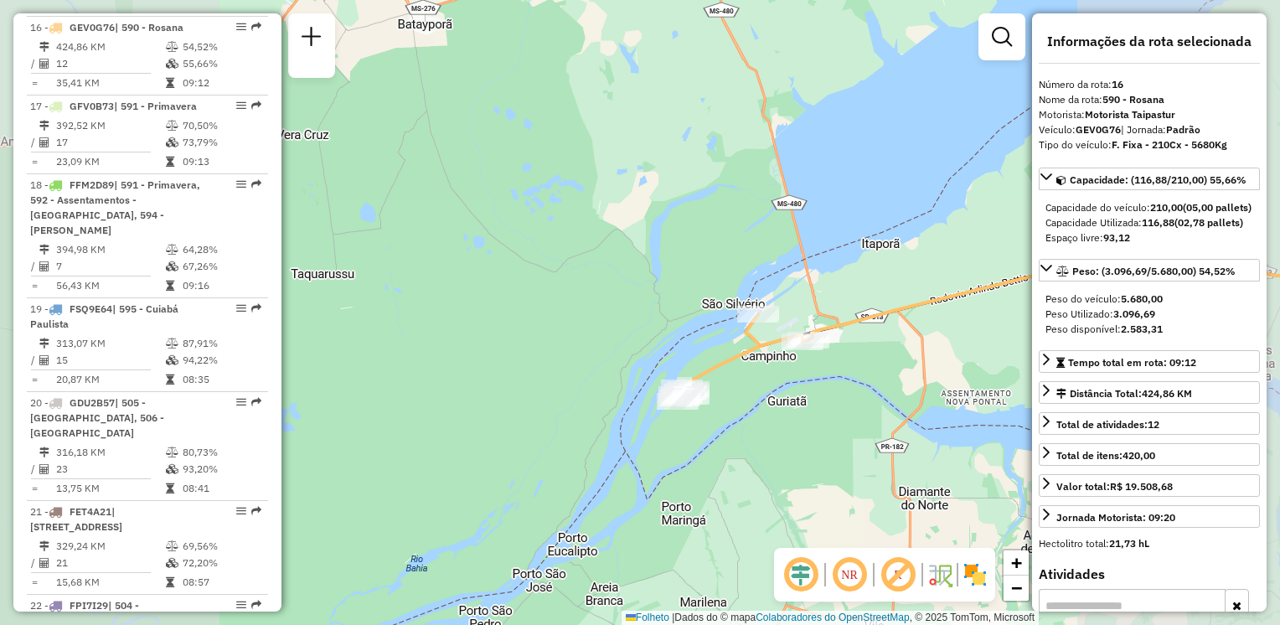
drag, startPoint x: 923, startPoint y: 359, endPoint x: 506, endPoint y: 421, distance: 421.6
click at [506, 421] on div "Janela de atendimento Grade de atendimento Capacidade Transportadoras Veículos …" at bounding box center [640, 312] width 1280 height 625
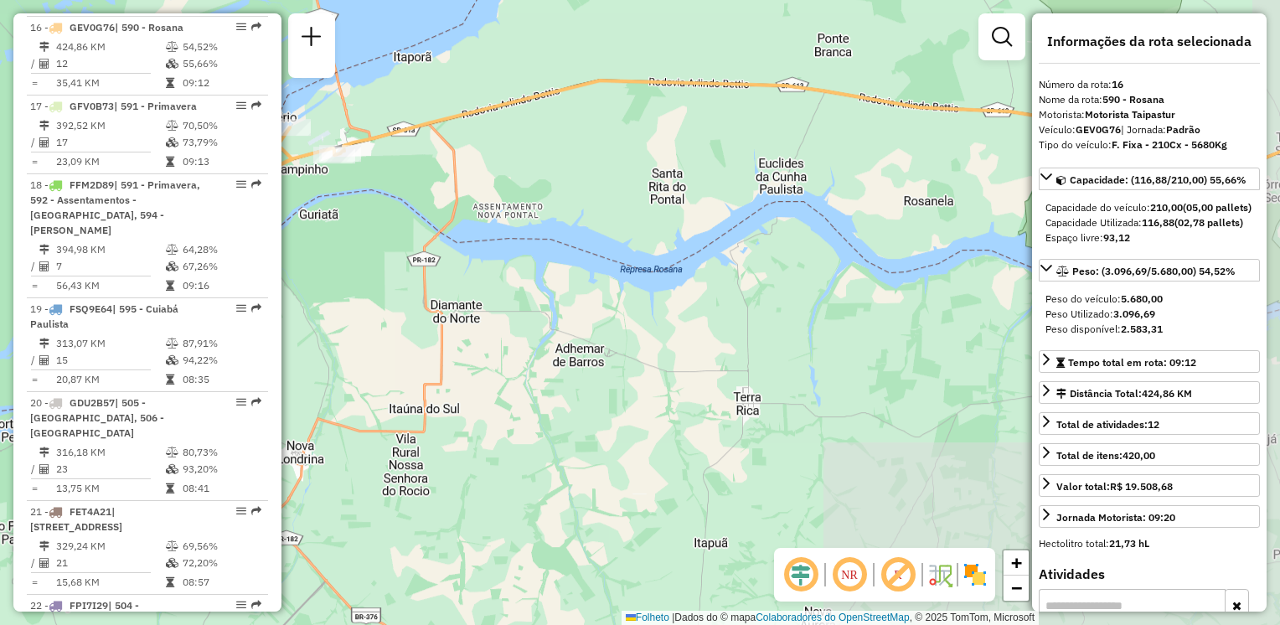
drag, startPoint x: 777, startPoint y: 398, endPoint x: 767, endPoint y: 133, distance: 264.9
click at [767, 133] on div "Janela de atendimento Grade de atendimento Capacidade Transportadoras Veículos …" at bounding box center [640, 312] width 1280 height 625
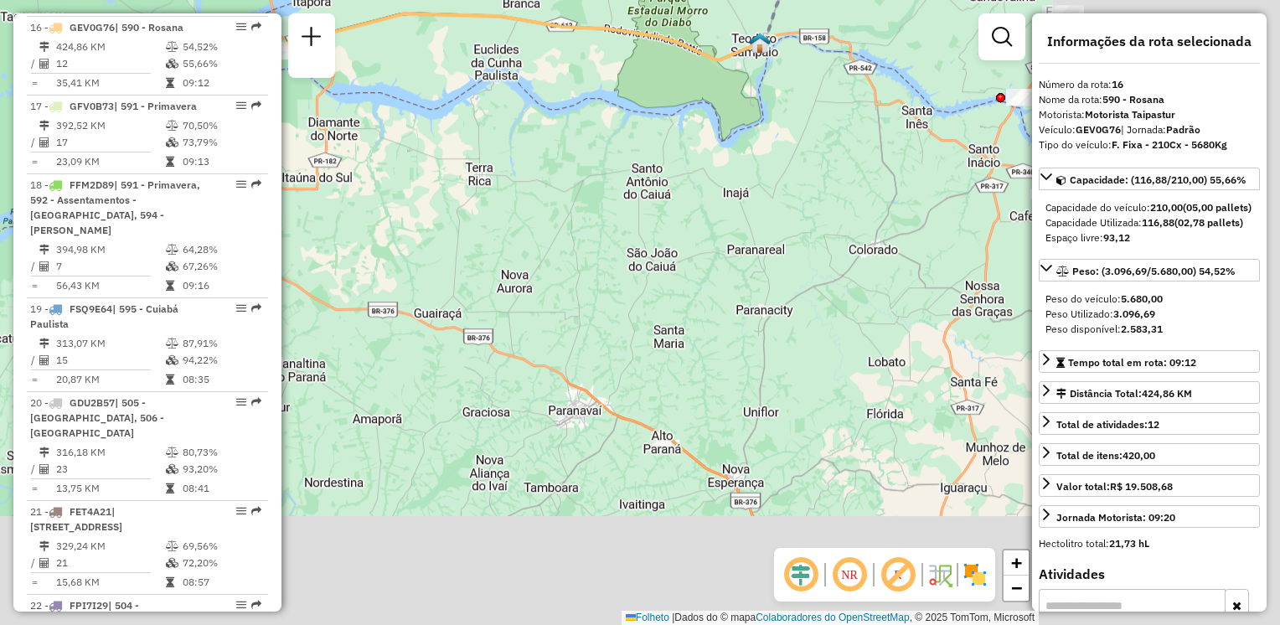
drag, startPoint x: 730, startPoint y: 302, endPoint x: 538, endPoint y: 203, distance: 216.9
click at [538, 203] on div "Janela de atendimento Grade de atendimento Capacidade Transportadoras Veículos …" at bounding box center [640, 312] width 1280 height 625
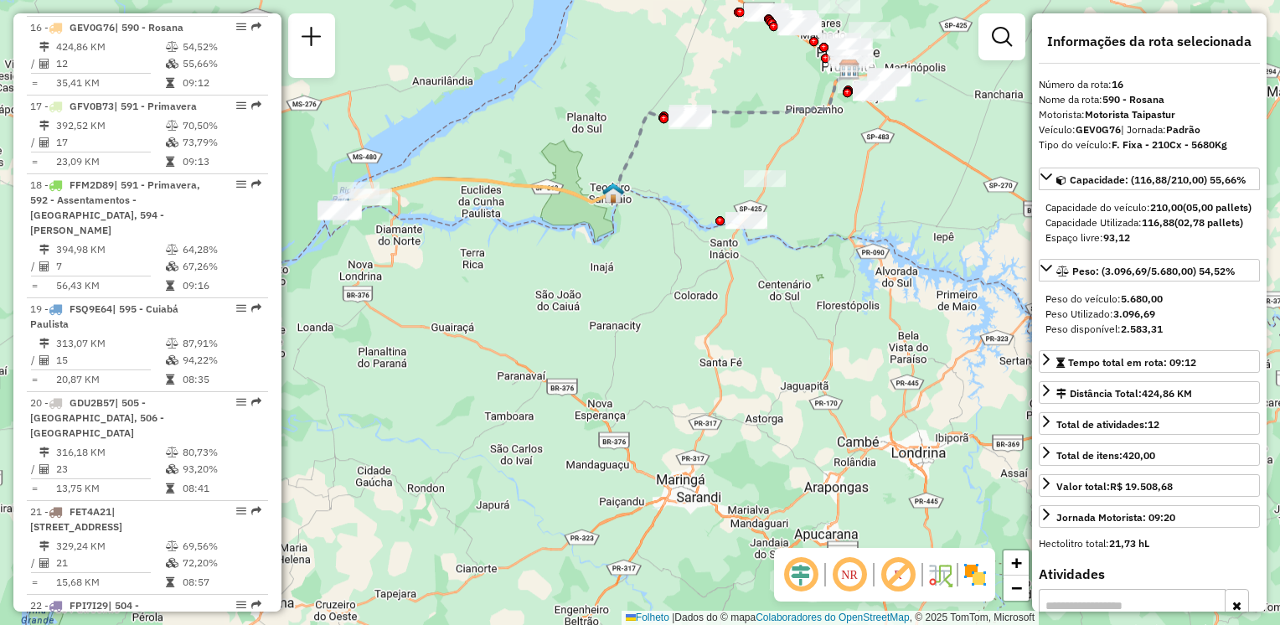
drag, startPoint x: 639, startPoint y: 190, endPoint x: 584, endPoint y: 351, distance: 170.1
click at [583, 351] on div "Janela de atendimento Grade de atendimento Capacidade Transportadoras Veículos …" at bounding box center [640, 312] width 1280 height 625
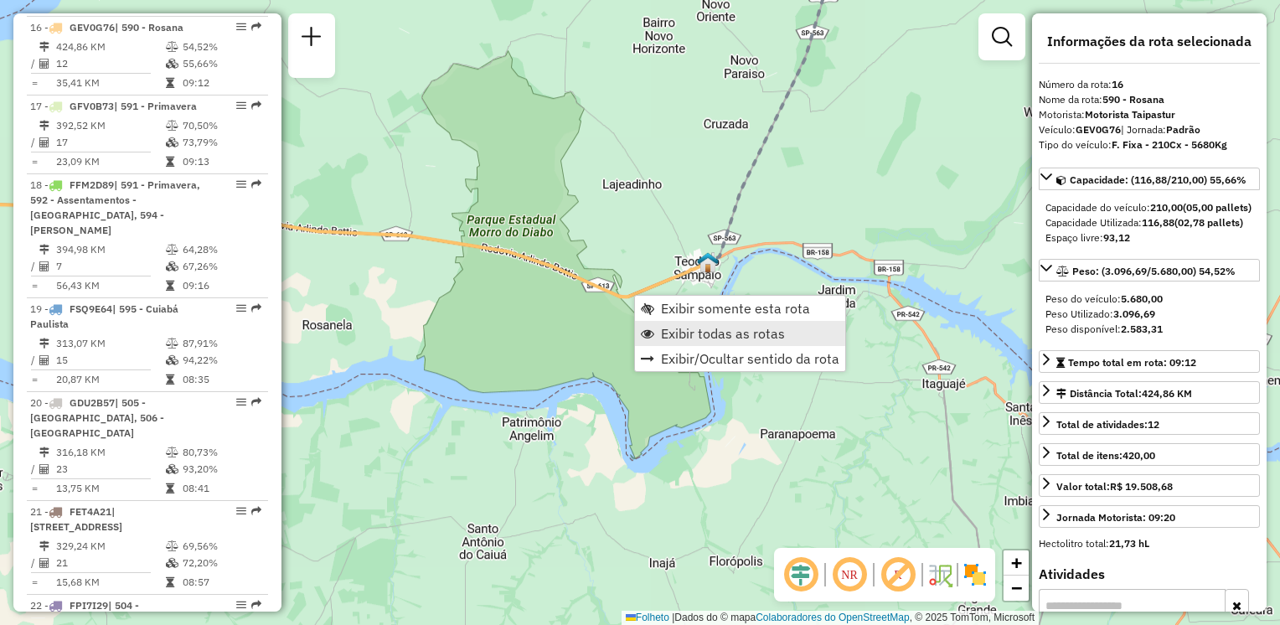
click at [673, 327] on span "Exibir todas as rotas" at bounding box center [723, 333] width 124 height 13
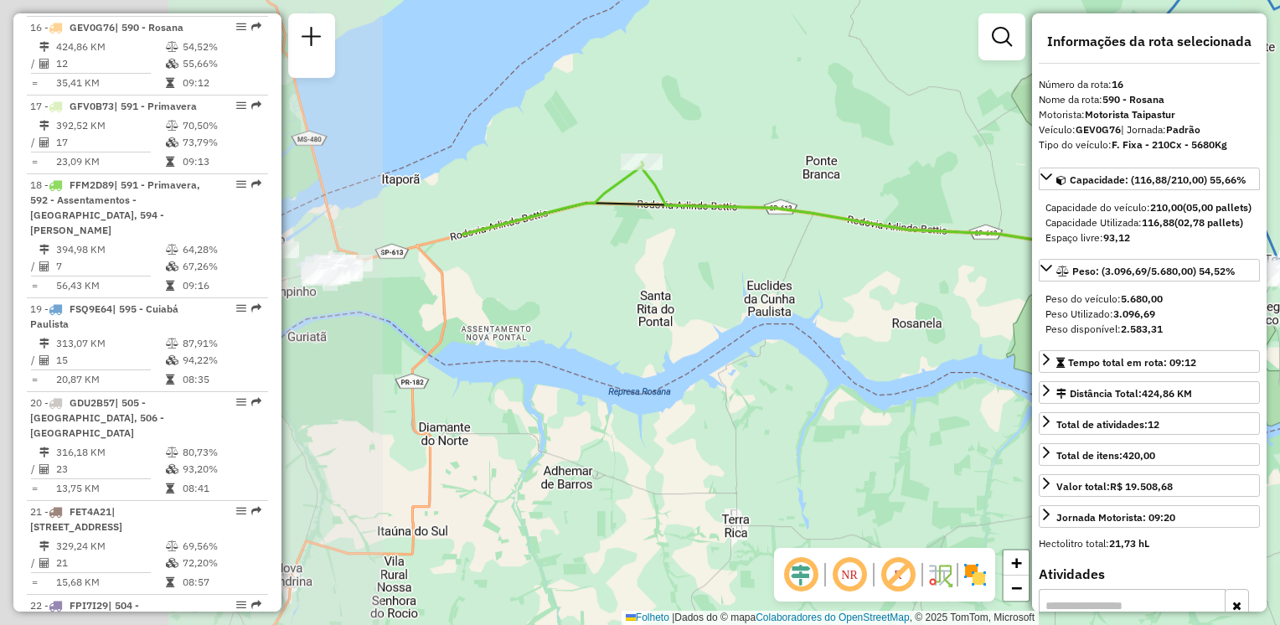
drag, startPoint x: 385, startPoint y: 353, endPoint x: 975, endPoint y: 351, distance: 589.8
click at [975, 351] on div "Janela de atendimento Grade de atendimento Capacidade Transportadoras Veículos …" at bounding box center [640, 312] width 1280 height 625
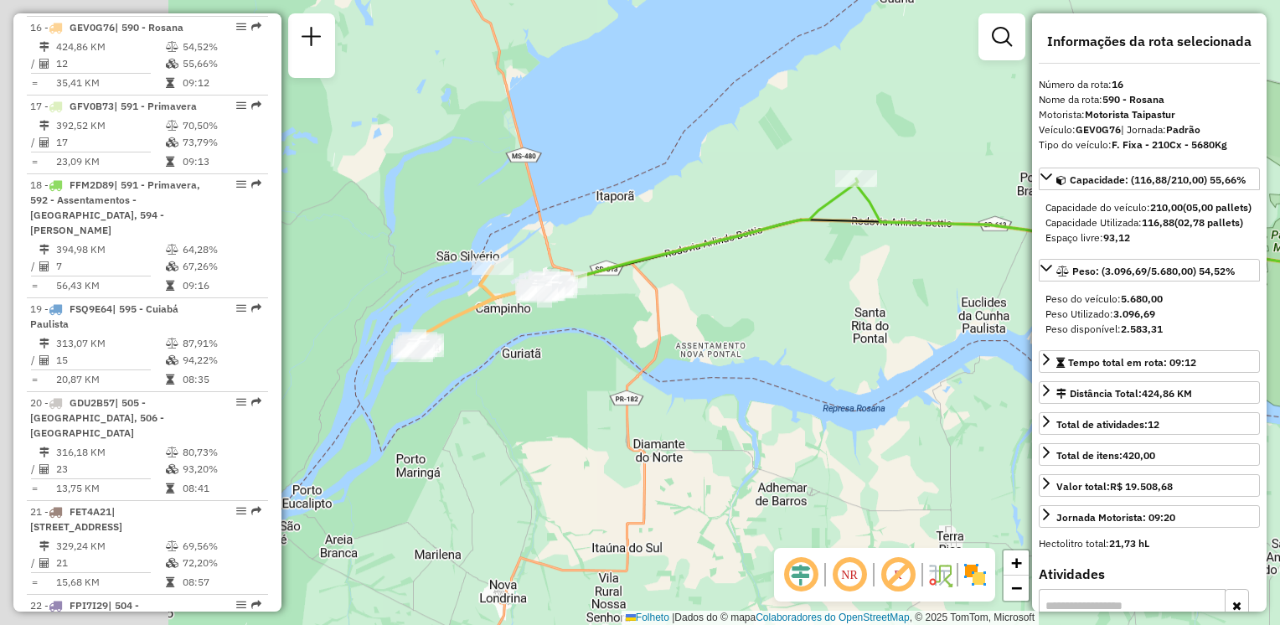
drag, startPoint x: 442, startPoint y: 267, endPoint x: 633, endPoint y: 284, distance: 191.7
click at [659, 285] on div "Janela de atendimento Grade de atendimento Capacidade Transportadoras Veículos …" at bounding box center [640, 312] width 1280 height 625
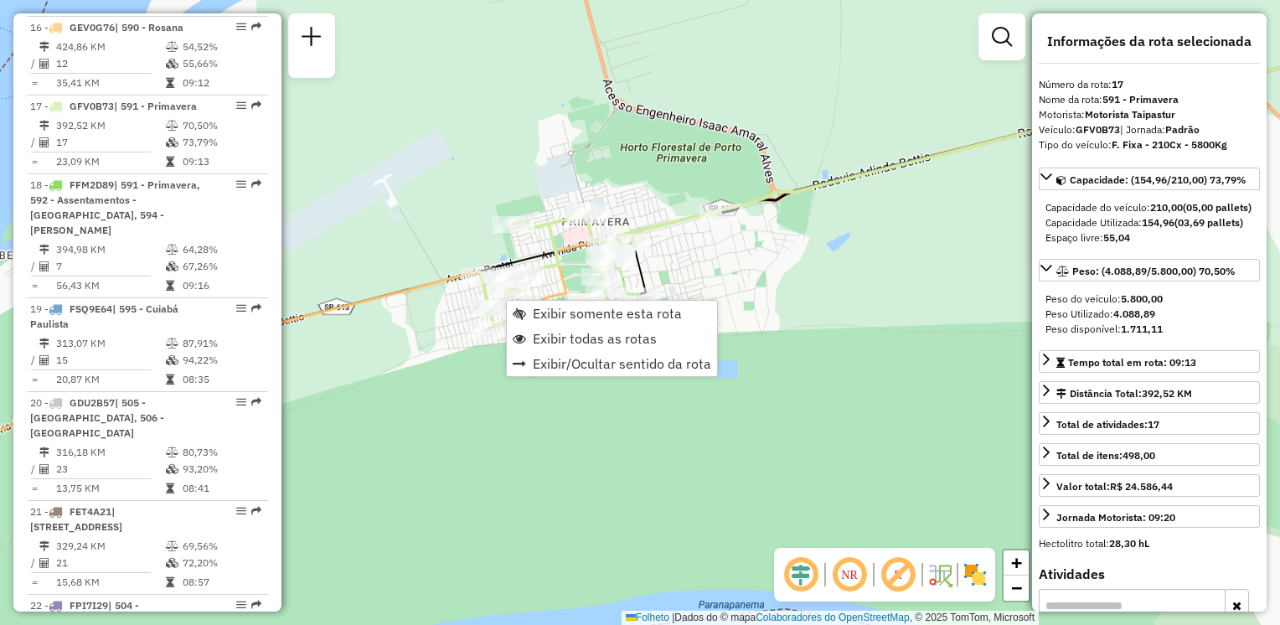
scroll to position [2175, 0]
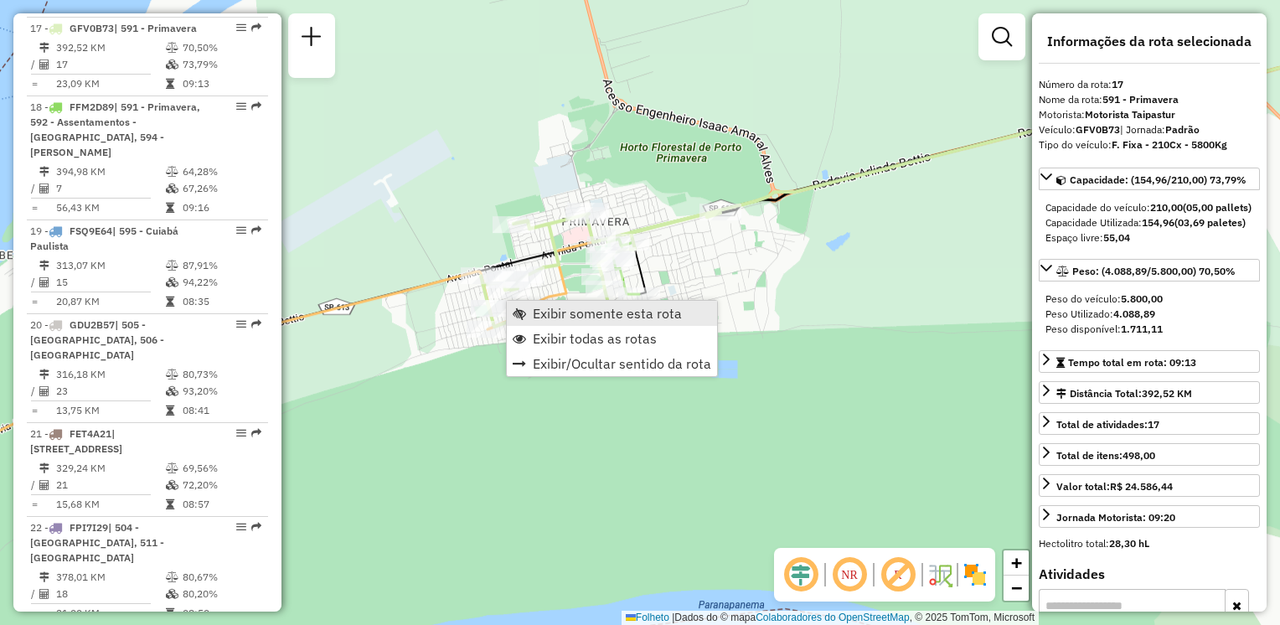
click at [538, 320] on span "Exibir somente esta rota" at bounding box center [607, 313] width 149 height 13
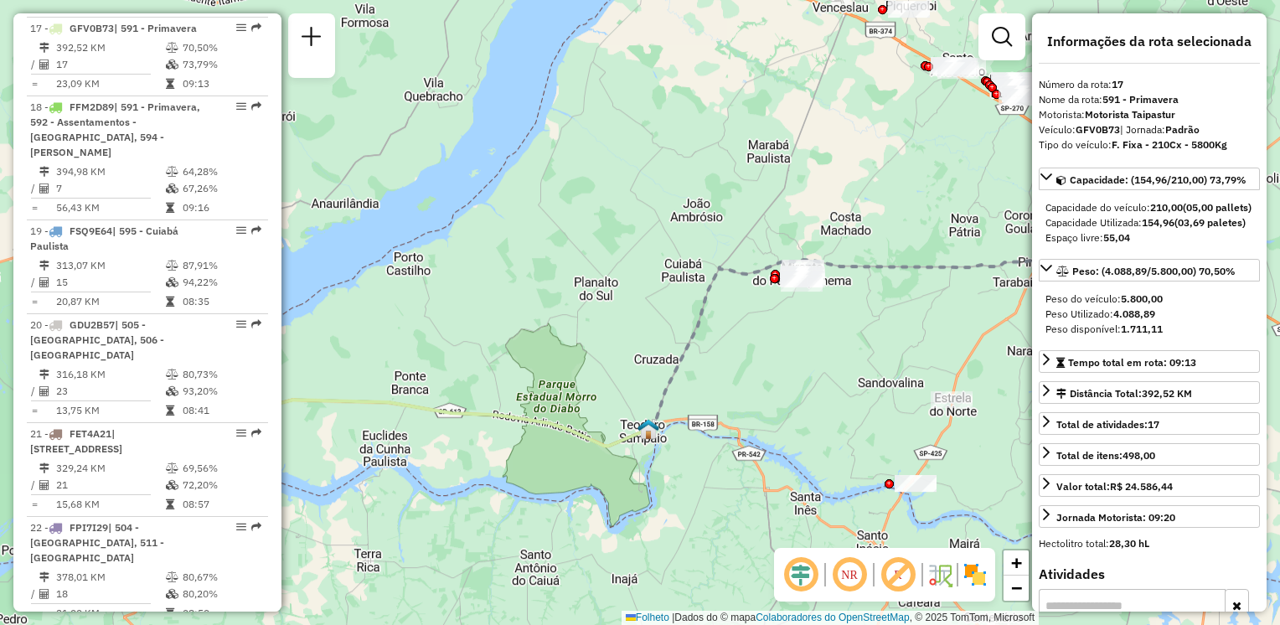
drag, startPoint x: 512, startPoint y: 348, endPoint x: 930, endPoint y: 260, distance: 427.4
click at [935, 260] on div "Janela de atendimento Grade de atendimento Capacidade Transportadoras Veículos …" at bounding box center [640, 312] width 1280 height 625
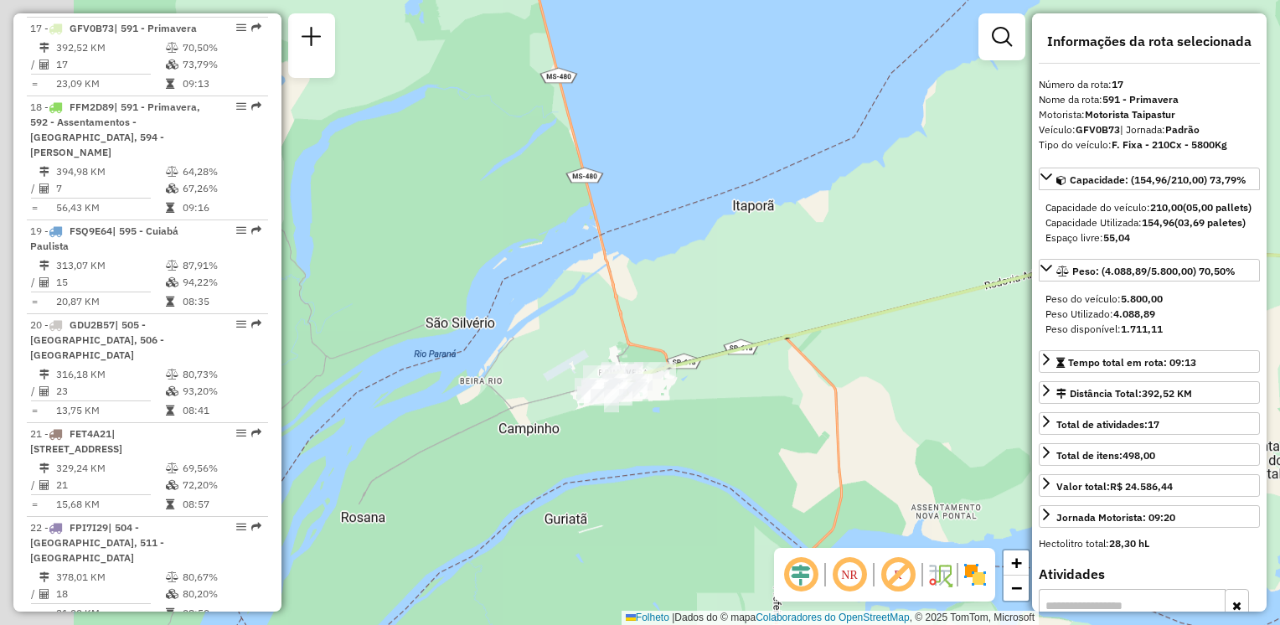
drag, startPoint x: 513, startPoint y: 454, endPoint x: 632, endPoint y: 491, distance: 125.3
click at [629, 493] on div "Janela de atendimento Grade de atendimento Capacidade Transportadoras Veículos …" at bounding box center [640, 312] width 1280 height 625
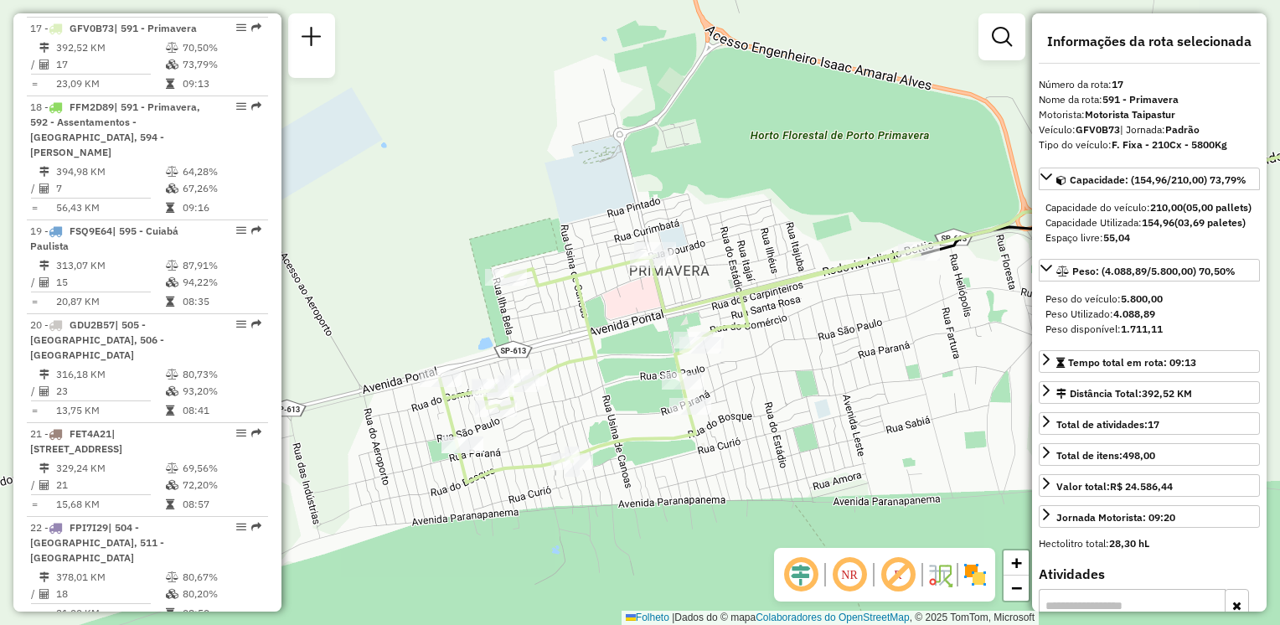
drag, startPoint x: 713, startPoint y: 335, endPoint x: 830, endPoint y: 330, distance: 117.4
click at [763, 379] on div "Janela de atendimento Grade de atendimento Capacidade Transportadoras Veículos …" at bounding box center [640, 312] width 1280 height 625
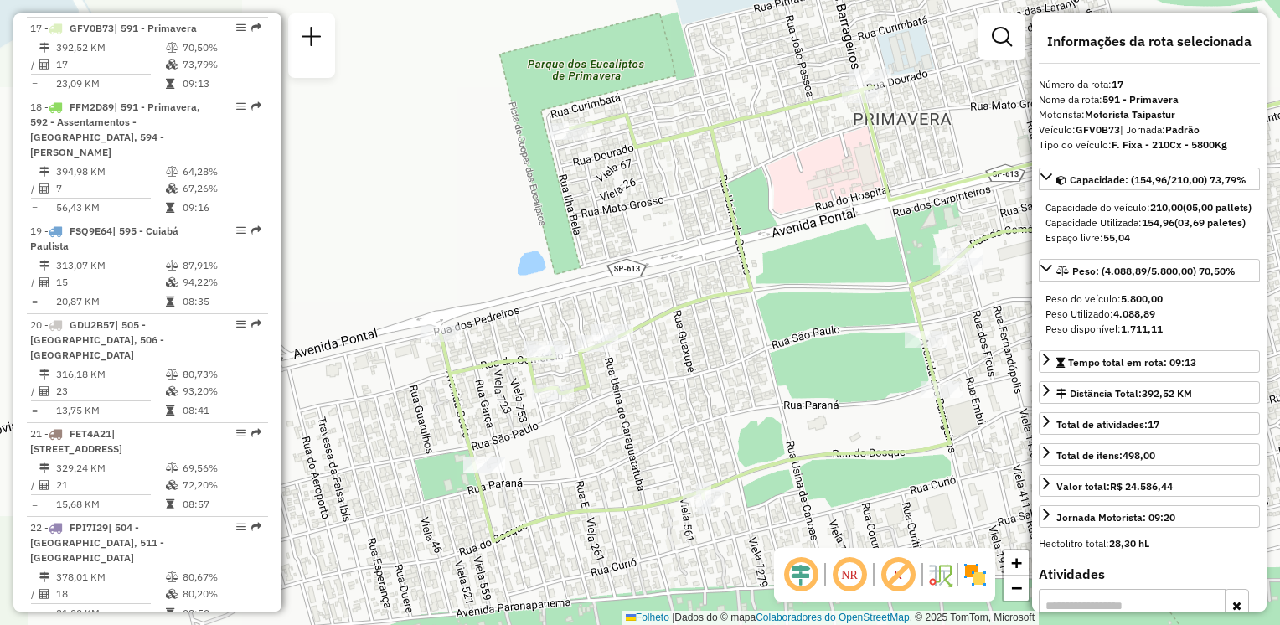
drag, startPoint x: 447, startPoint y: 390, endPoint x: 457, endPoint y: 281, distance: 109.3
click at [462, 281] on div "Janela de atendimento Grade de atendimento Capacidade Transportadoras Veículos …" at bounding box center [640, 312] width 1280 height 625
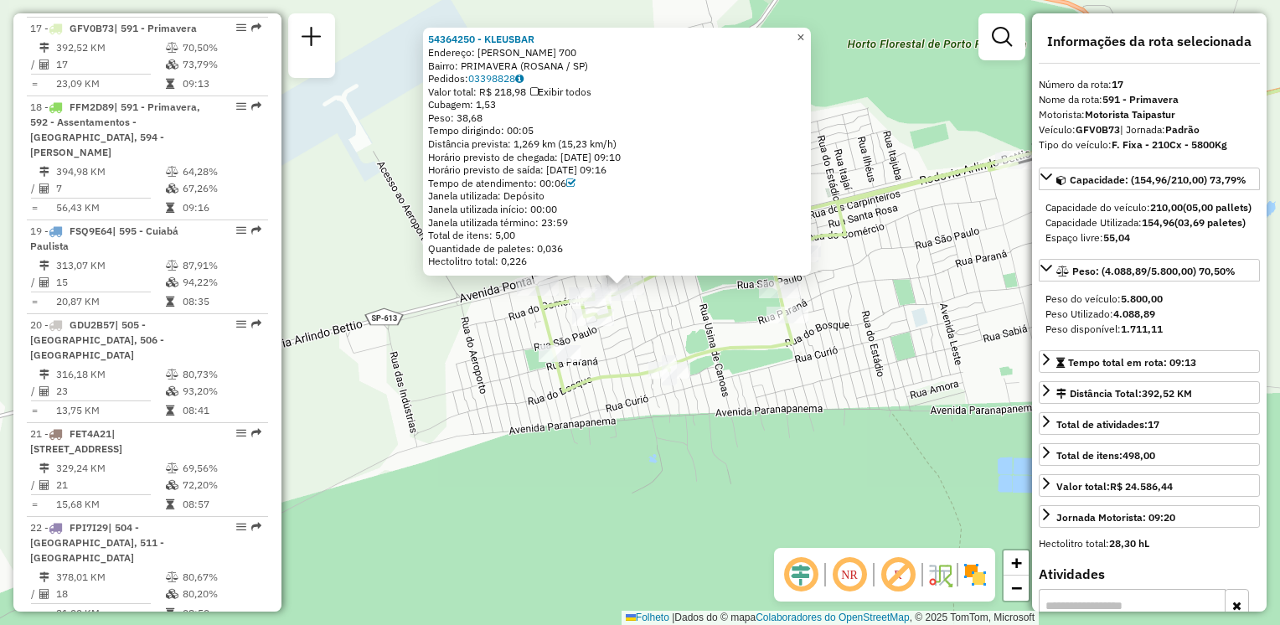
click at [811, 40] on link "×" at bounding box center [801, 38] width 20 height 20
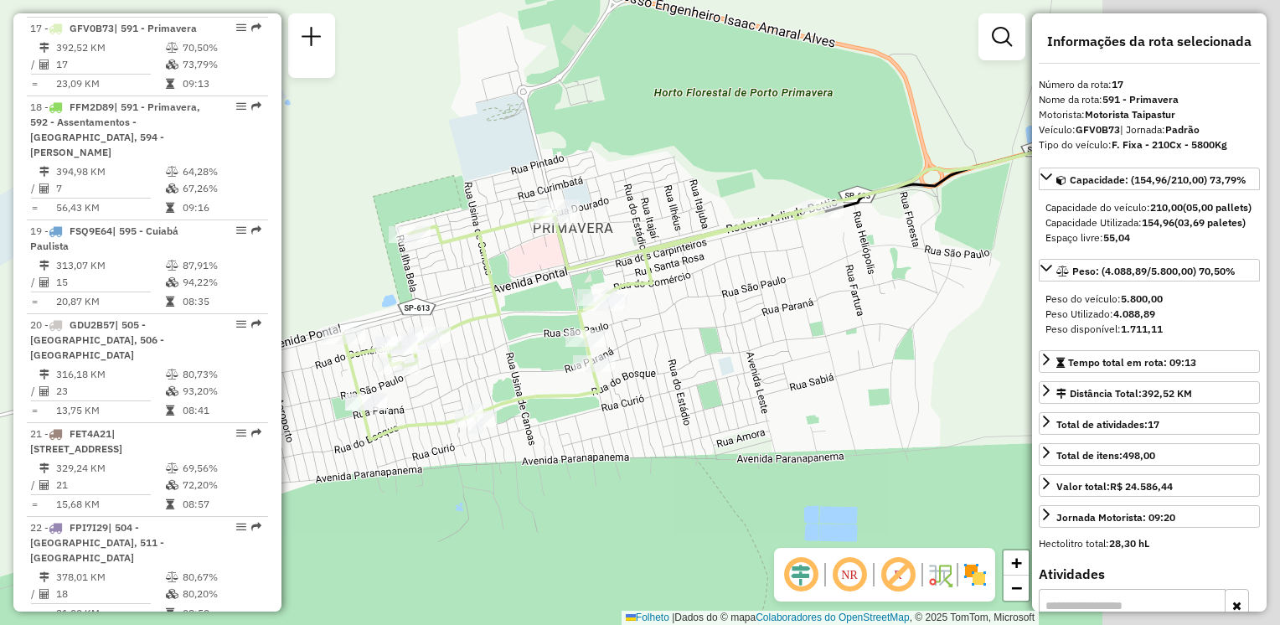
drag, startPoint x: 870, startPoint y: 256, endPoint x: 754, endPoint y: 266, distance: 116.9
click at [707, 290] on div "Janela de atendimento Grade de atendimento Capacidade Transportadoras Veículos …" at bounding box center [640, 312] width 1280 height 625
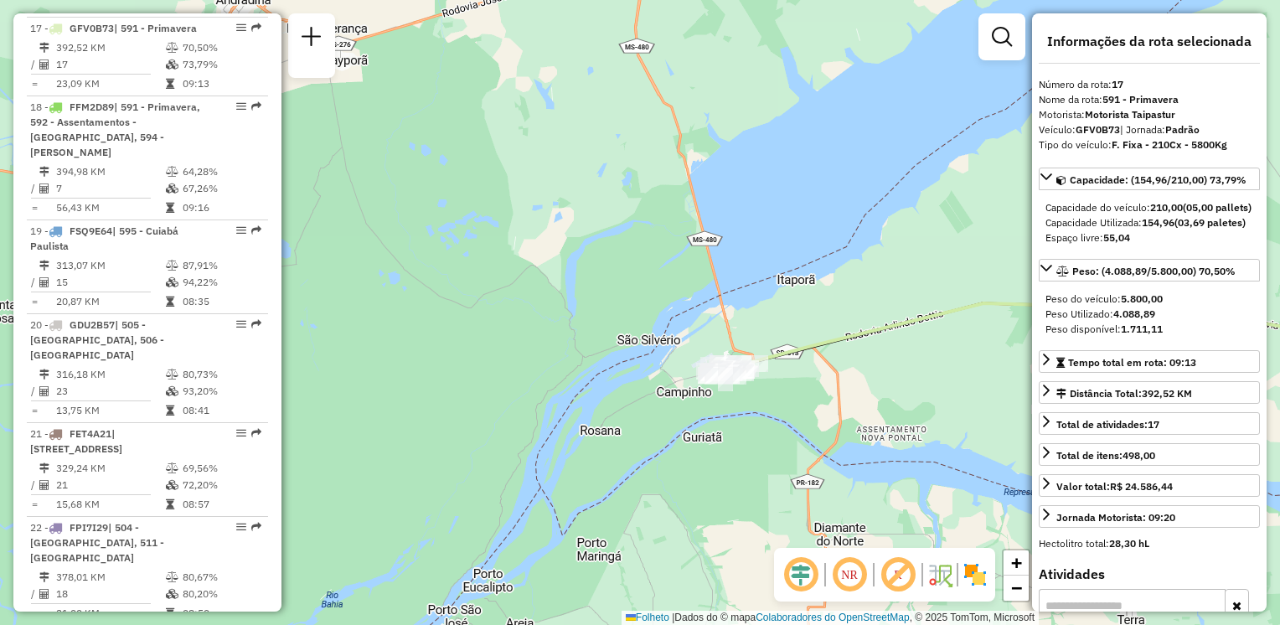
drag, startPoint x: 866, startPoint y: 417, endPoint x: 592, endPoint y: 377, distance: 276.9
click at [582, 380] on div "Janela de atendimento Grade de atendimento Capacidade Transportadoras Veículos …" at bounding box center [640, 312] width 1280 height 625
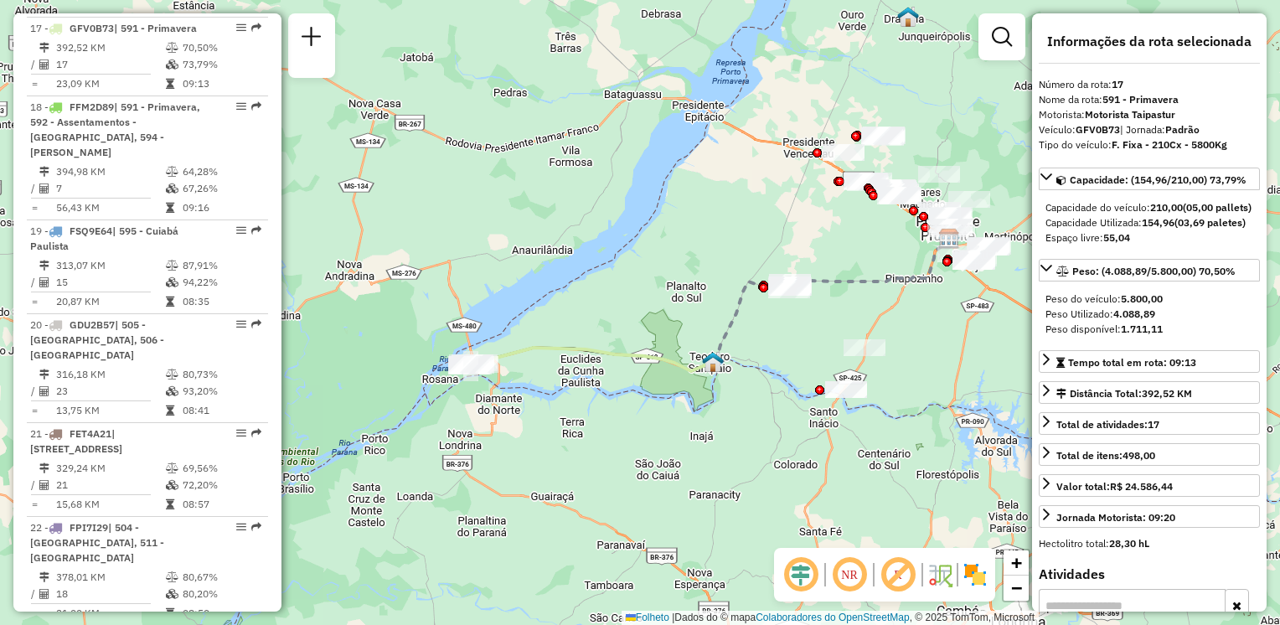
drag, startPoint x: 880, startPoint y: 382, endPoint x: 791, endPoint y: 381, distance: 89.6
click at [791, 381] on div "Janela de atendimento Grade de atendimento Capacidade Transportadoras Veículos …" at bounding box center [640, 312] width 1280 height 625
